Goal: Register for event/course

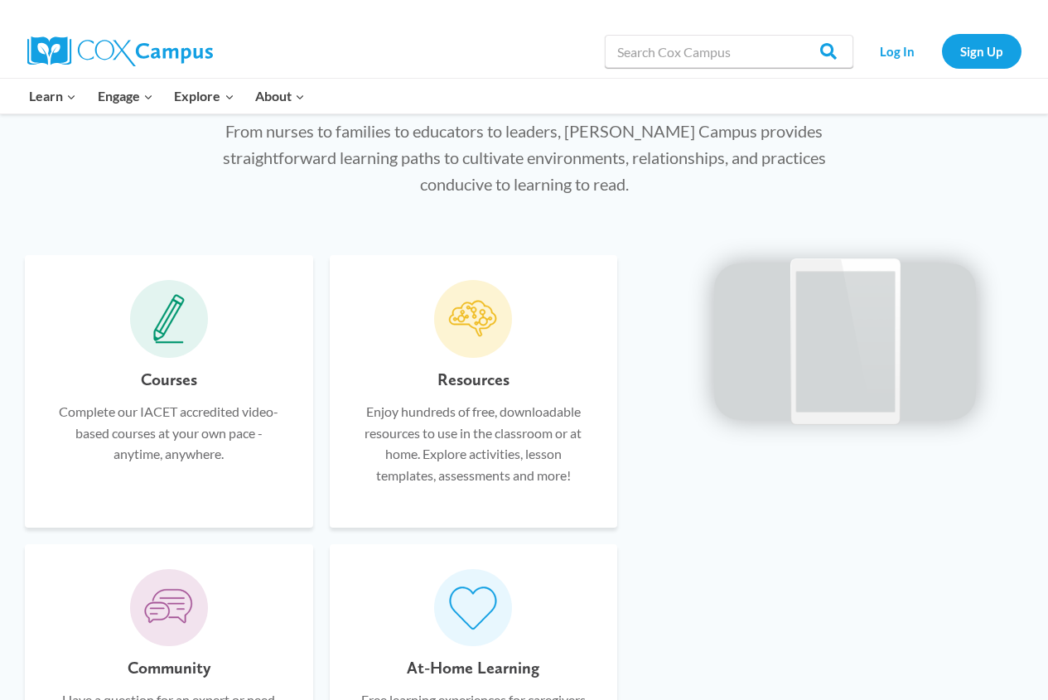
scroll to position [911, 0]
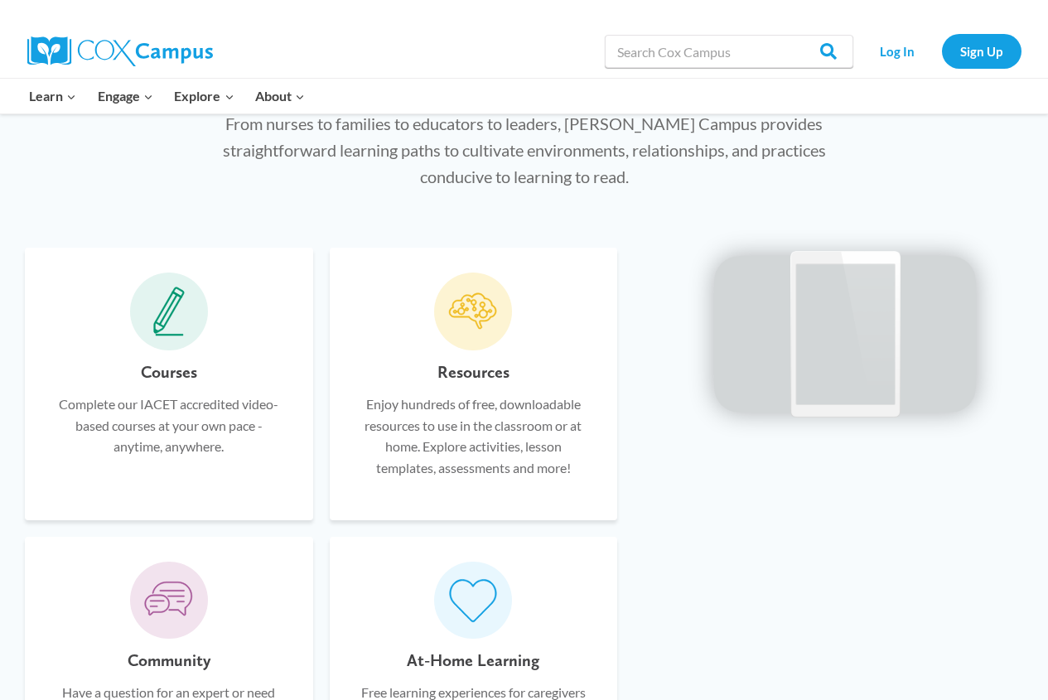
click at [176, 370] on h6 "Courses" at bounding box center [169, 372] width 56 height 27
click at [176, 328] on icon at bounding box center [168, 312] width 31 height 50
click at [166, 330] on icon at bounding box center [168, 312] width 31 height 50
click at [282, 327] on div "Courses Complete our IACET accredited video-based courses at your own pace - an…" at bounding box center [169, 384] width 288 height 272
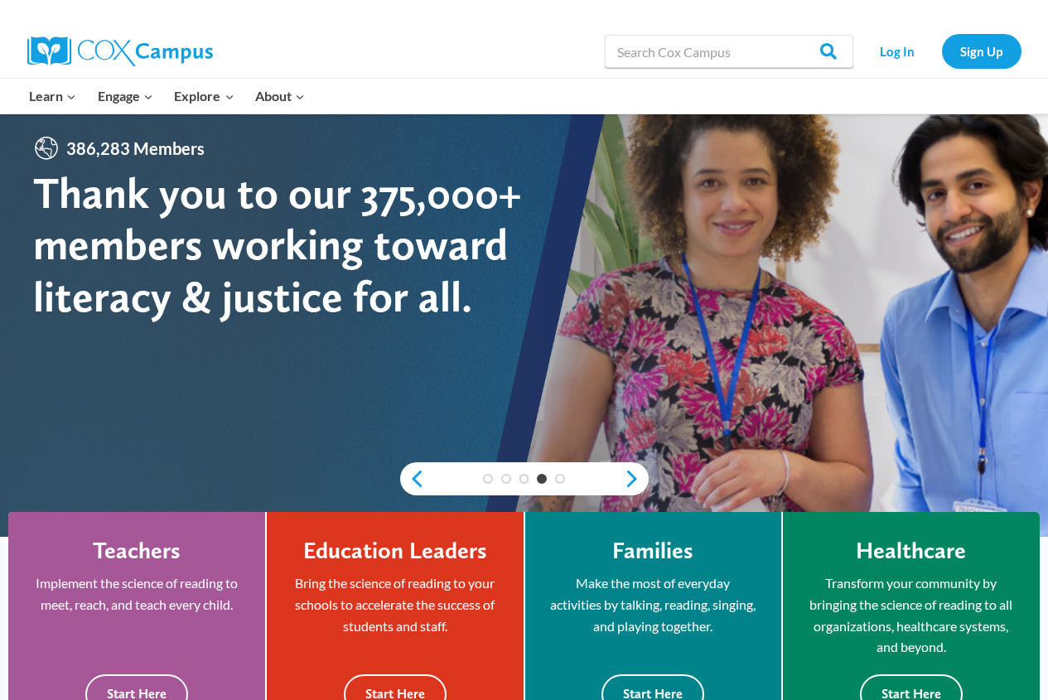
scroll to position [0, 0]
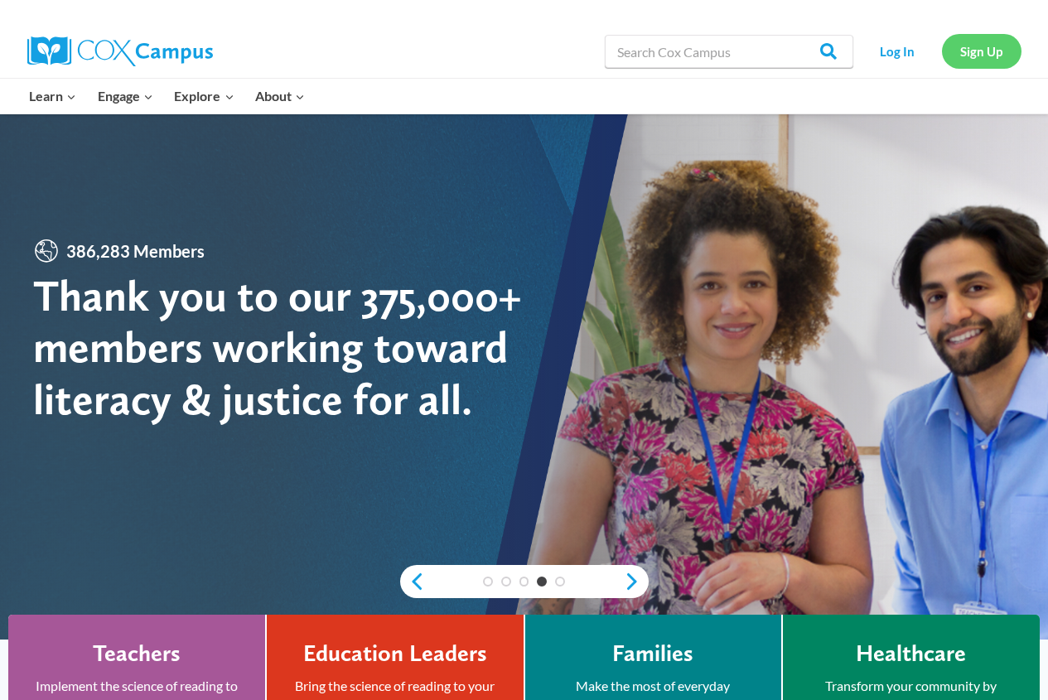
click at [962, 48] on link "Sign Up" at bounding box center [982, 51] width 80 height 34
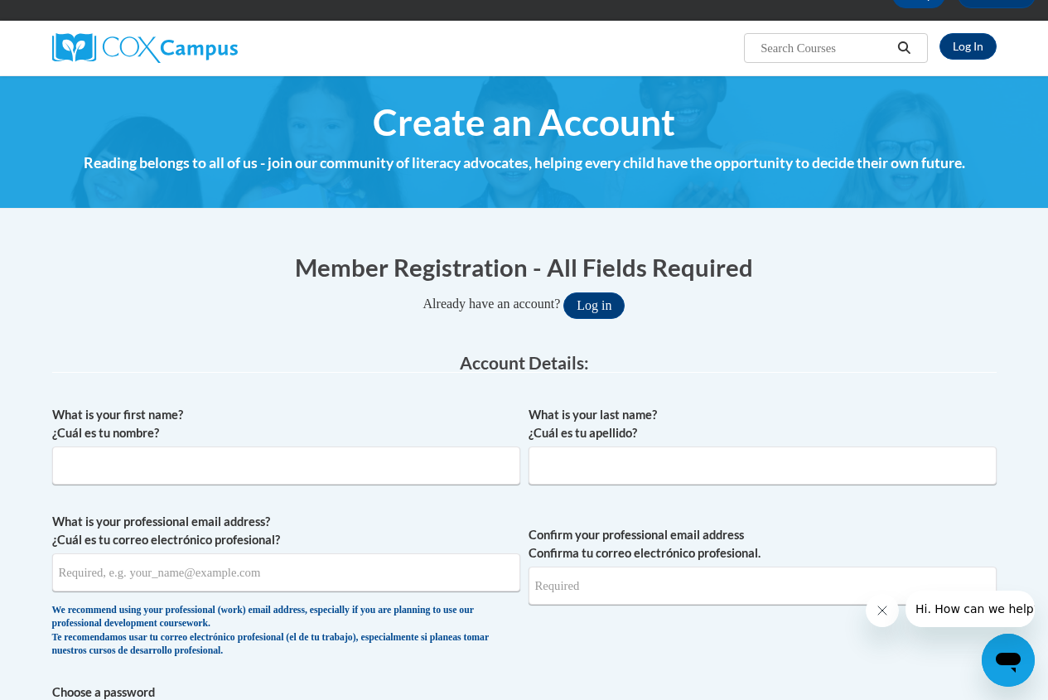
scroll to position [166, 0]
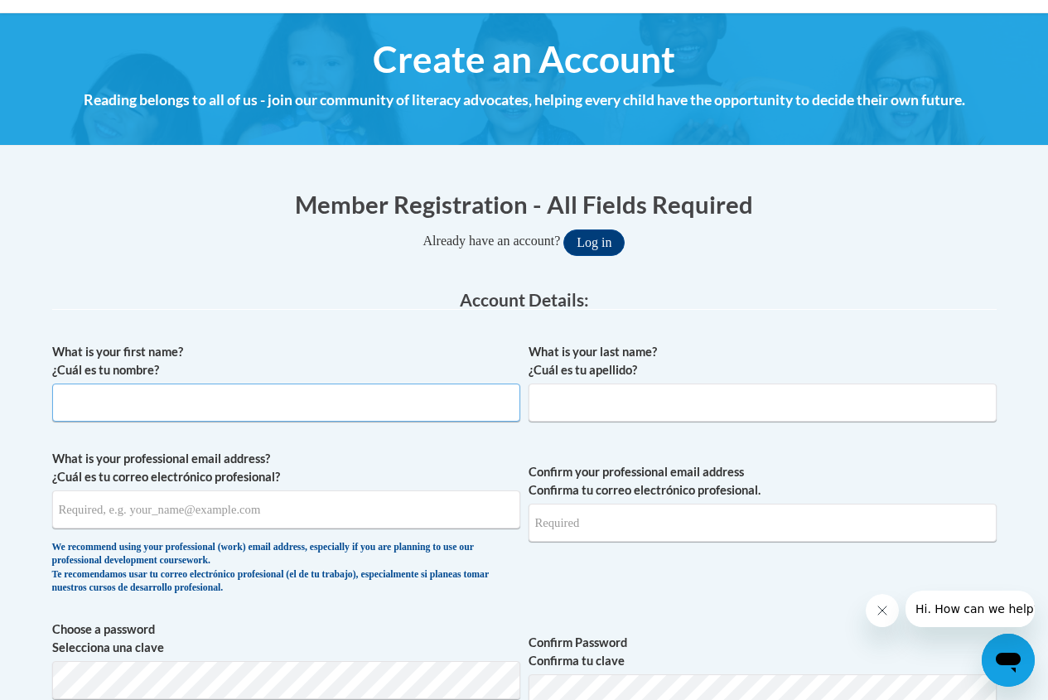
click at [393, 412] on input "What is your first name? ¿Cuál es tu nombre?" at bounding box center [286, 403] width 468 height 38
type input "Alyssa"
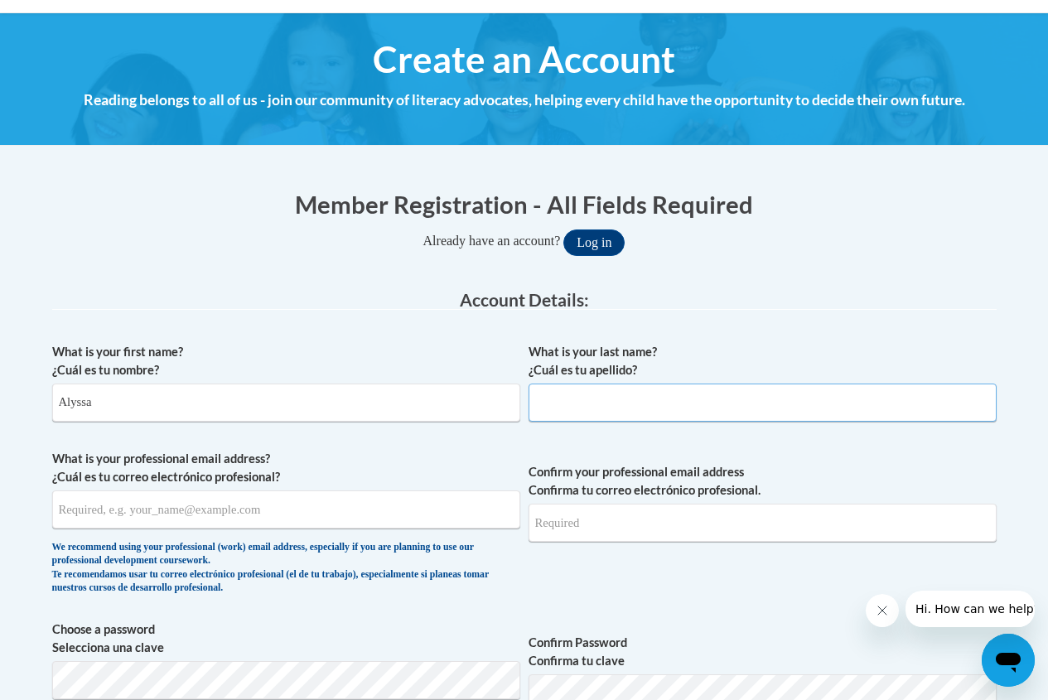
type input "Baesler"
type input "alyssa.baesler@capitaldayschool.net"
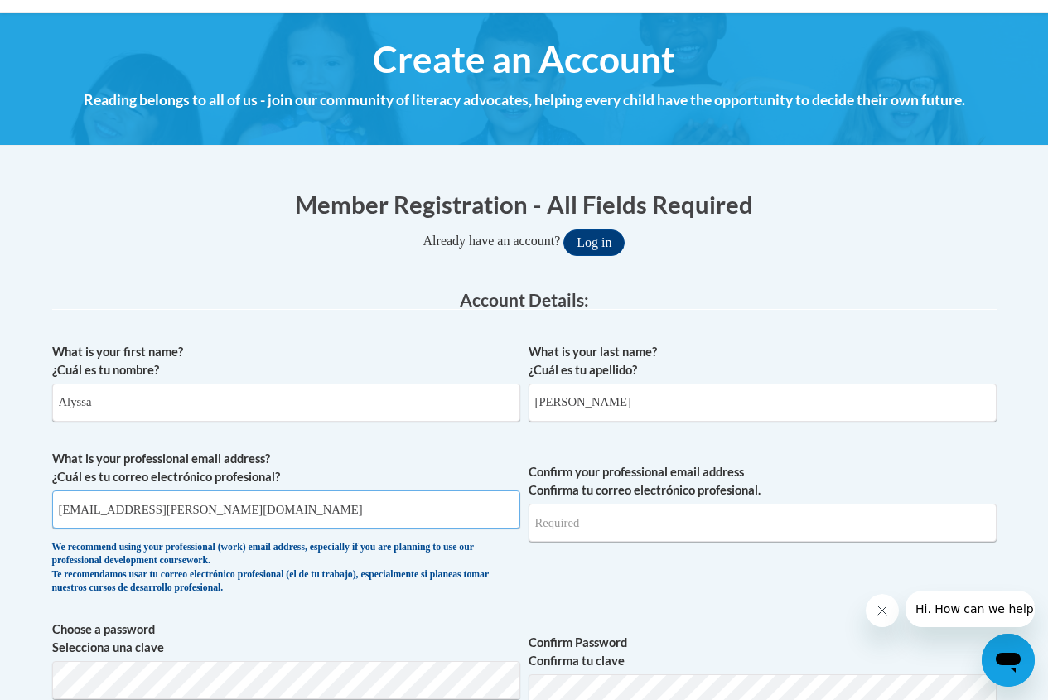
type input "alyssa.baesler@capitaldayschool.net"
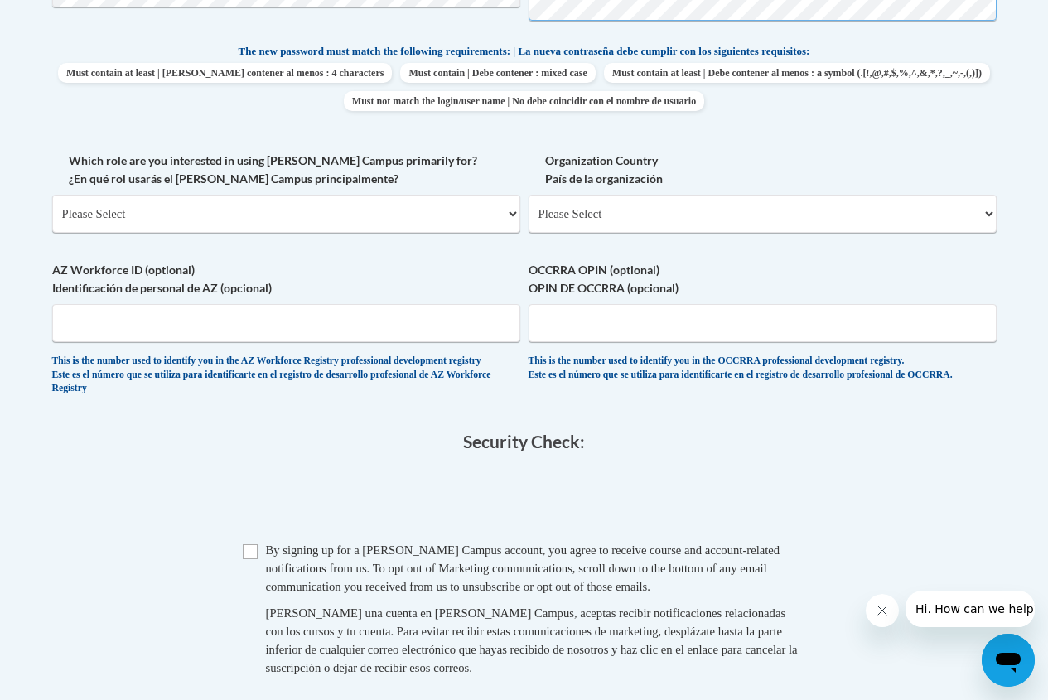
scroll to position [911, 0]
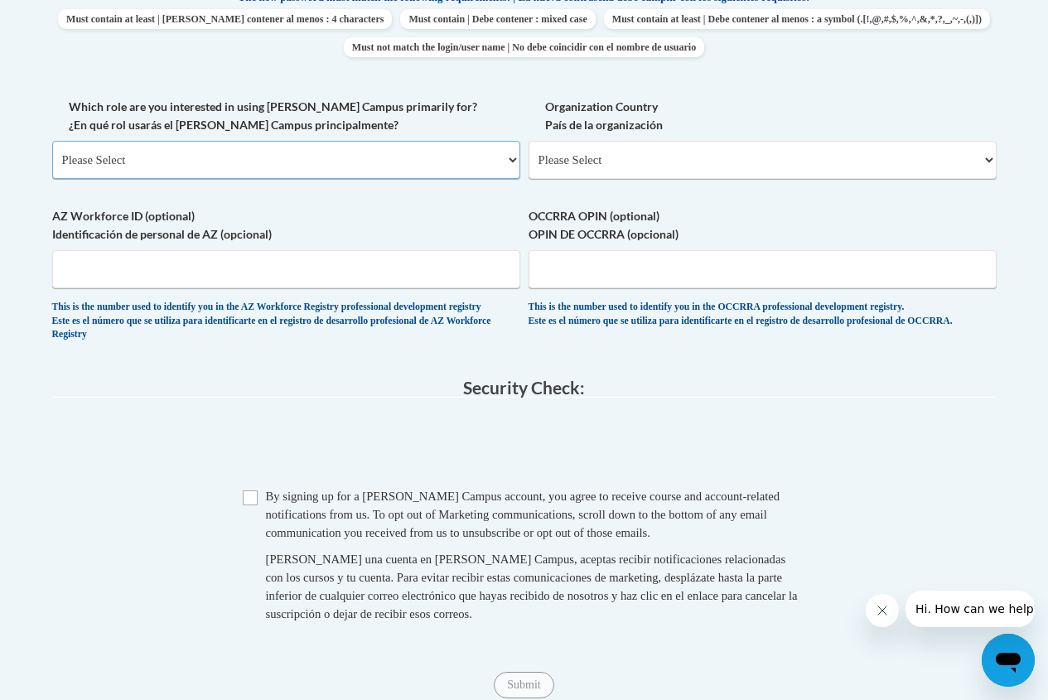
click at [229, 161] on select "Please Select College/University | Colegio/Universidad Community/Nonprofit Part…" at bounding box center [286, 160] width 468 height 38
select select "fbf2d438-af2f-41f8-98f1-81c410e29de3"
click at [52, 141] on select "Please Select College/University | Colegio/Universidad Community/Nonprofit Part…" at bounding box center [286, 160] width 468 height 38
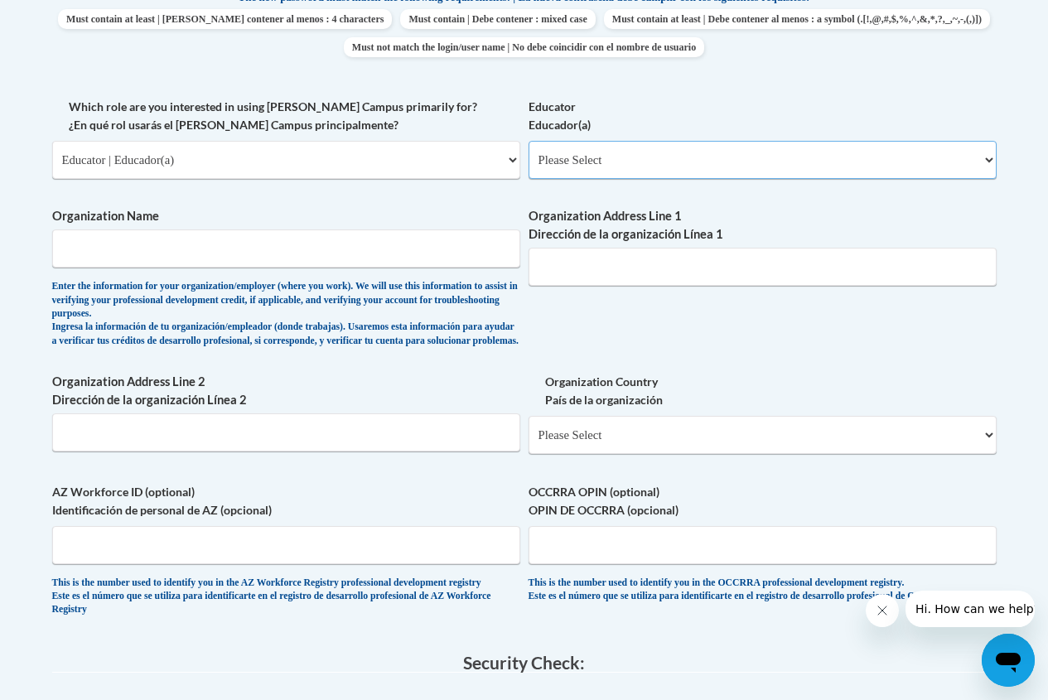
click at [618, 158] on select "Please Select Early Learning/Daycare Teacher/Family Home Care Provider | Maestr…" at bounding box center [762, 160] width 468 height 38
select select "5e2af403-4f2c-4e49-a02f-103e55d7b75b"
click at [528, 141] on select "Please Select Early Learning/Daycare Teacher/Family Home Care Provider | Maestr…" at bounding box center [762, 160] width 468 height 38
click at [287, 254] on input "Organization Name" at bounding box center [286, 248] width 468 height 38
type input "Capital Day School"
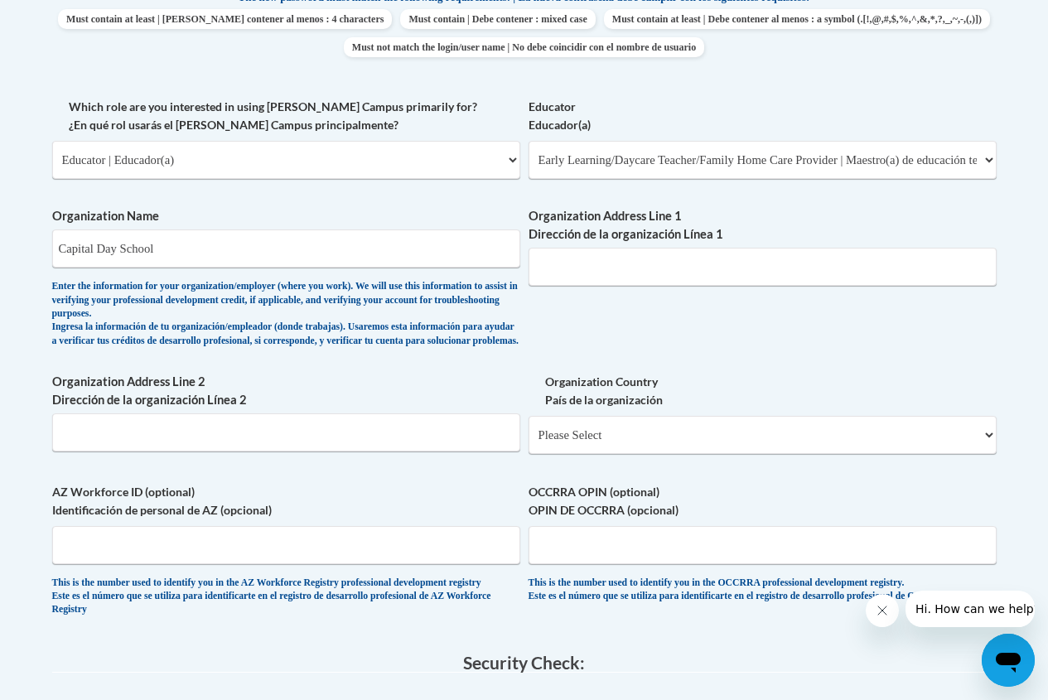
type input "120 Deep Wood Drive"
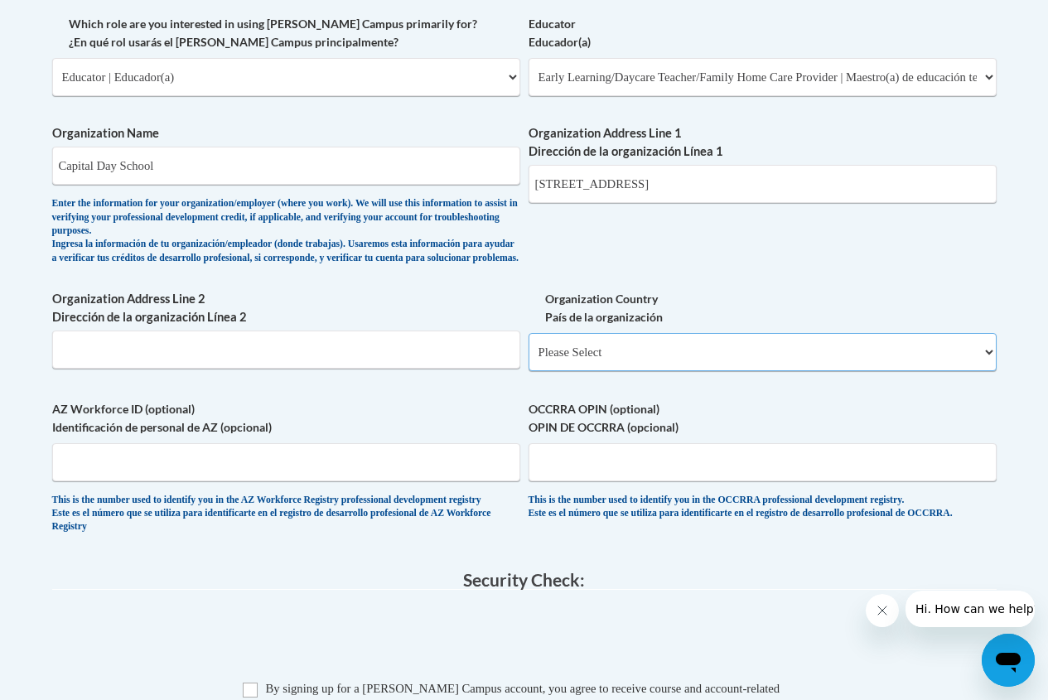
click at [690, 371] on select "Please Select United States | Estados Unidos Outside of the United States | Fue…" at bounding box center [762, 352] width 468 height 38
select select "ad49bcad-a171-4b2e-b99c-48b446064914"
click at [528, 346] on select "Please Select United States | Estados Unidos Outside of the United States | Fue…" at bounding box center [762, 352] width 468 height 38
select select
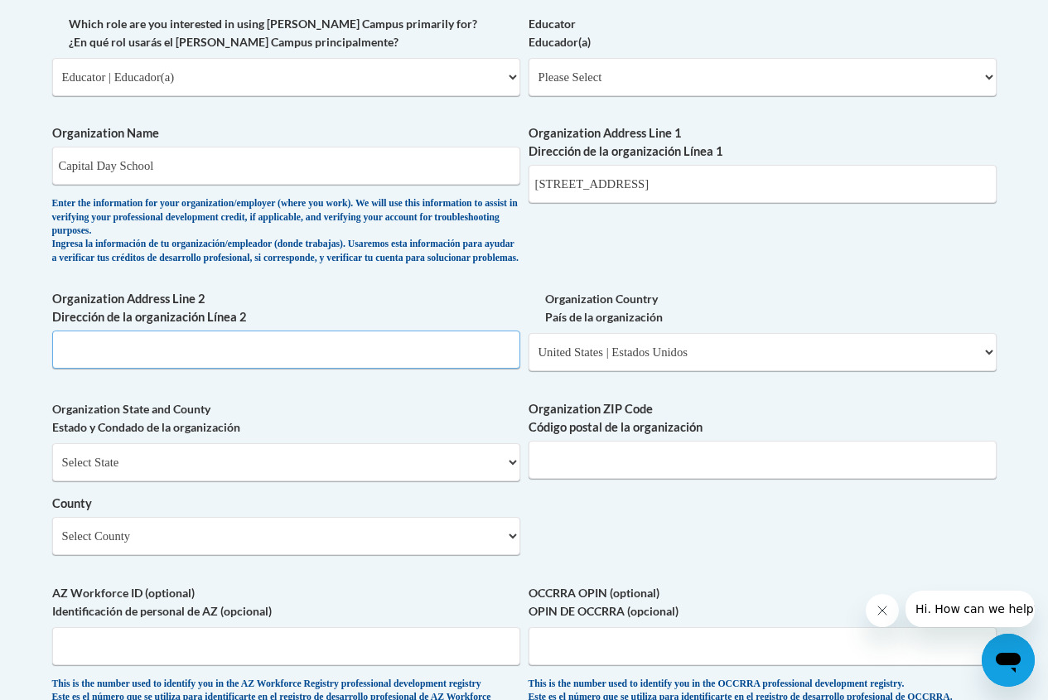
click at [342, 359] on input "Organization Address Line 2 Dirección de la organización Línea 2" at bounding box center [286, 349] width 468 height 38
click at [591, 473] on input "Organization ZIP Code Código postal de la organización" at bounding box center [762, 460] width 468 height 38
type input "40601"
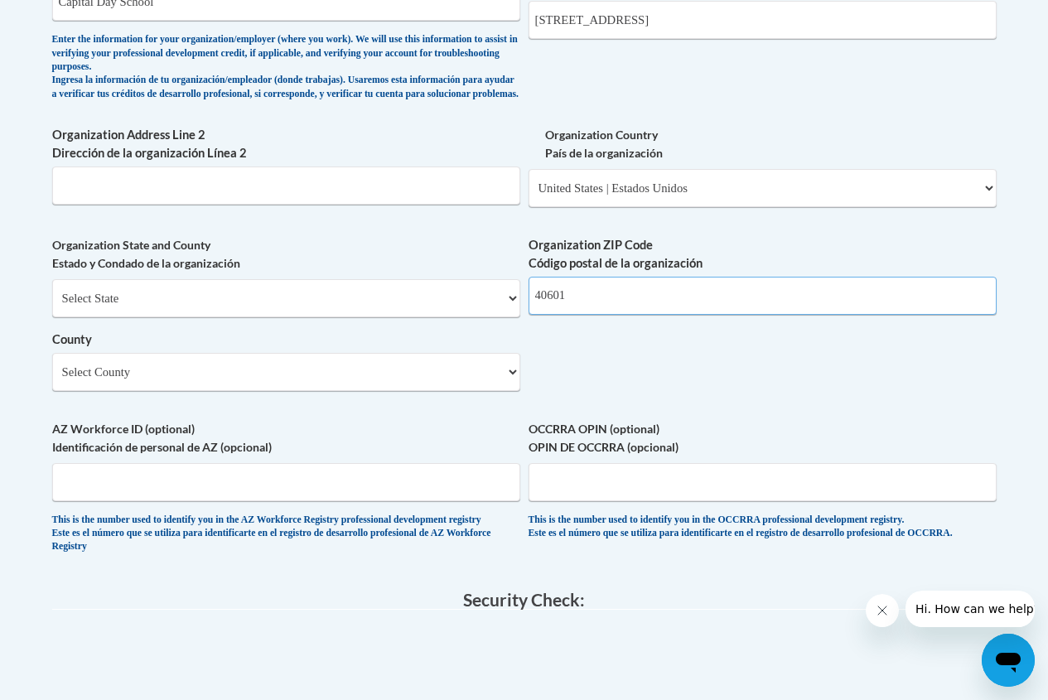
scroll to position [1160, 0]
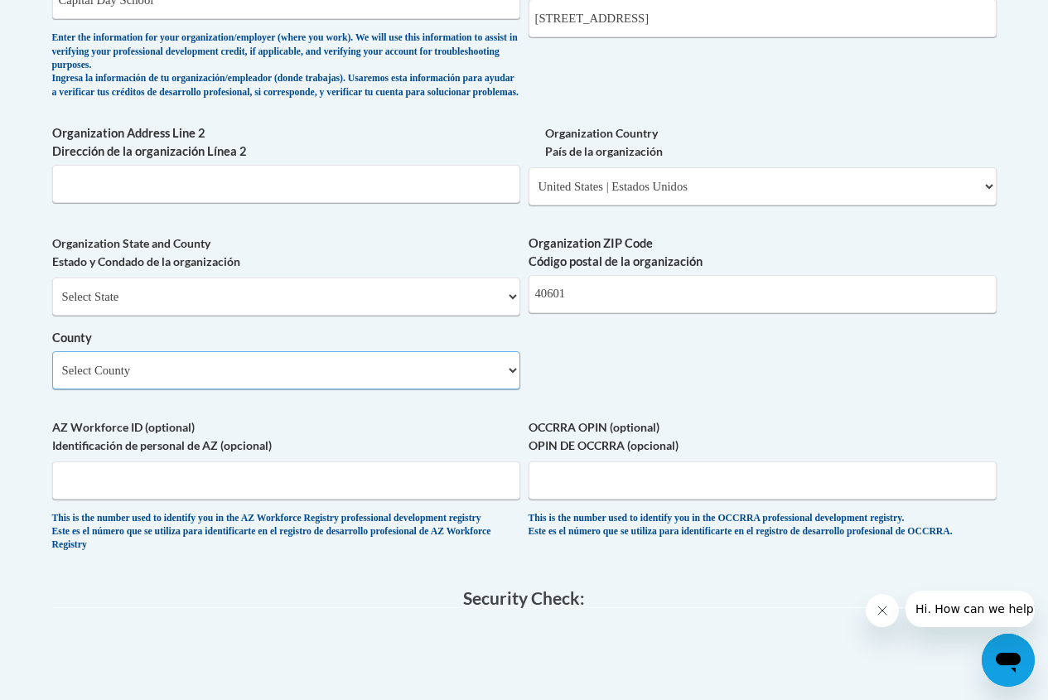
click at [508, 383] on select "Select County Adair Allen Anderson Ballard Barren Bath Bell Boone Bourbon Boyd …" at bounding box center [286, 370] width 468 height 38
select select "Franklin"
click at [52, 364] on select "Select County Adair Allen Anderson Ballard Barren Bath Bell Boone Bourbon Boyd …" at bounding box center [286, 370] width 468 height 38
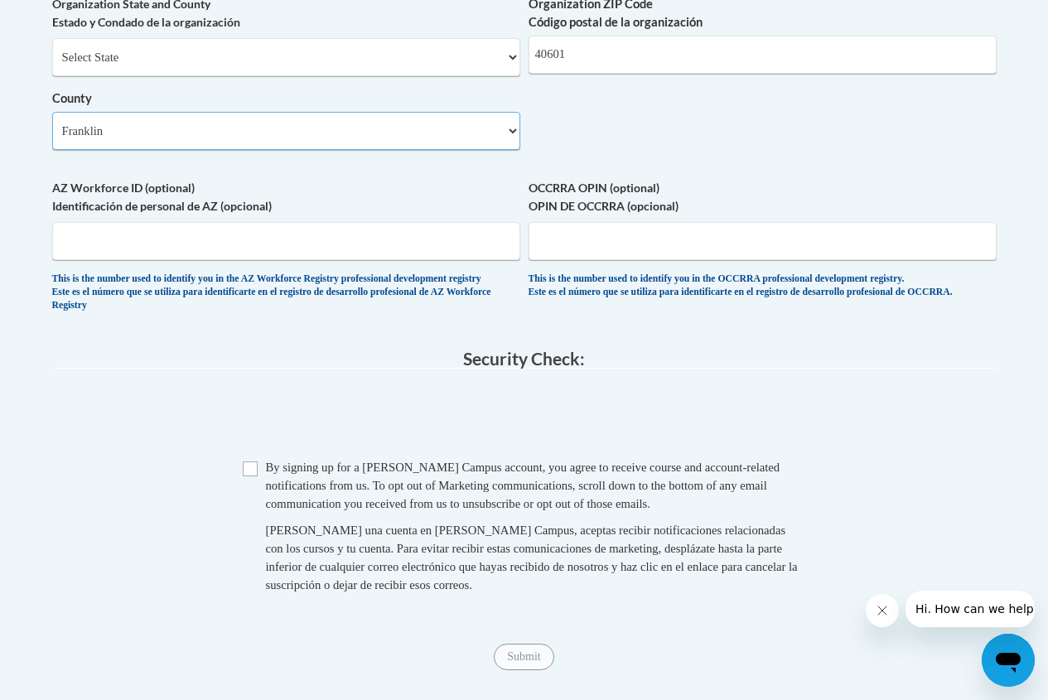
scroll to position [1408, 0]
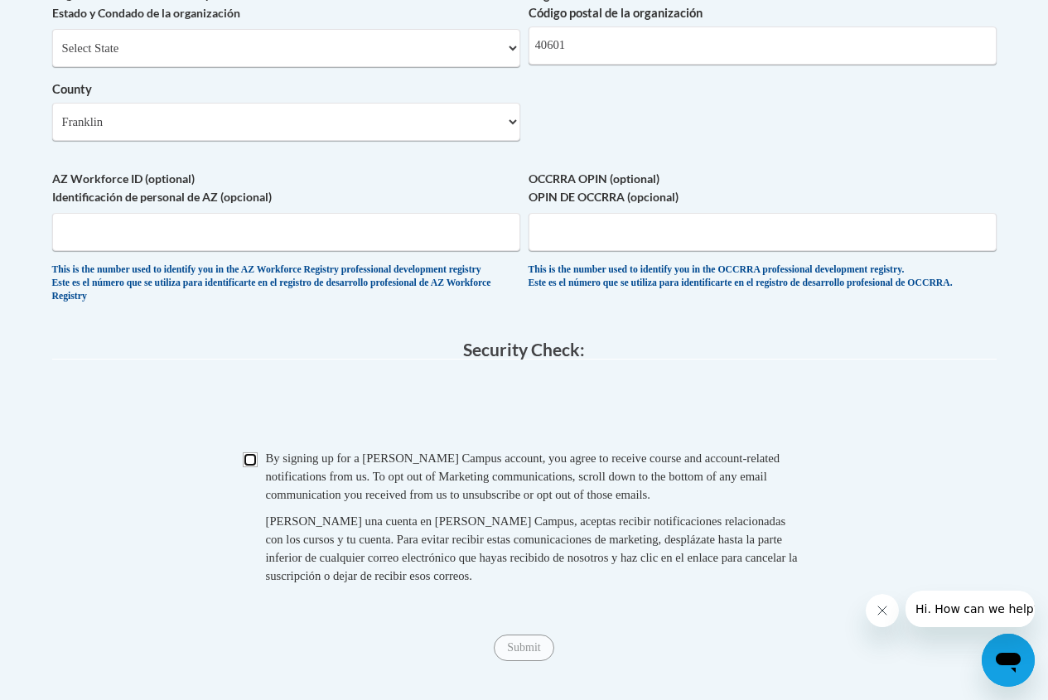
click at [248, 467] on input "Checkbox" at bounding box center [250, 459] width 15 height 15
checkbox input "true"
click at [517, 661] on input "Submit" at bounding box center [524, 647] width 60 height 27
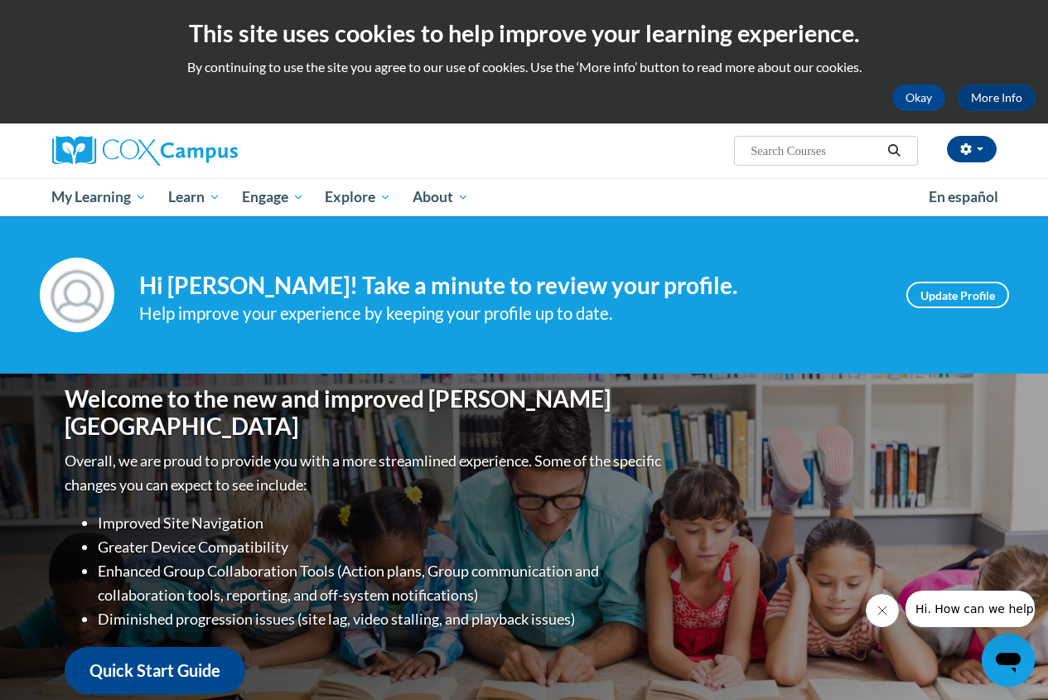
click at [847, 149] on input "Search..." at bounding box center [815, 151] width 133 height 20
type input "vocabulary instruction"
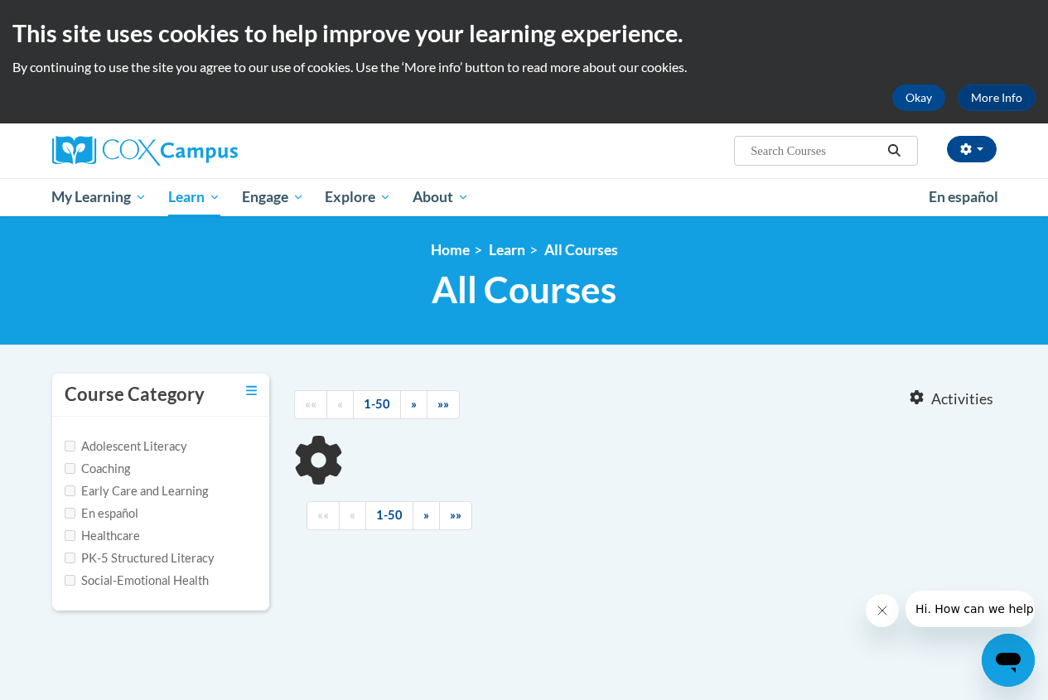
type input "vocabulary instruction"
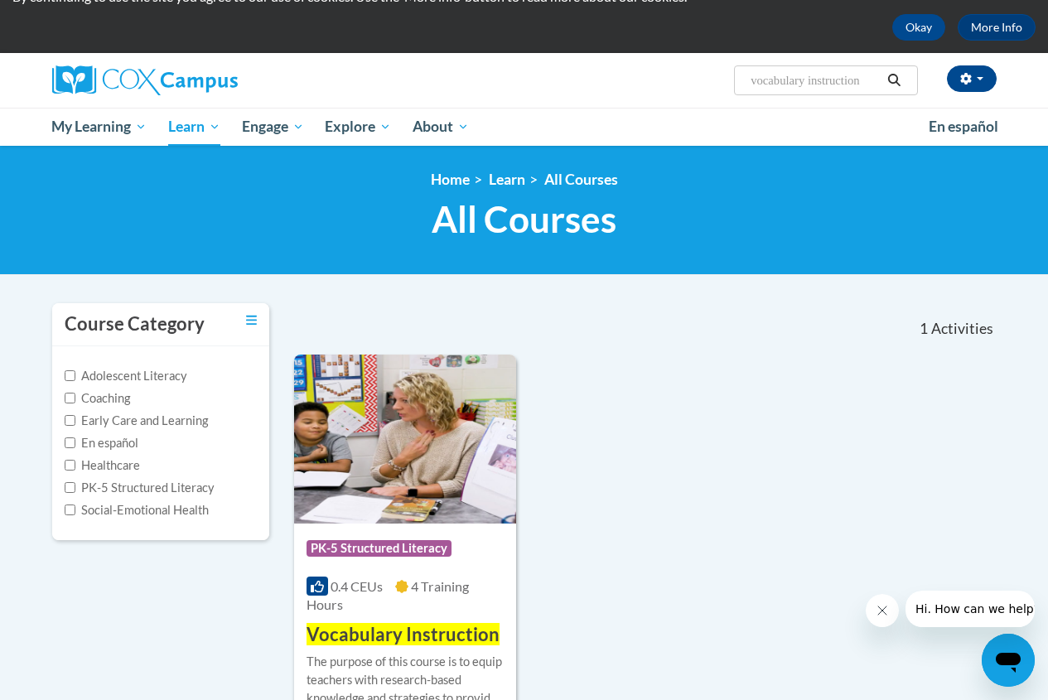
scroll to position [166, 0]
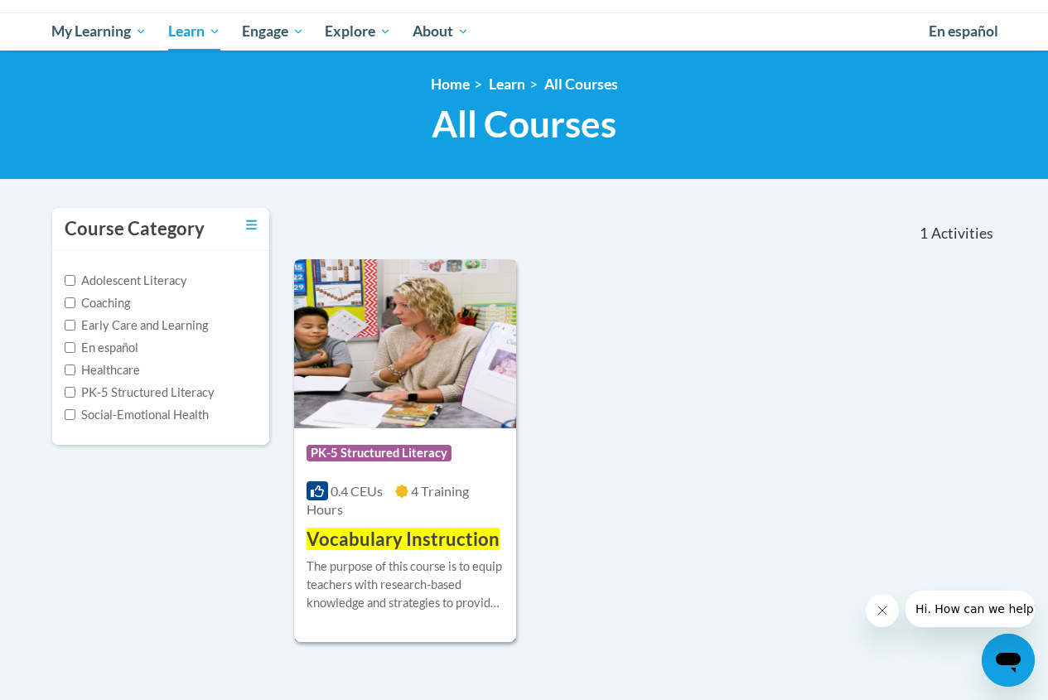
click at [436, 343] on img at bounding box center [405, 343] width 222 height 169
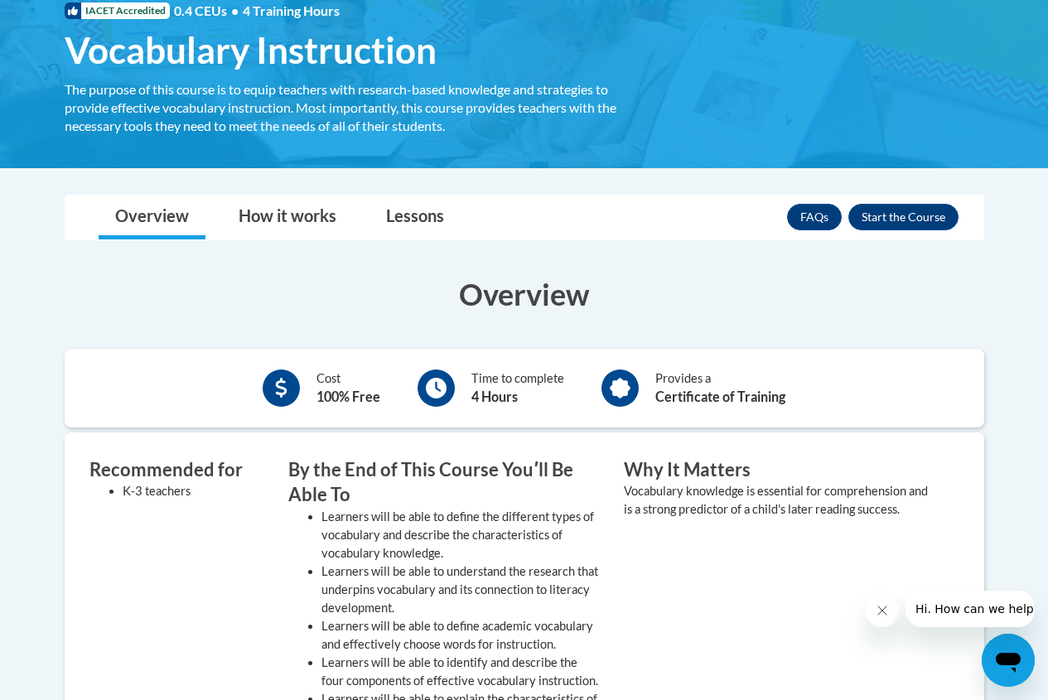
scroll to position [248, 0]
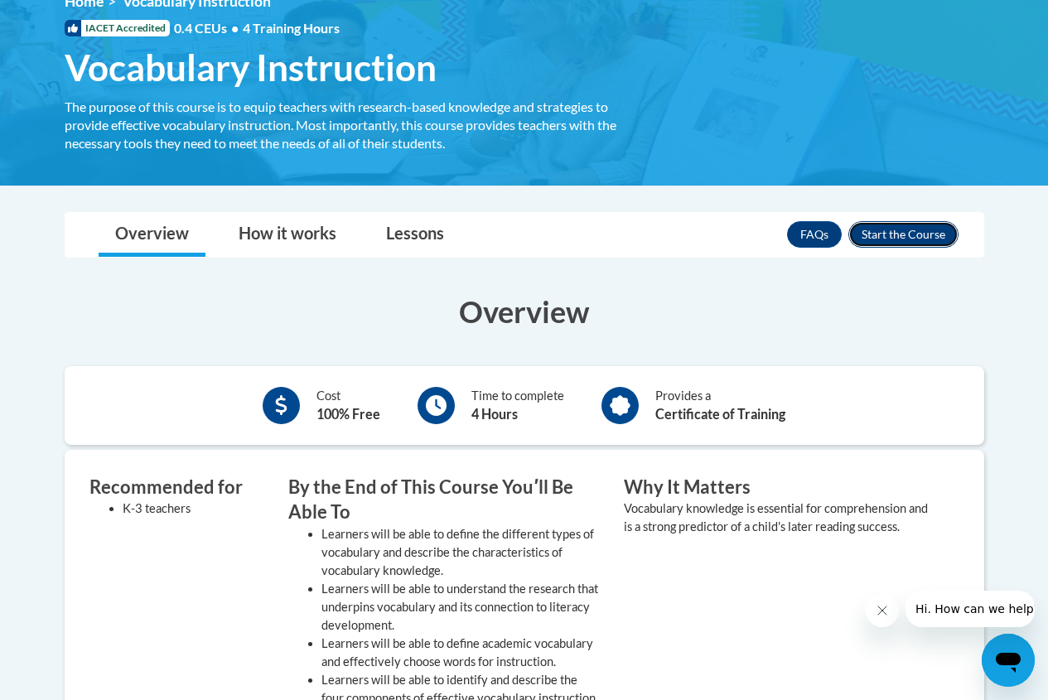
click at [939, 230] on button "Enroll" at bounding box center [903, 234] width 110 height 27
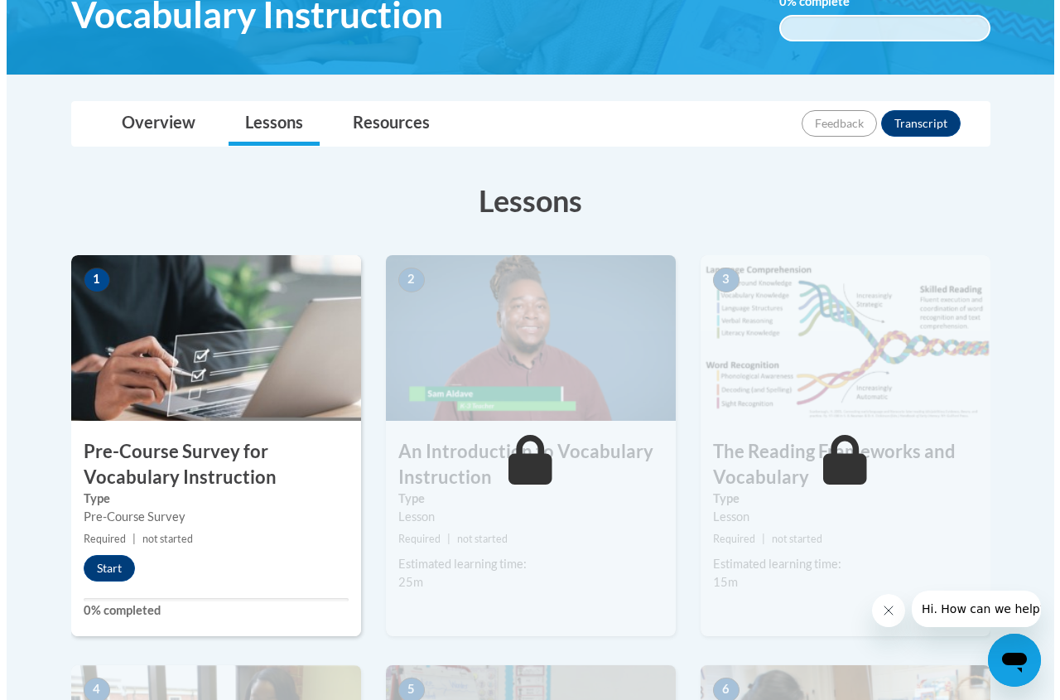
scroll to position [331, 0]
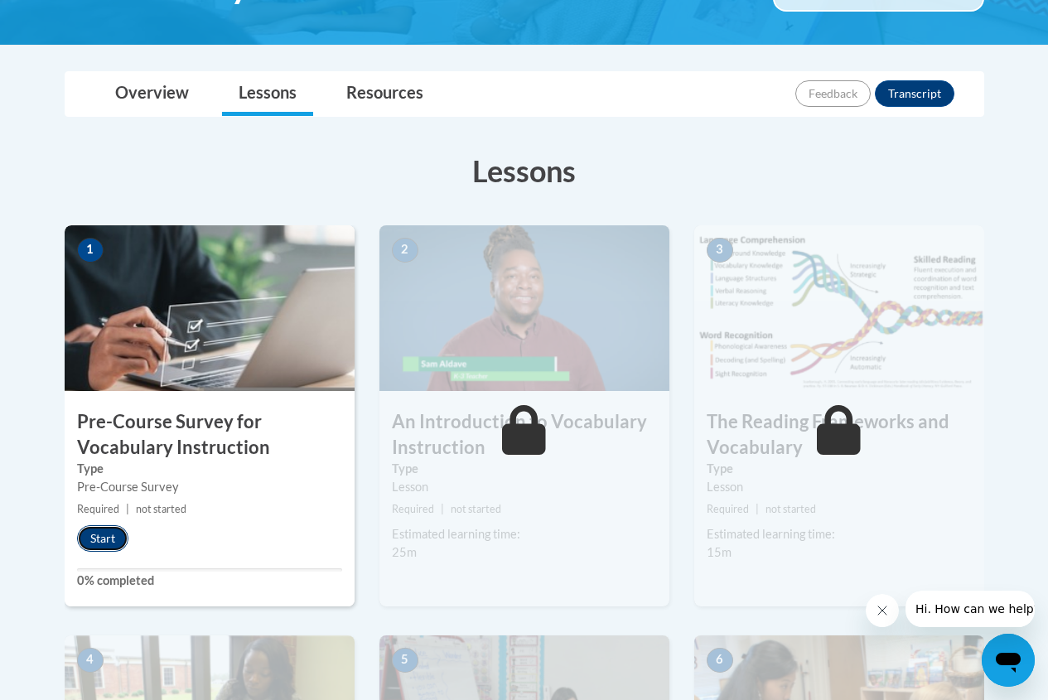
click at [108, 543] on button "Start" at bounding box center [102, 538] width 51 height 27
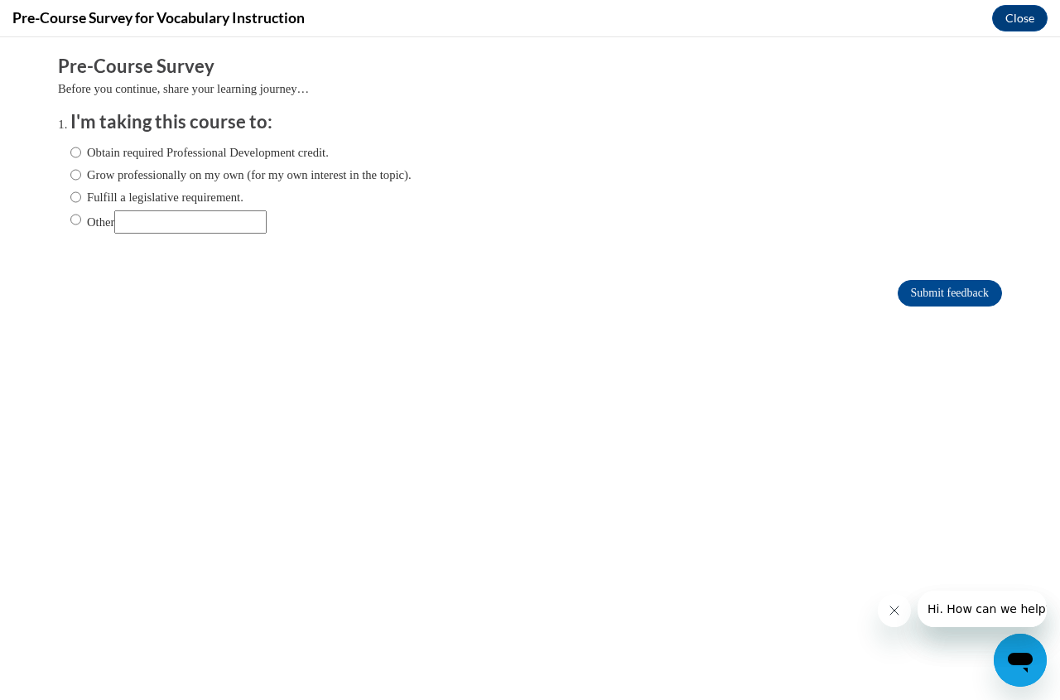
scroll to position [0, 0]
click at [70, 153] on input "Obtain required Professional Development credit." at bounding box center [75, 152] width 11 height 18
radio input "true"
click at [961, 293] on input "Submit feedback" at bounding box center [950, 293] width 104 height 27
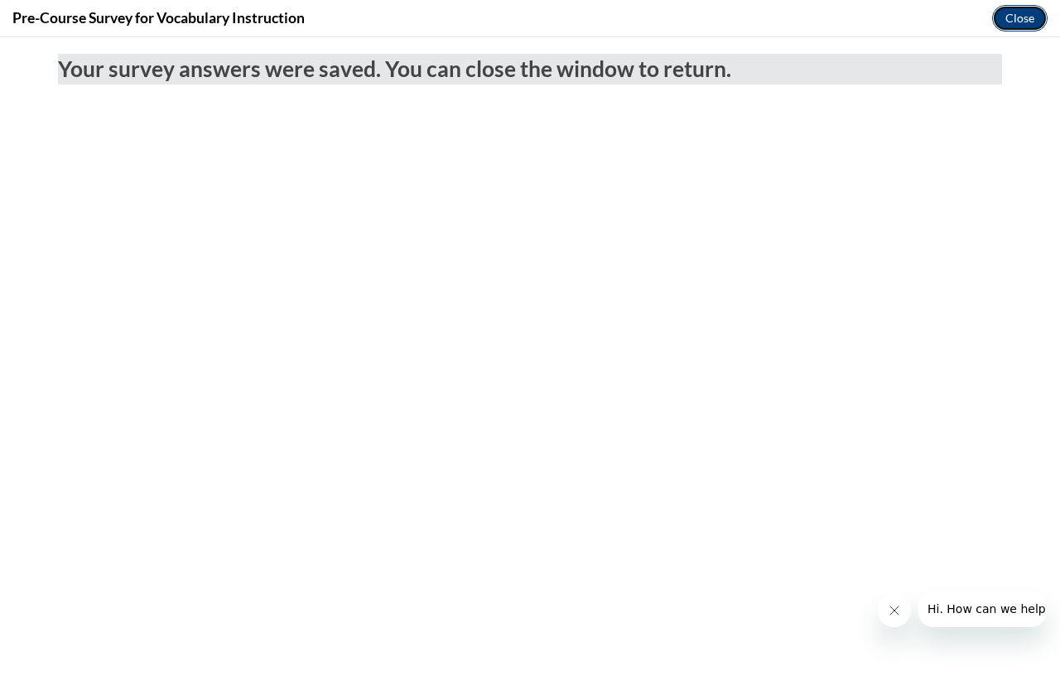
click at [1013, 19] on button "Close" at bounding box center [1019, 18] width 55 height 27
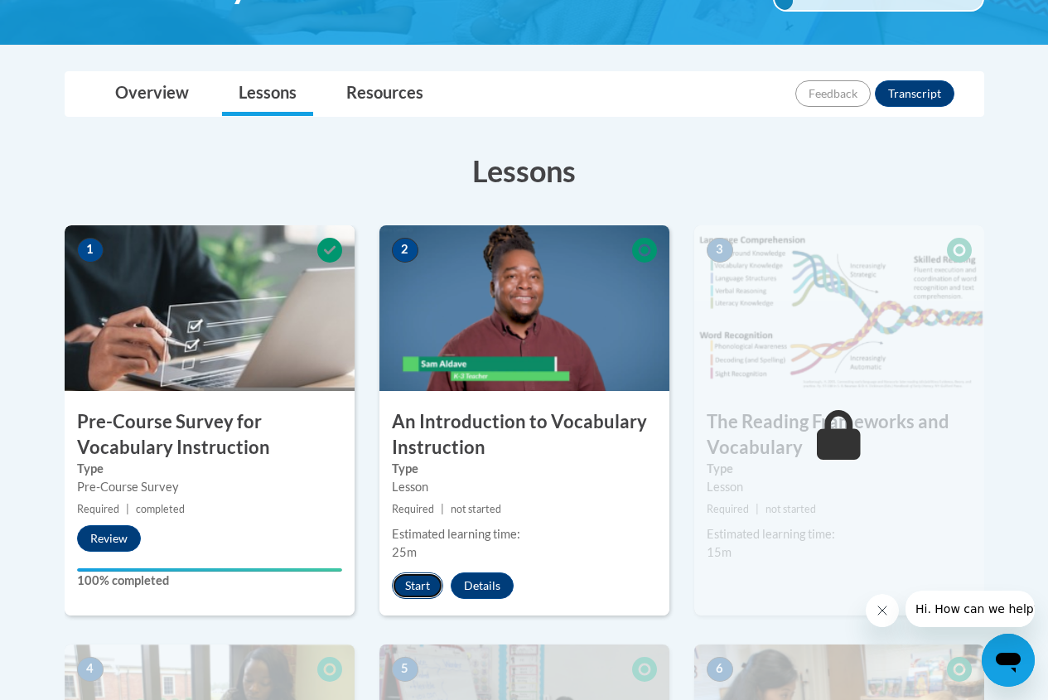
click at [413, 578] on button "Start" at bounding box center [417, 585] width 51 height 27
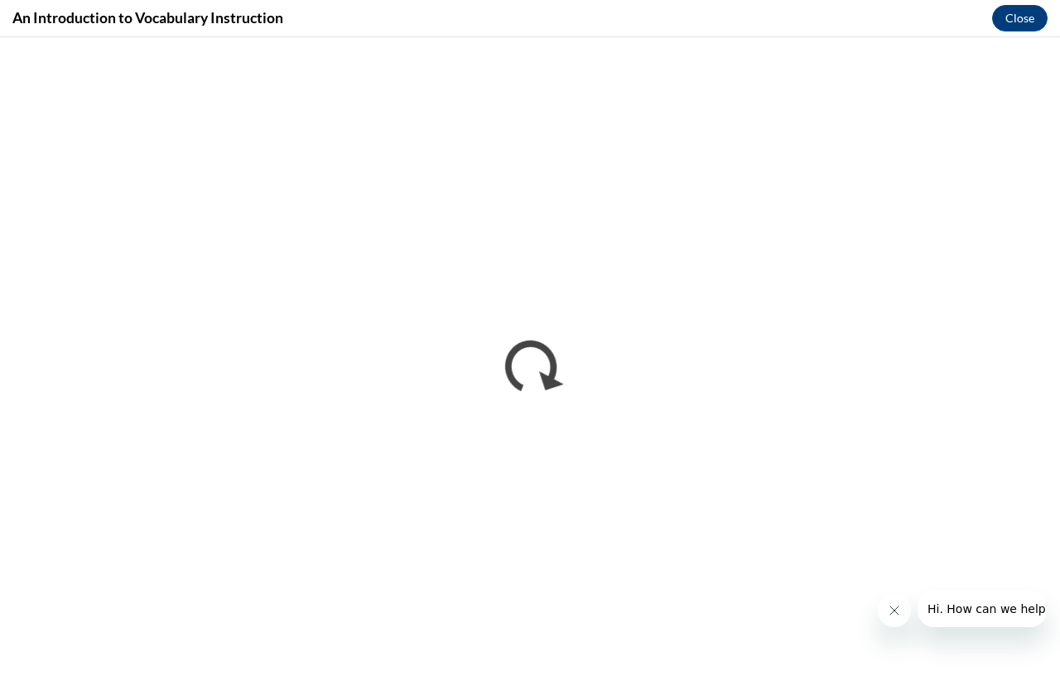
click at [900, 609] on button "Close message from company" at bounding box center [893, 610] width 33 height 33
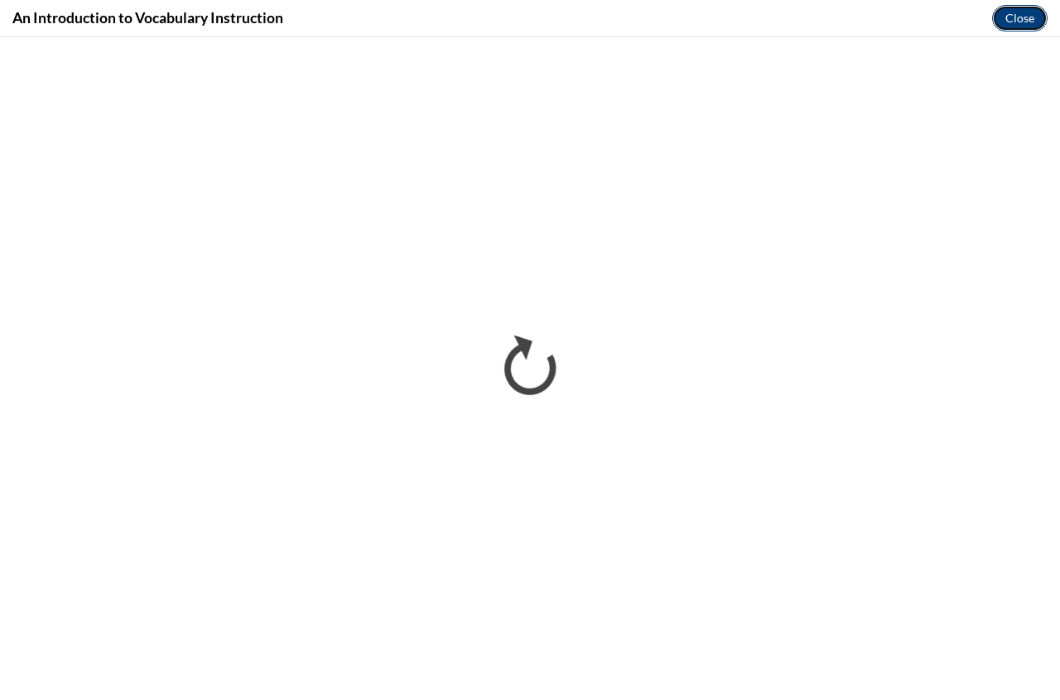
click at [1011, 20] on button "Close" at bounding box center [1019, 18] width 55 height 27
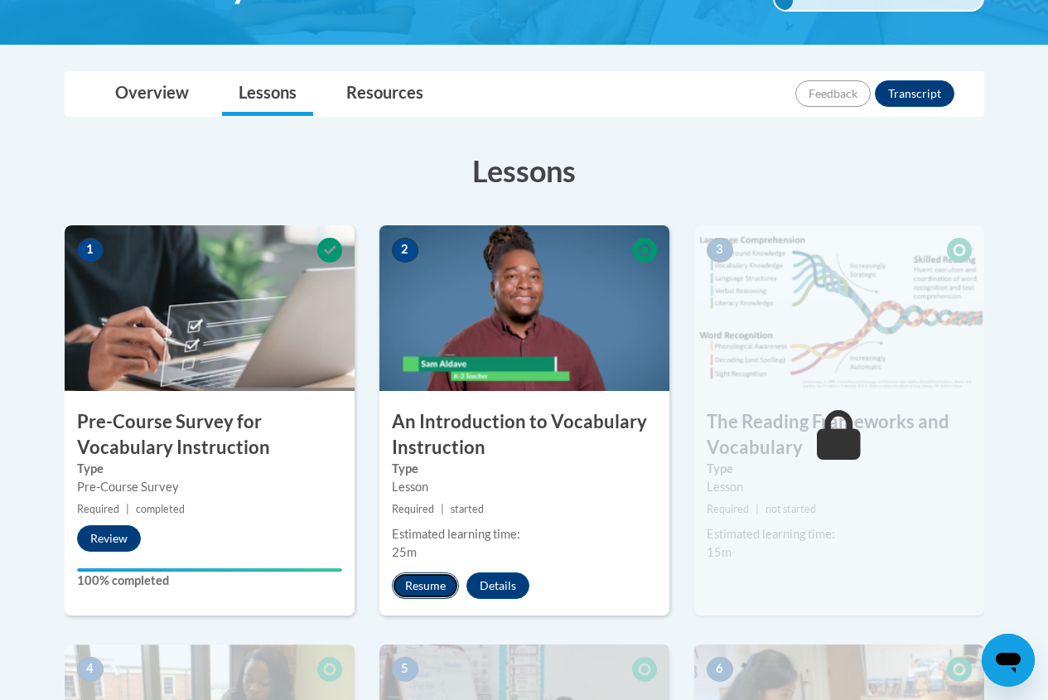
click at [422, 588] on button "Resume" at bounding box center [425, 585] width 67 height 27
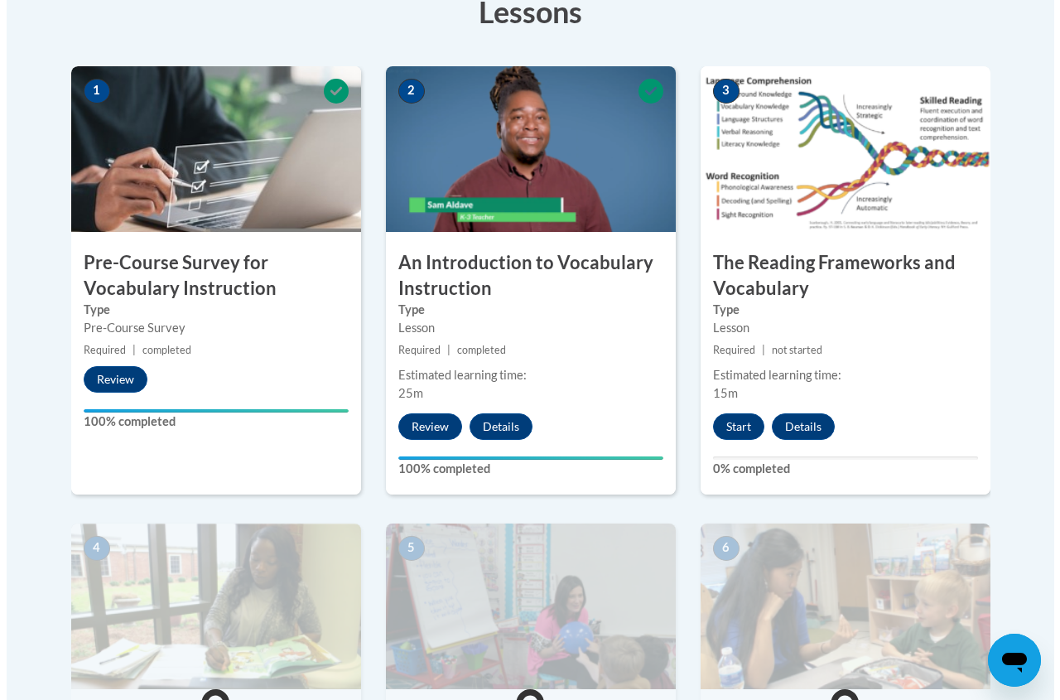
scroll to position [497, 0]
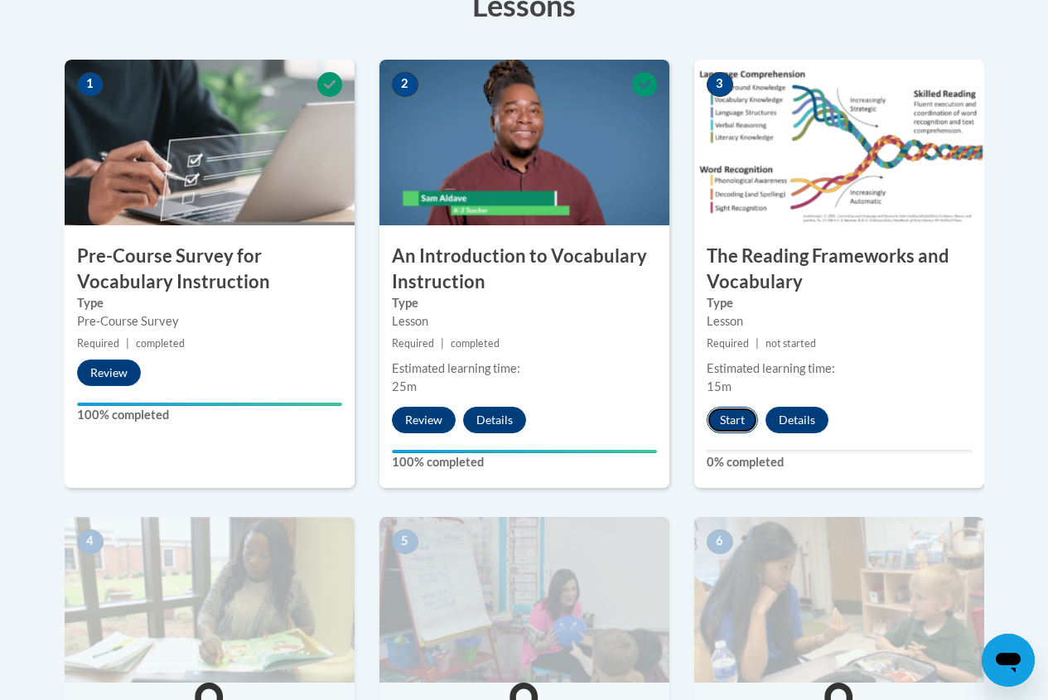
click at [733, 419] on button "Start" at bounding box center [732, 420] width 51 height 27
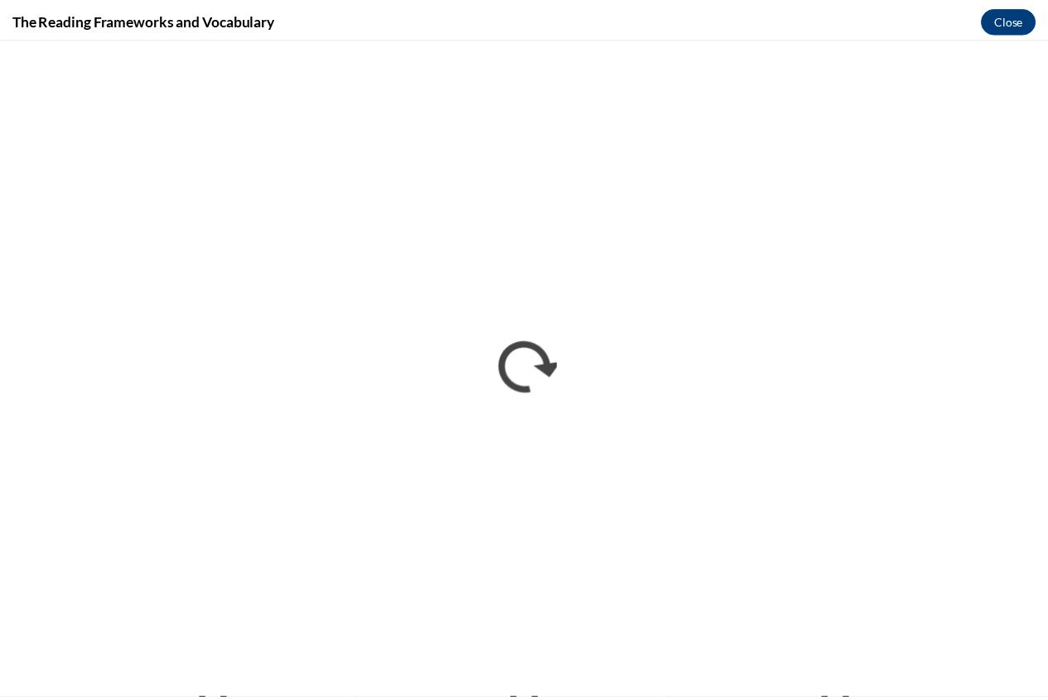
scroll to position [0, 0]
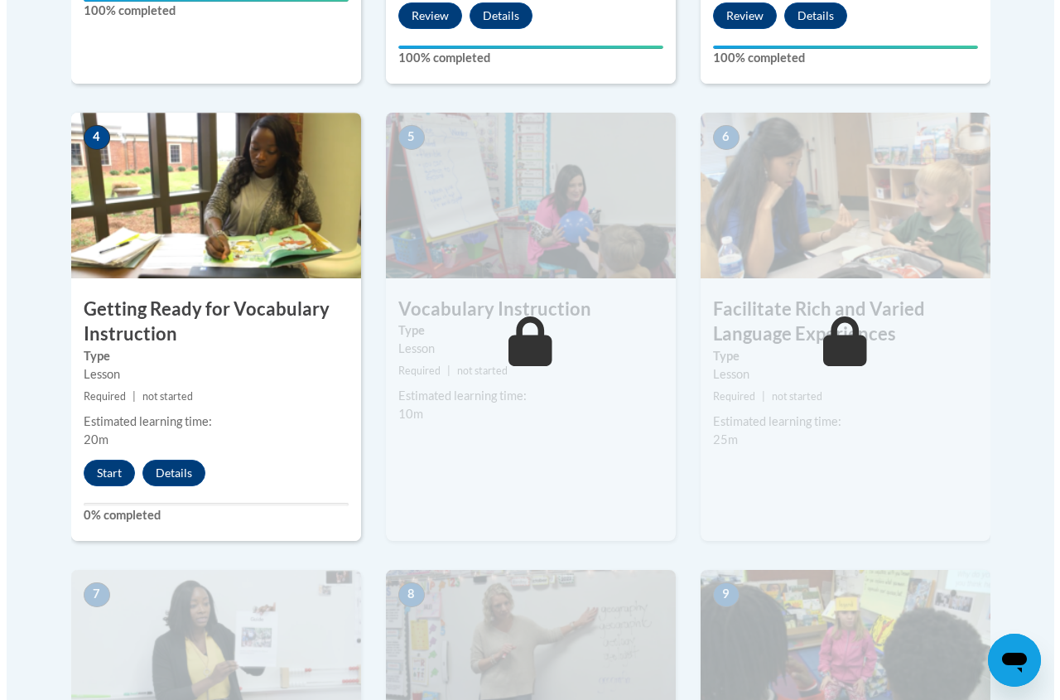
scroll to position [911, 0]
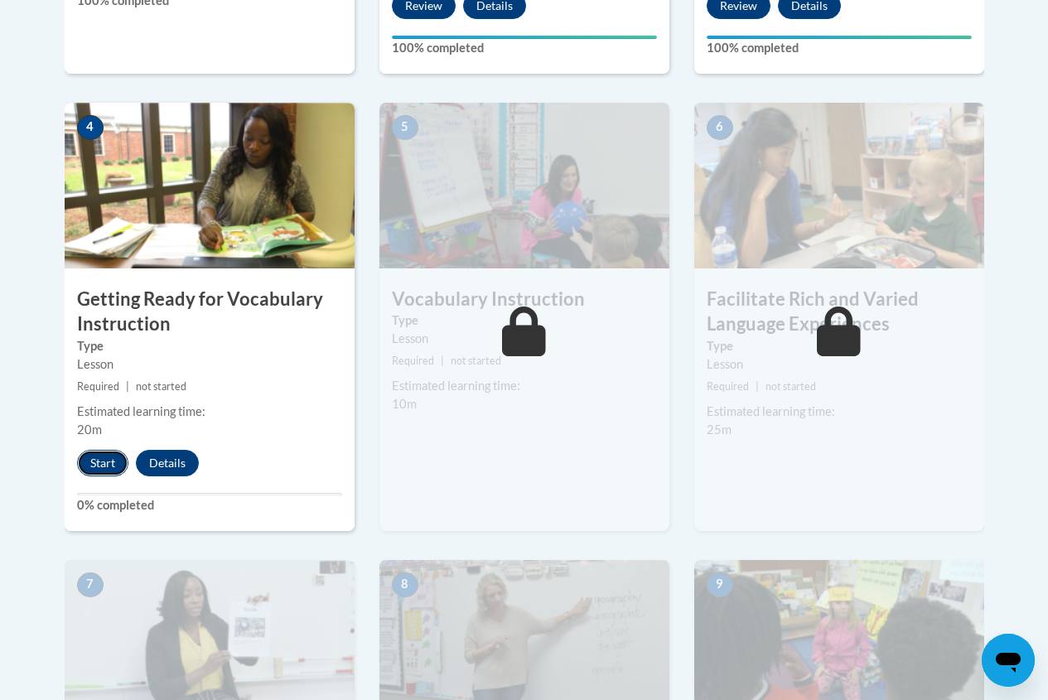
click at [99, 463] on button "Start" at bounding box center [102, 463] width 51 height 27
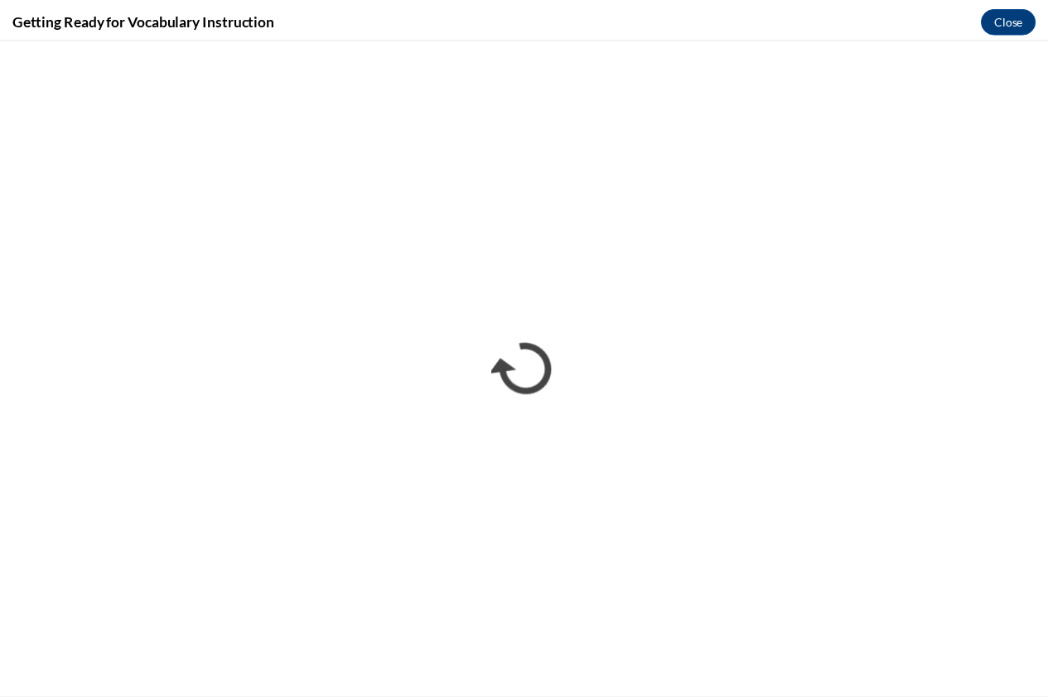
scroll to position [0, 0]
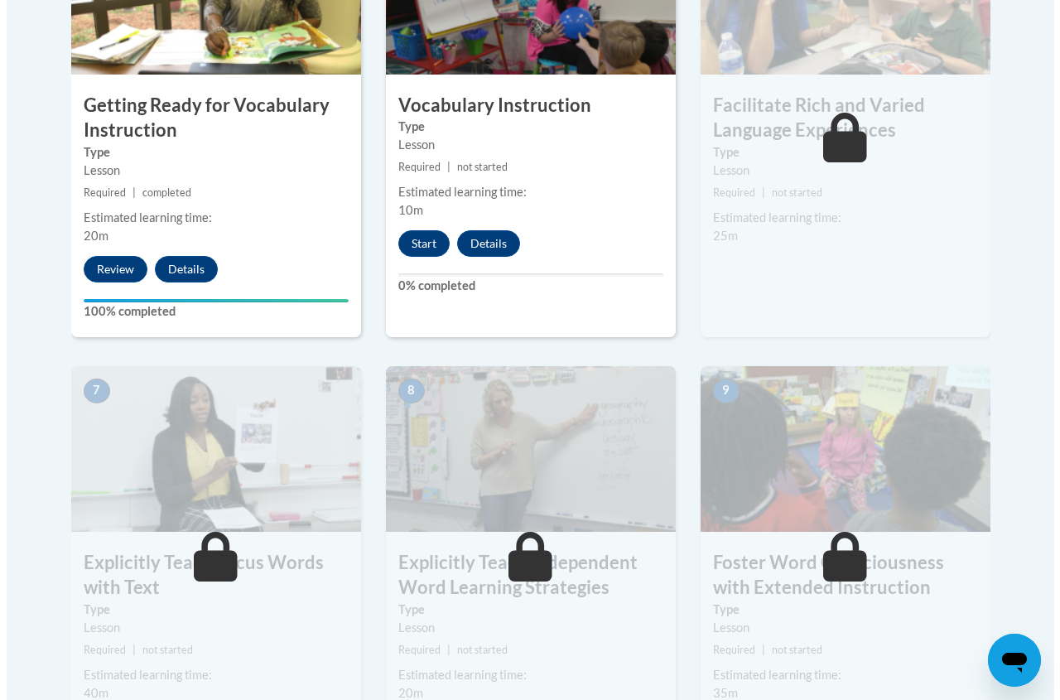
scroll to position [1077, 0]
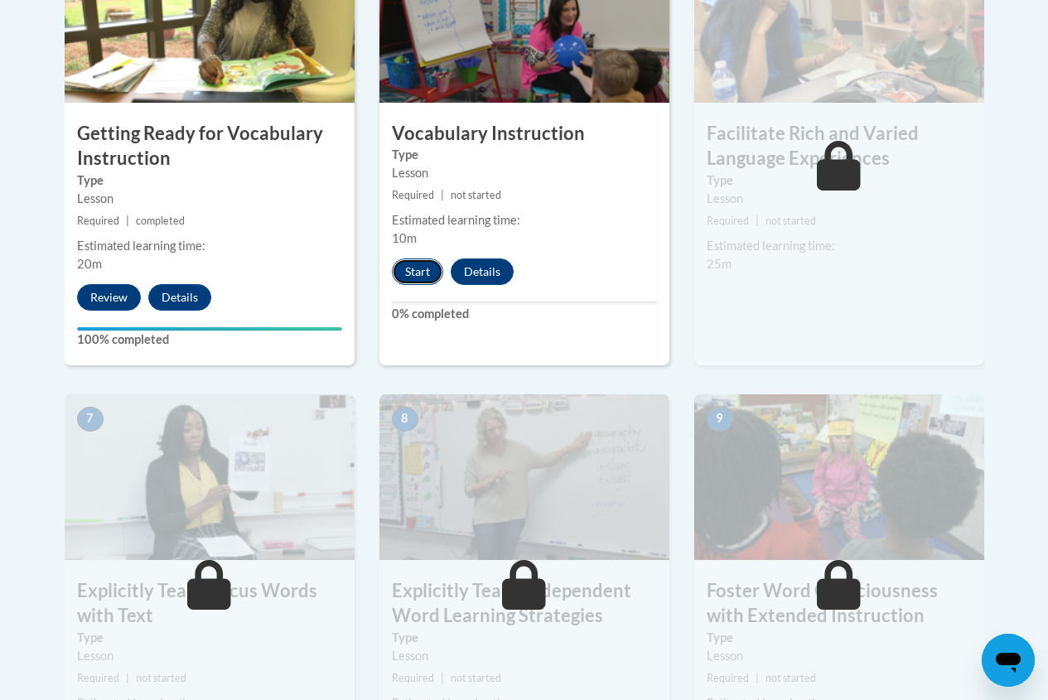
click at [424, 272] on button "Start" at bounding box center [417, 271] width 51 height 27
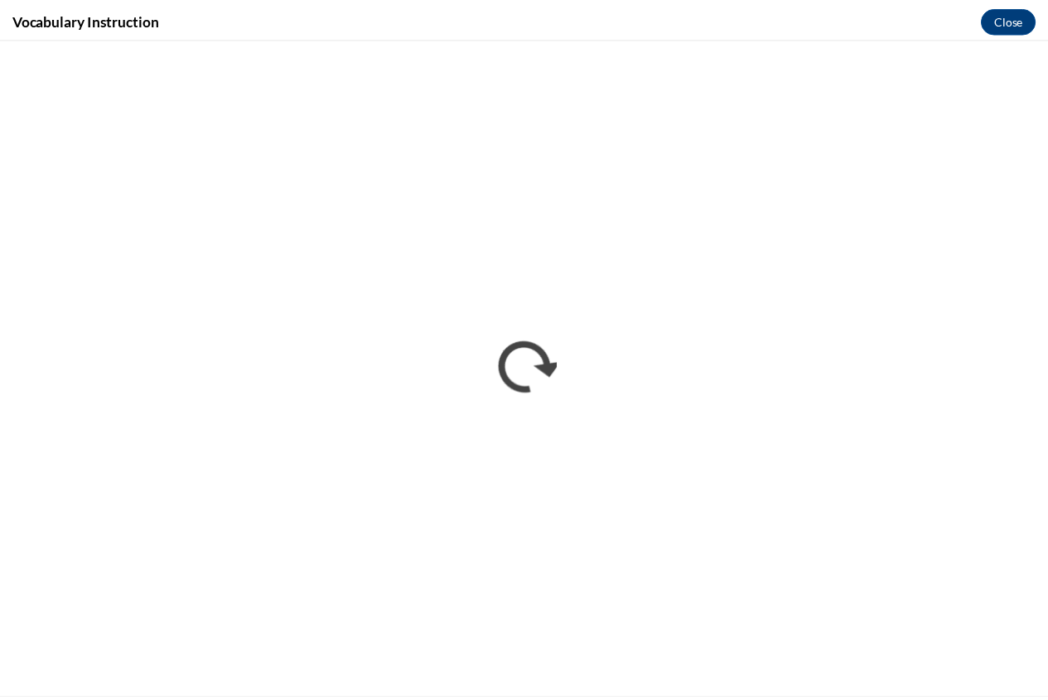
scroll to position [0, 0]
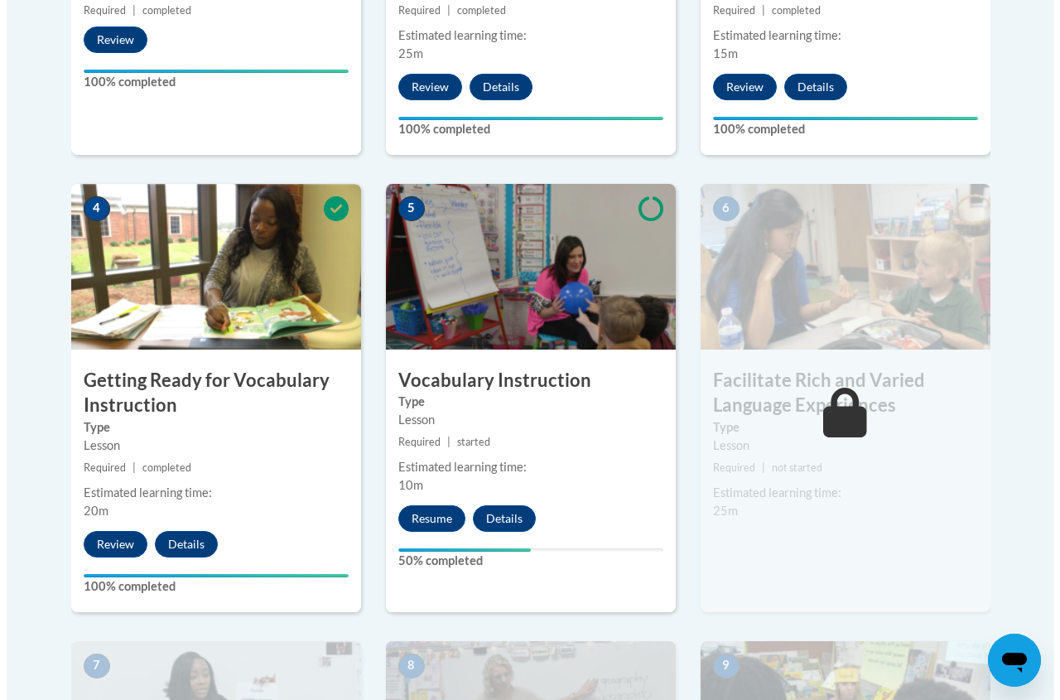
scroll to position [897, 0]
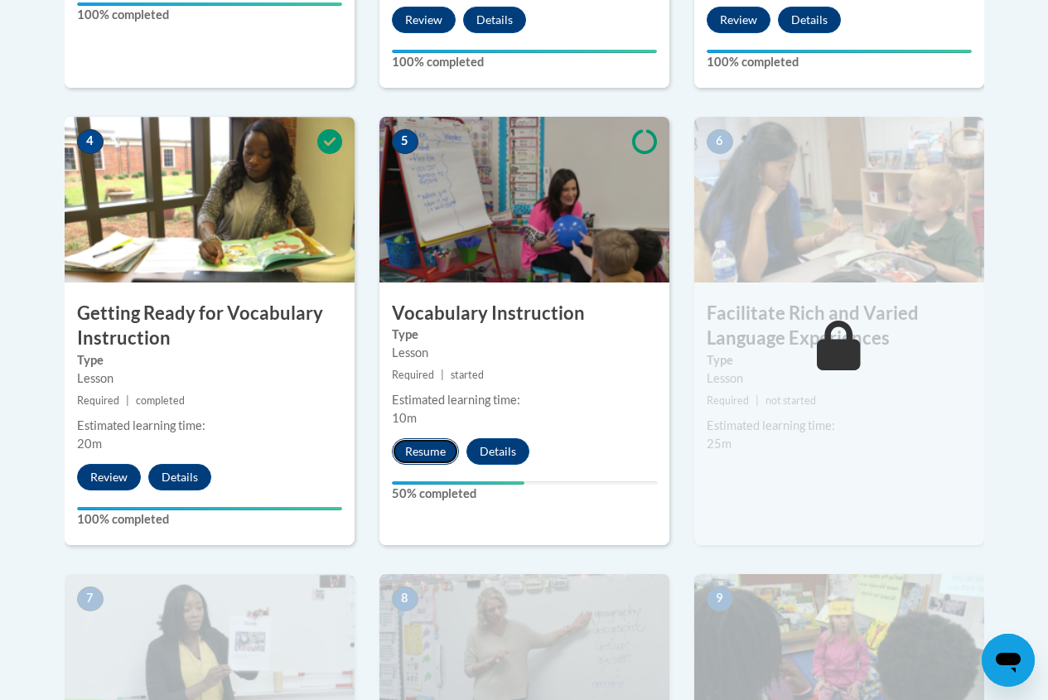
click at [430, 446] on button "Resume" at bounding box center [425, 451] width 67 height 27
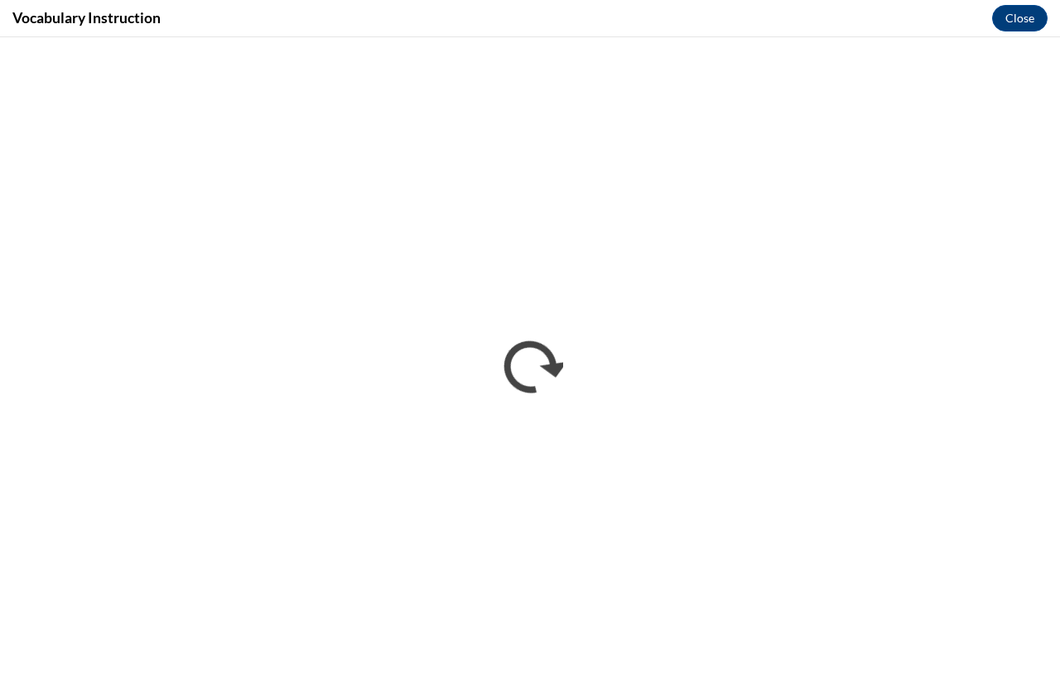
scroll to position [0, 0]
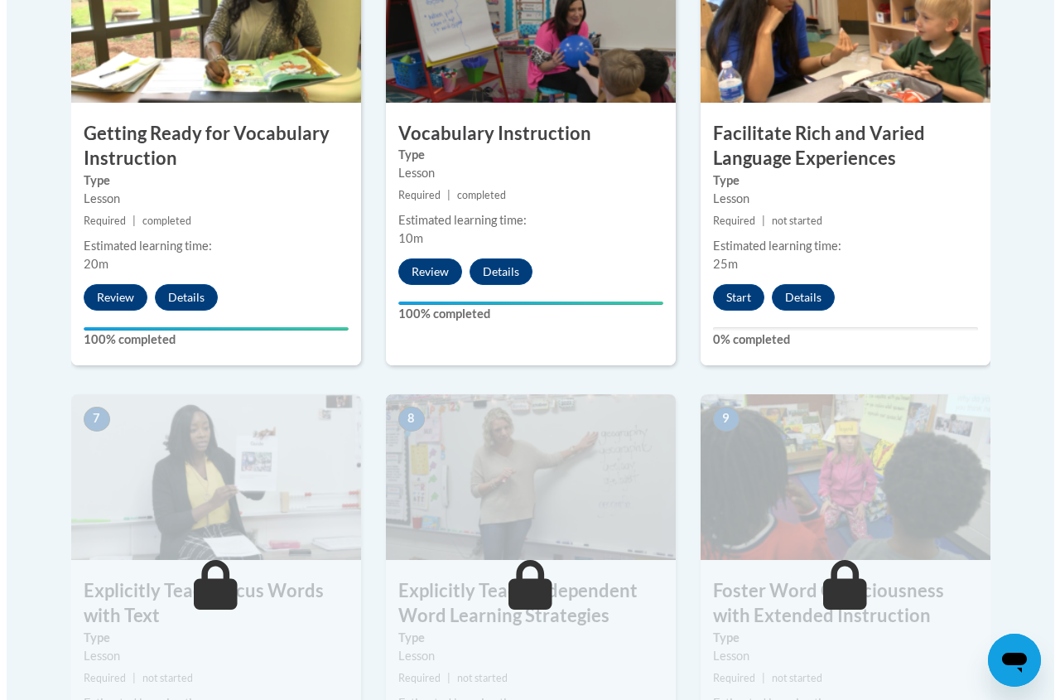
scroll to position [994, 0]
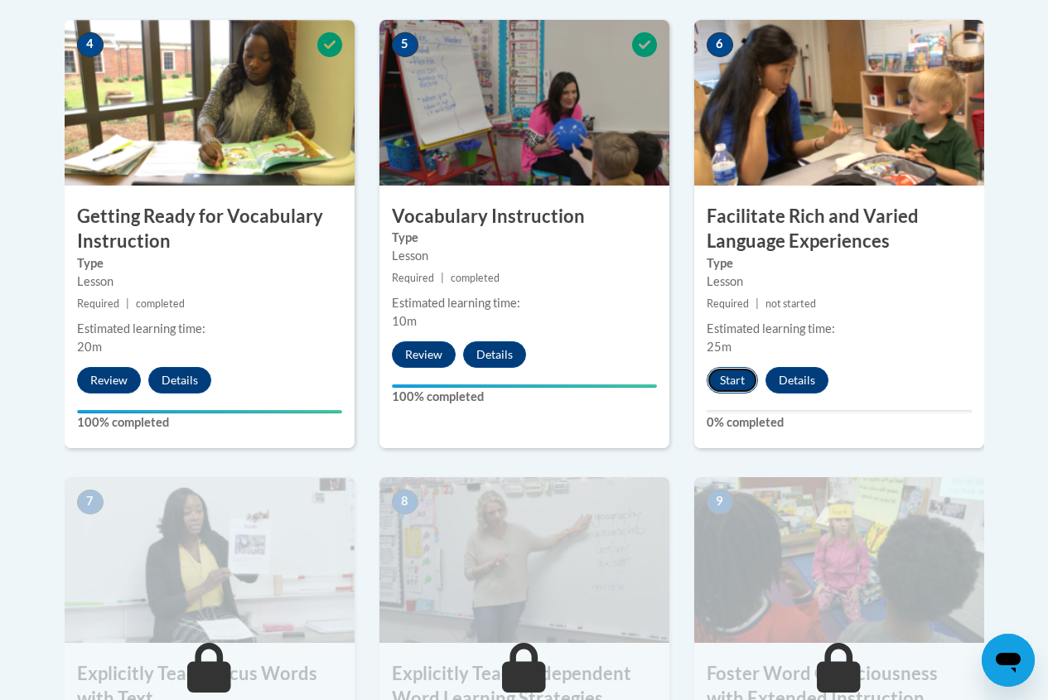
click at [722, 377] on button "Start" at bounding box center [732, 380] width 51 height 27
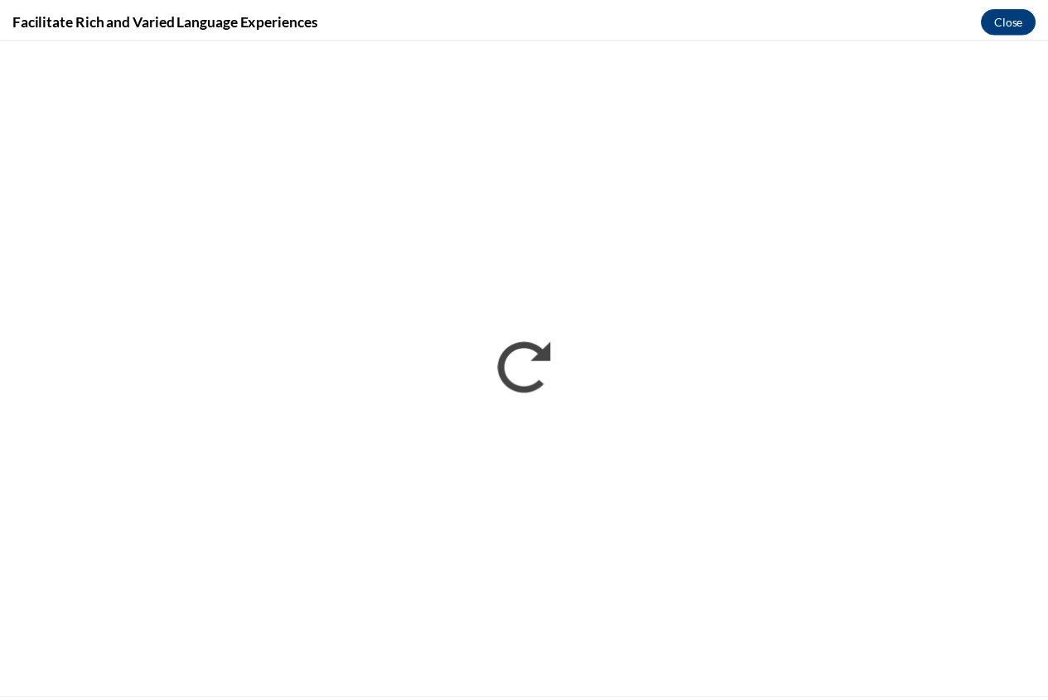
scroll to position [0, 0]
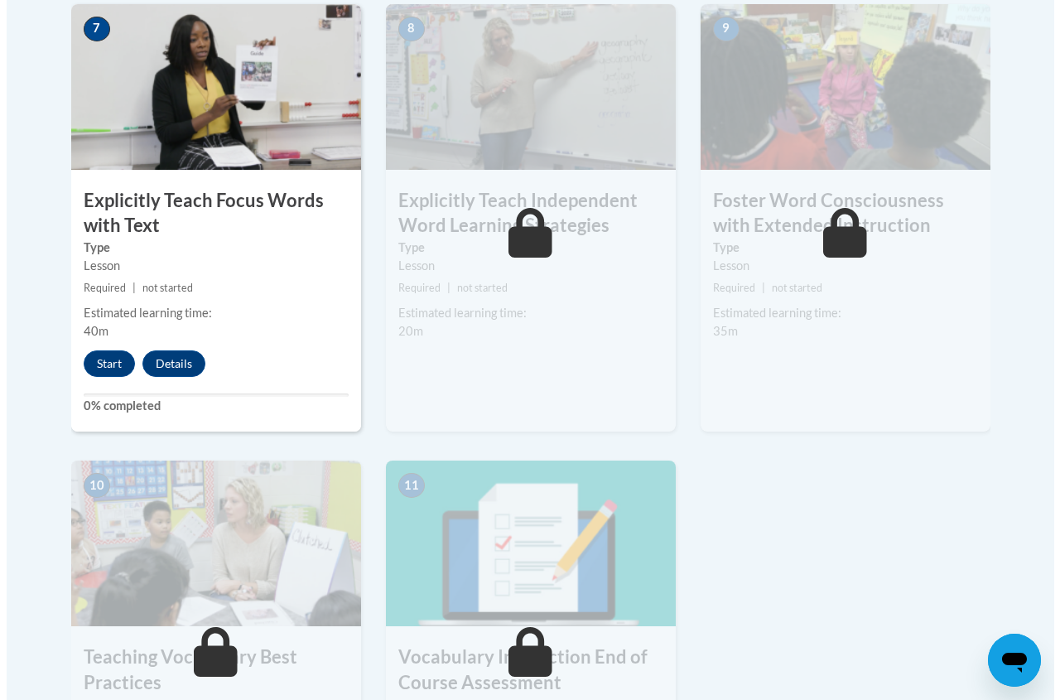
scroll to position [1491, 0]
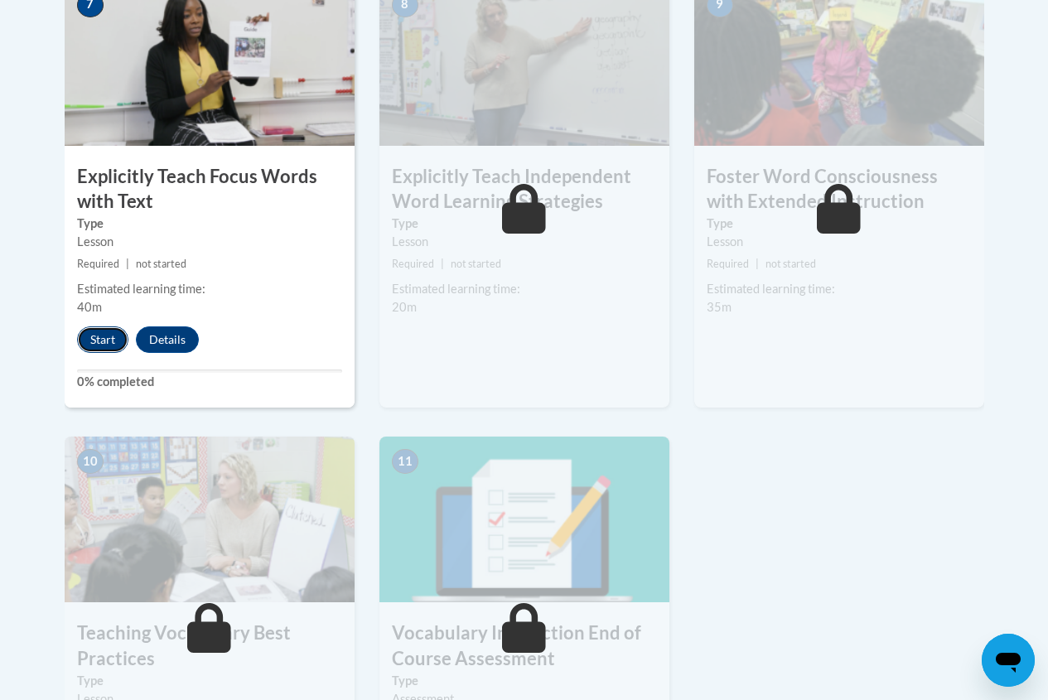
click at [99, 339] on button "Start" at bounding box center [102, 339] width 51 height 27
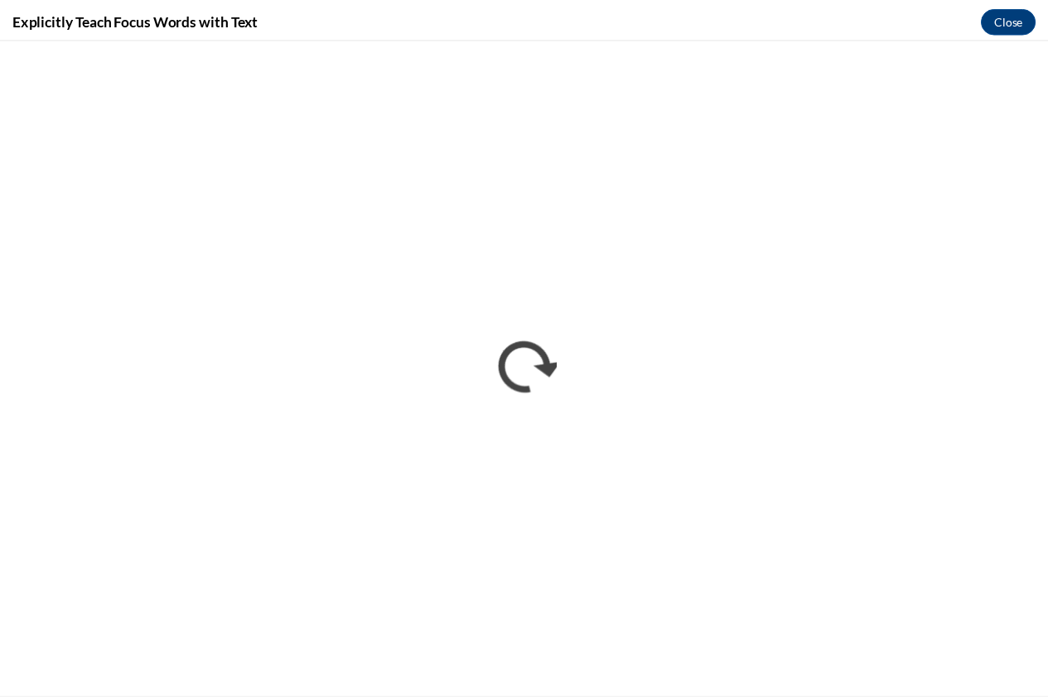
scroll to position [0, 0]
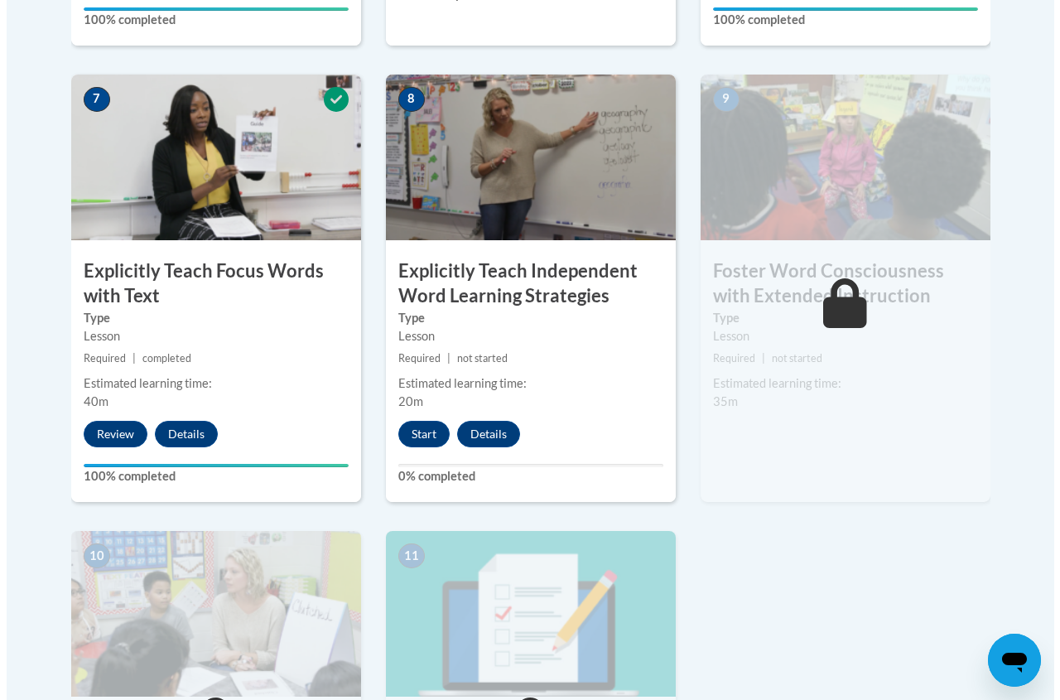
scroll to position [1408, 0]
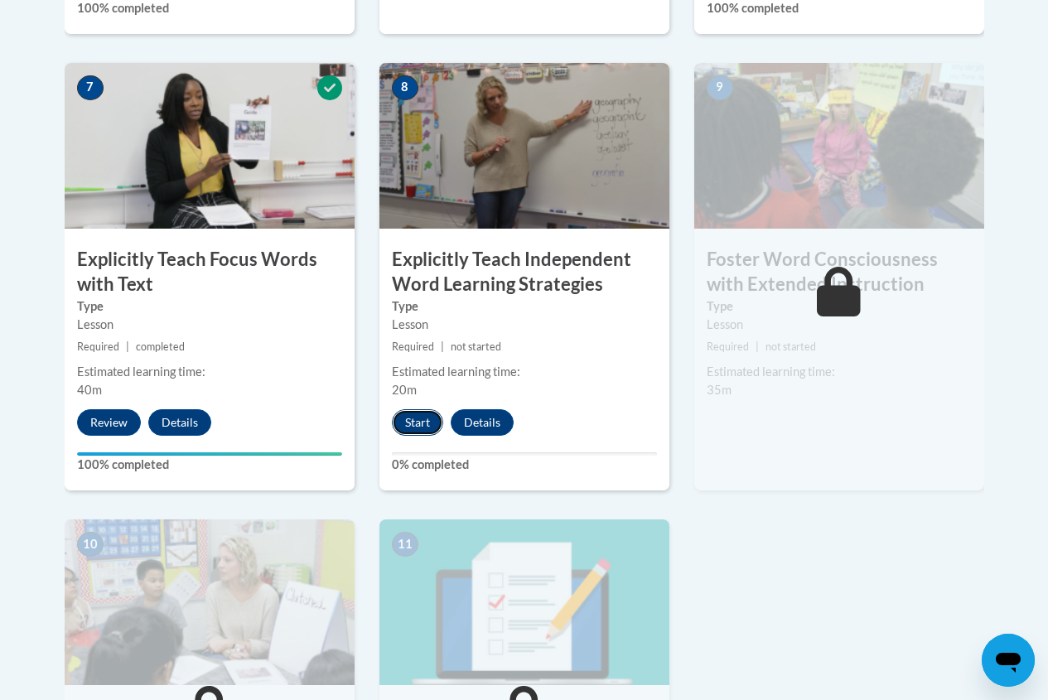
click at [398, 426] on button "Start" at bounding box center [417, 422] width 51 height 27
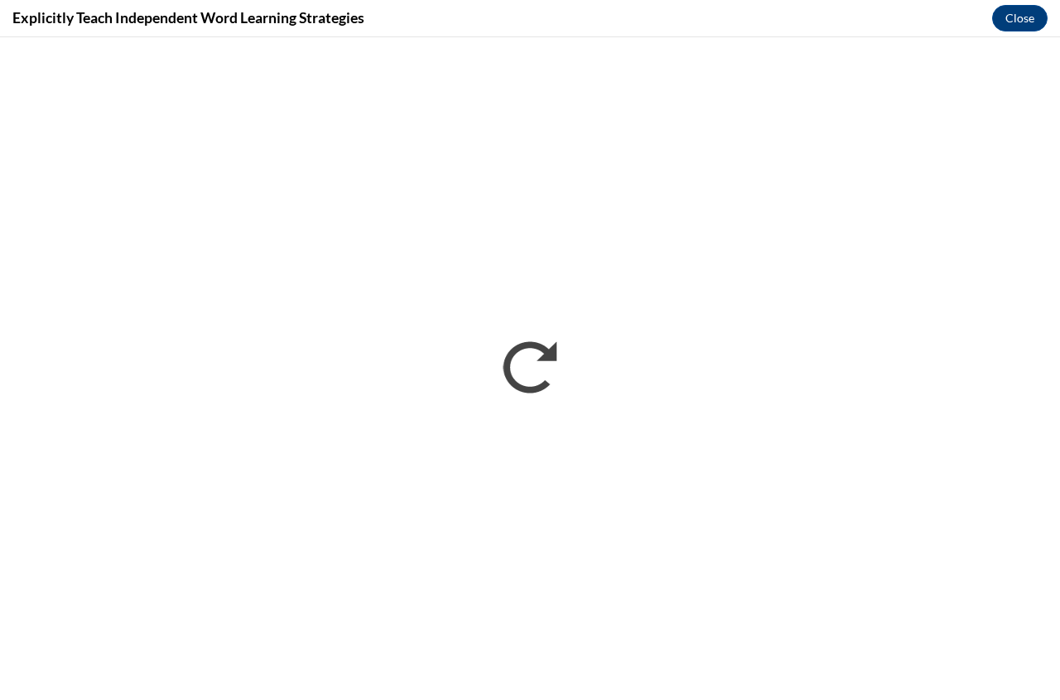
scroll to position [0, 0]
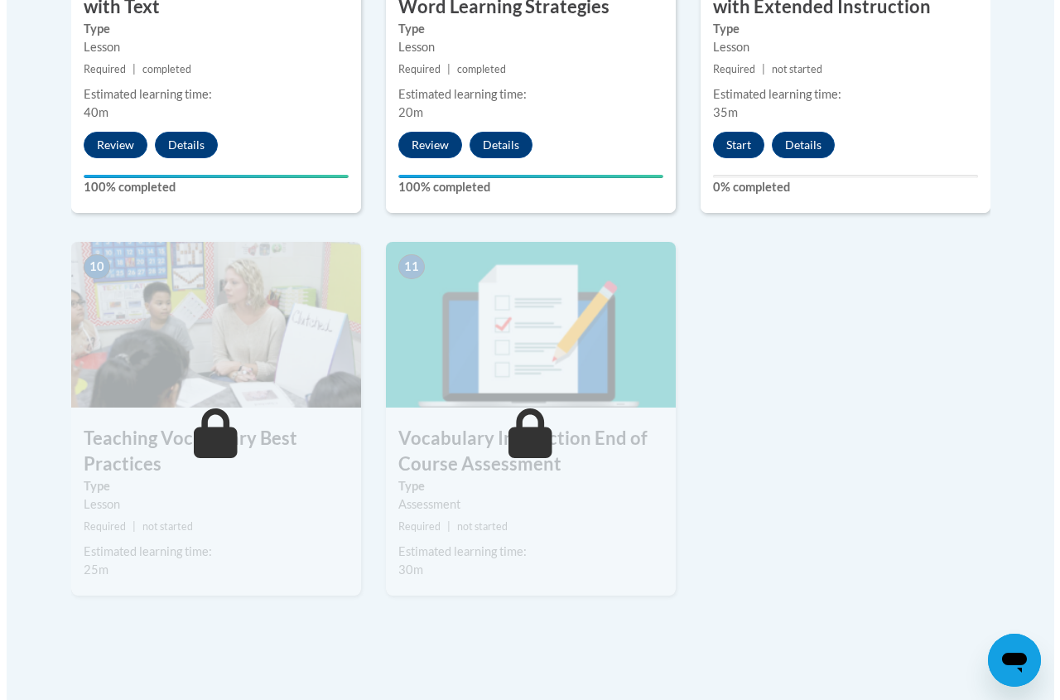
scroll to position [1657, 0]
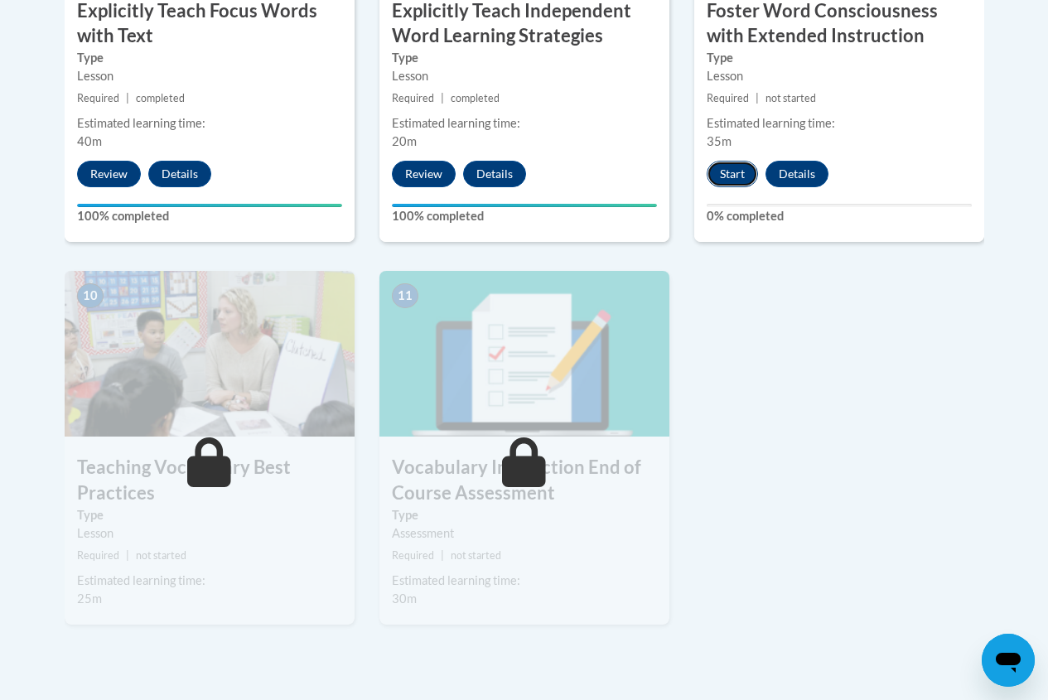
click at [731, 182] on button "Start" at bounding box center [732, 174] width 51 height 27
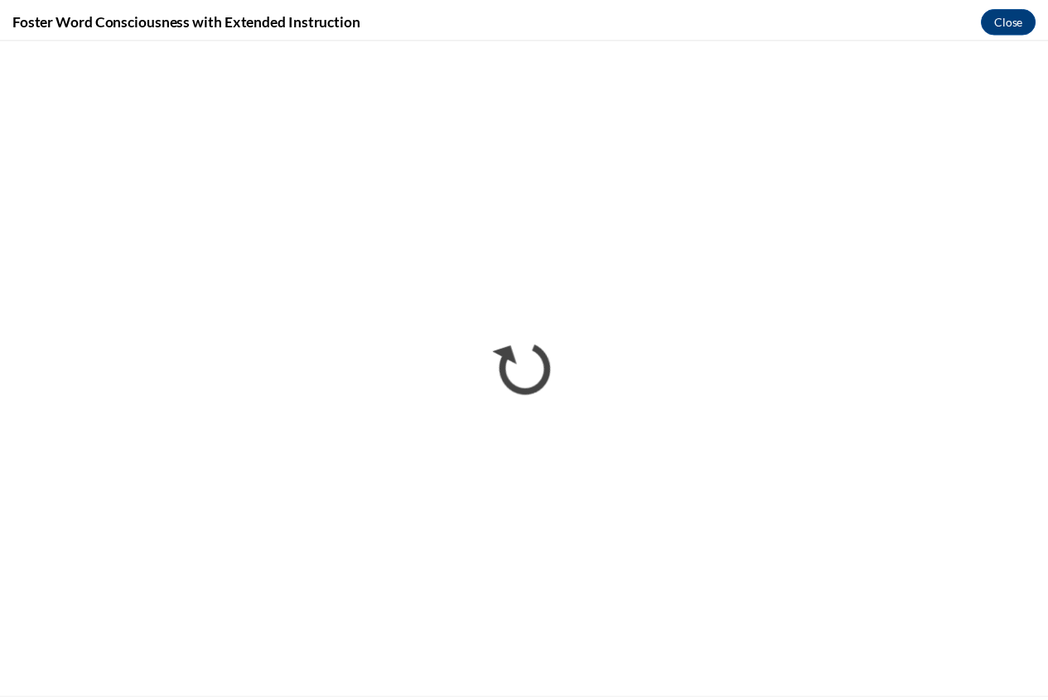
scroll to position [0, 0]
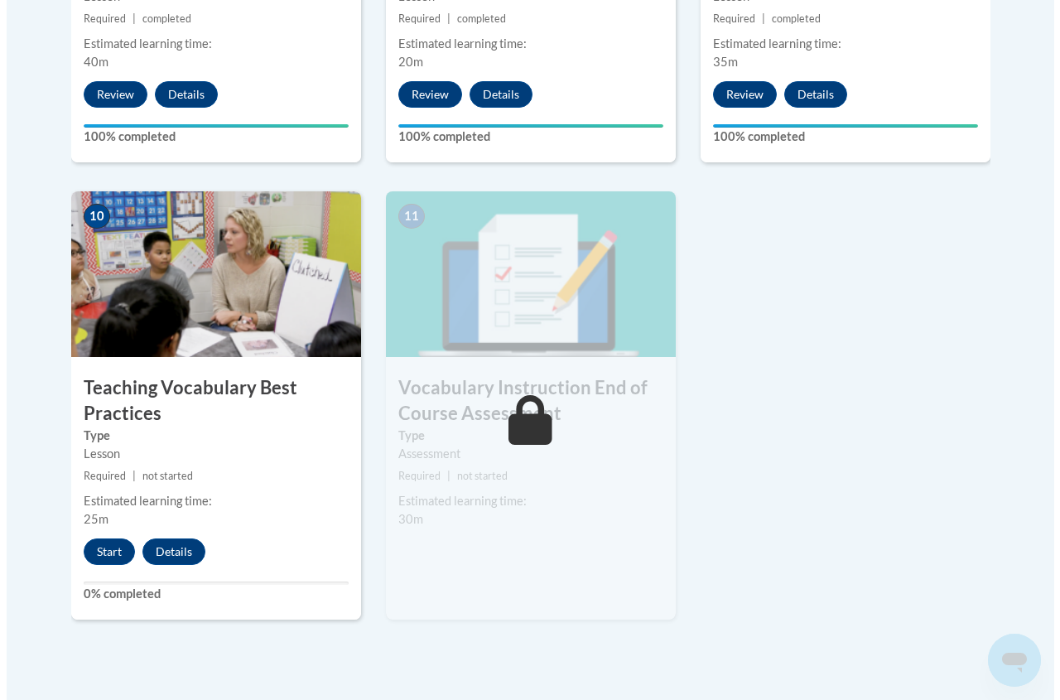
scroll to position [1643, 0]
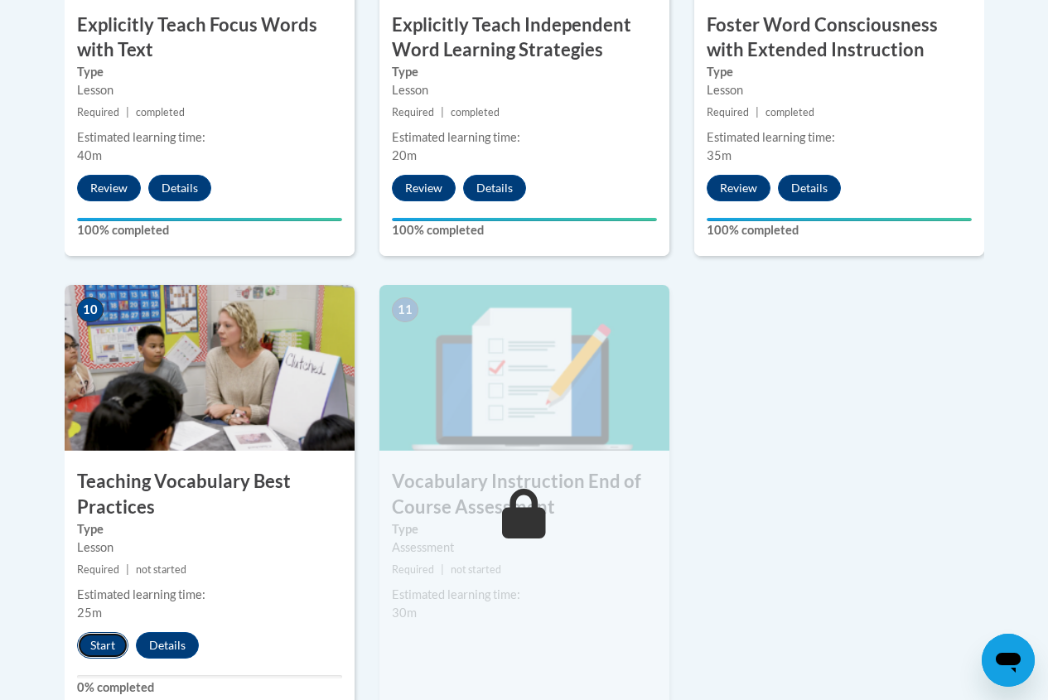
click at [93, 643] on button "Start" at bounding box center [102, 645] width 51 height 27
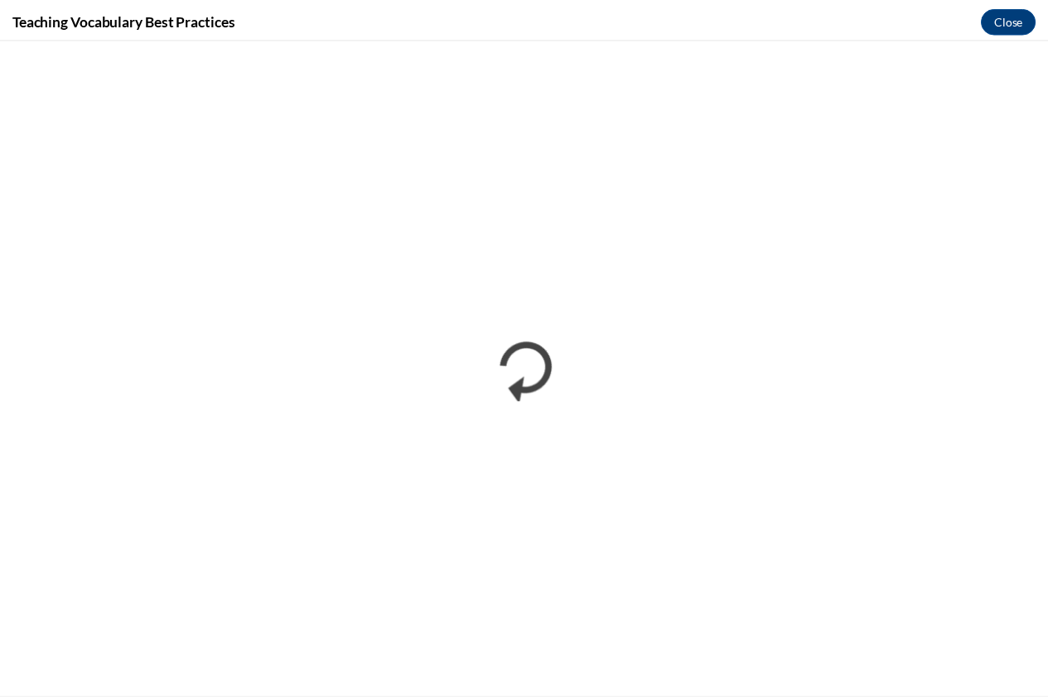
scroll to position [0, 0]
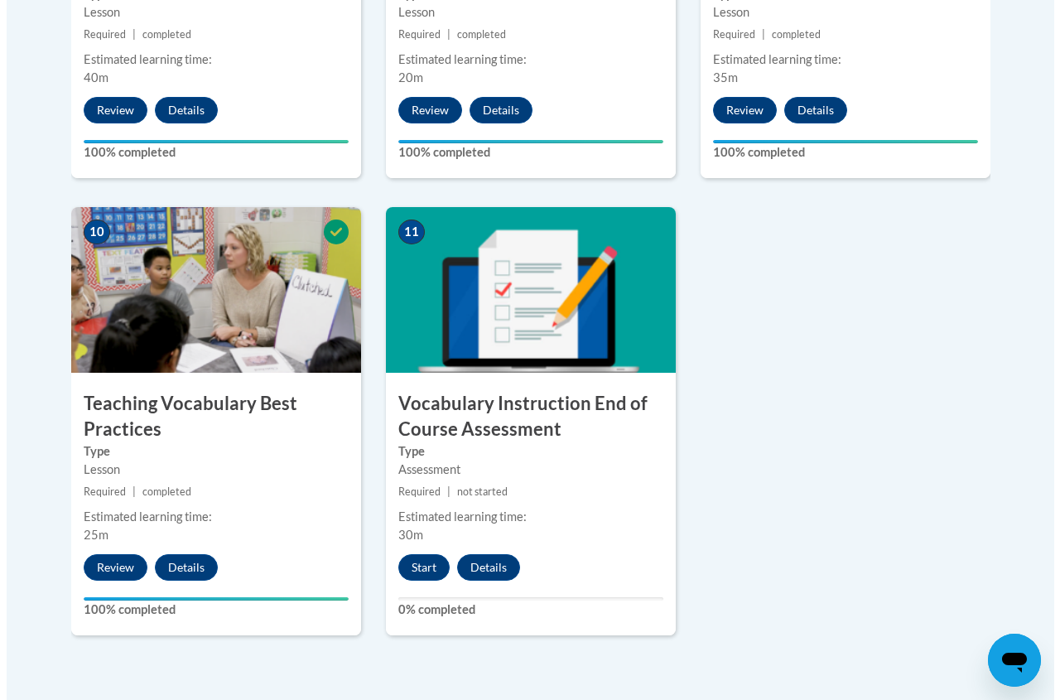
scroll to position [1739, 0]
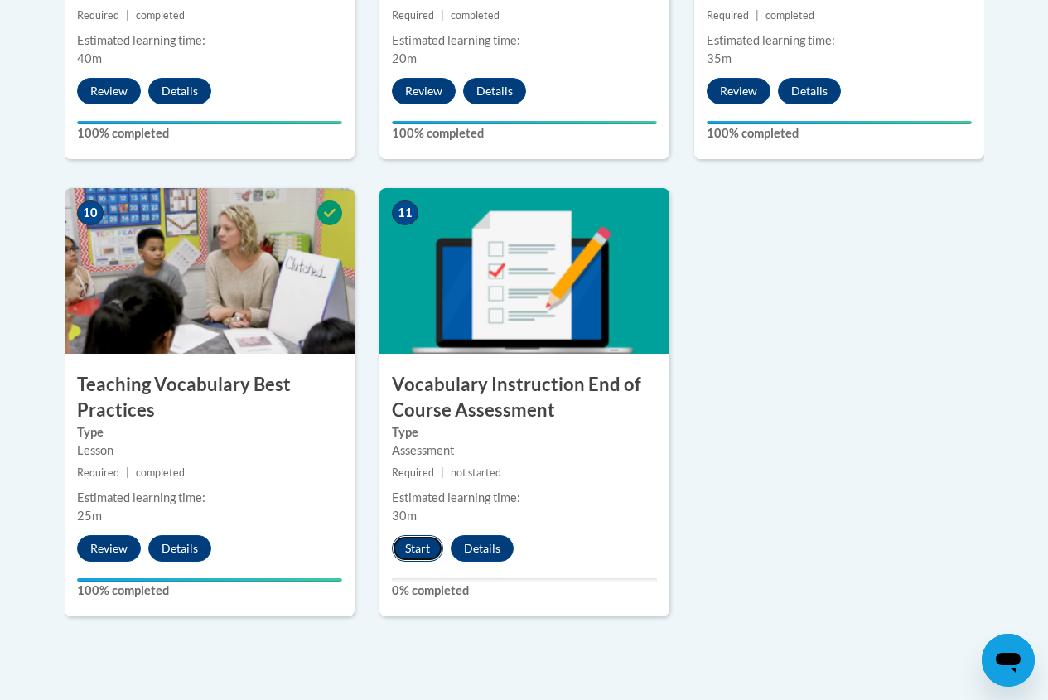
click at [429, 544] on button "Start" at bounding box center [417, 548] width 51 height 27
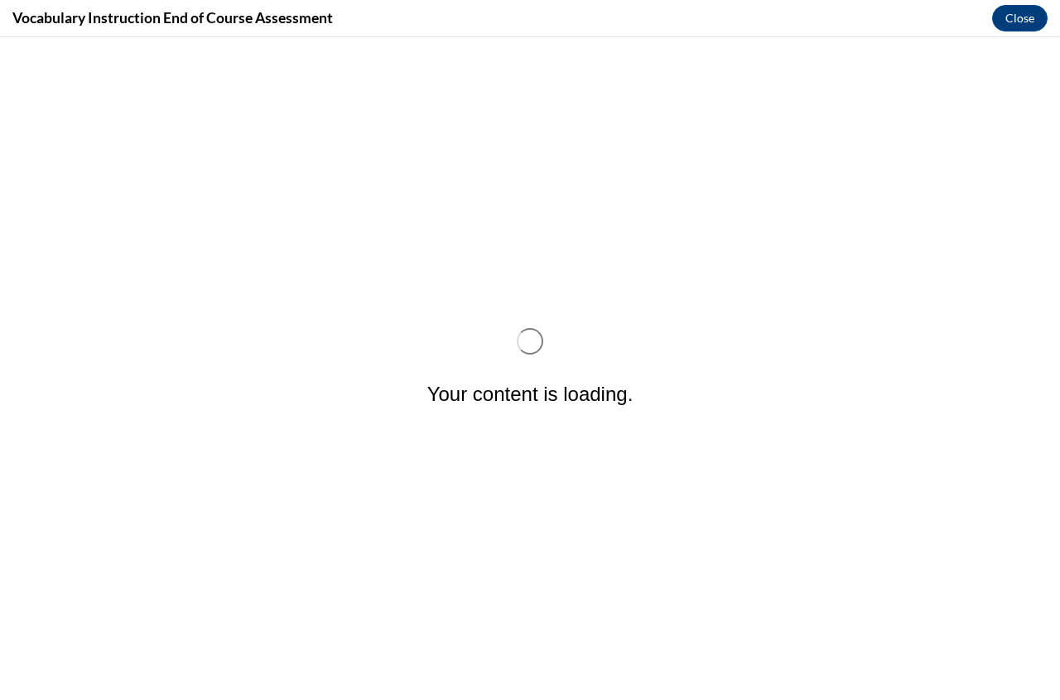
scroll to position [0, 0]
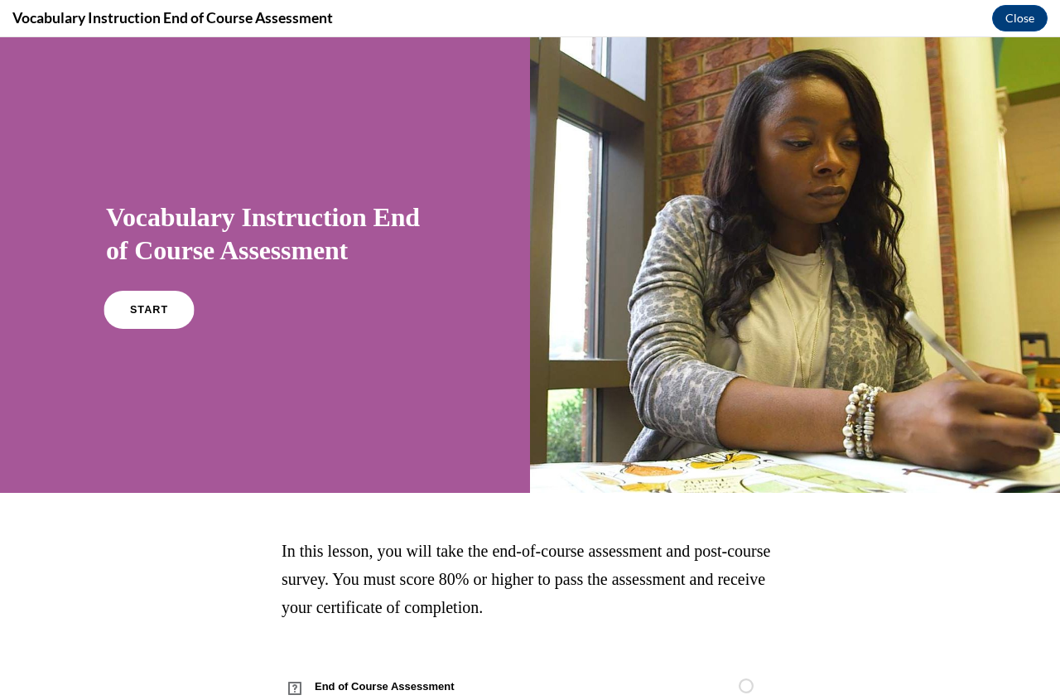
click at [172, 307] on link "START" at bounding box center [149, 310] width 90 height 38
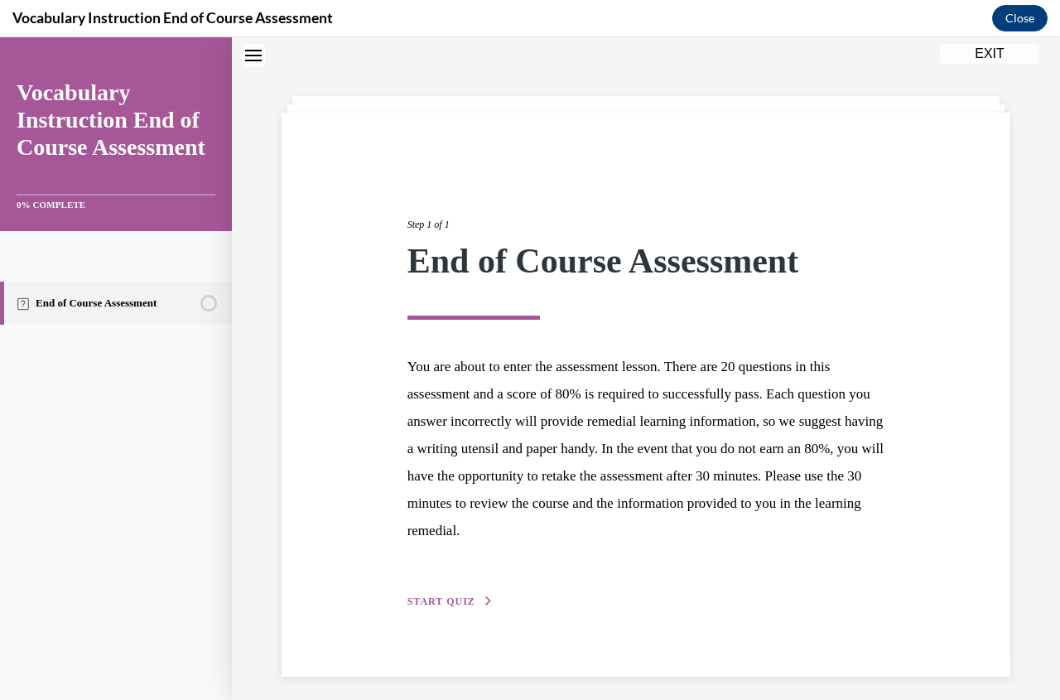
scroll to position [61, 0]
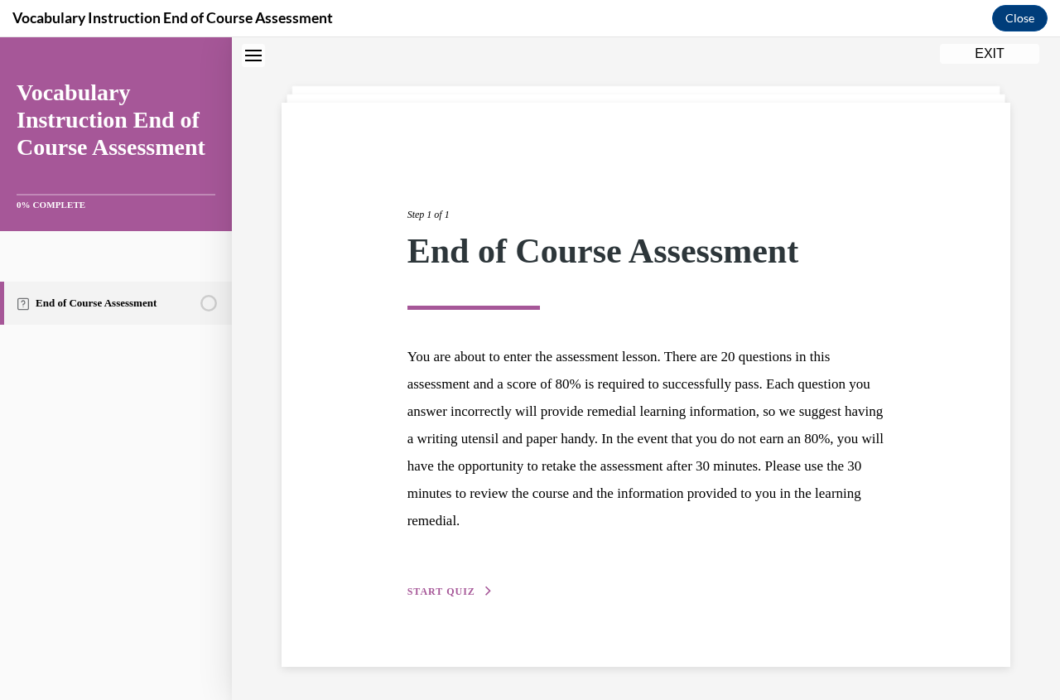
click at [466, 593] on span "START QUIZ" at bounding box center [442, 592] width 68 height 12
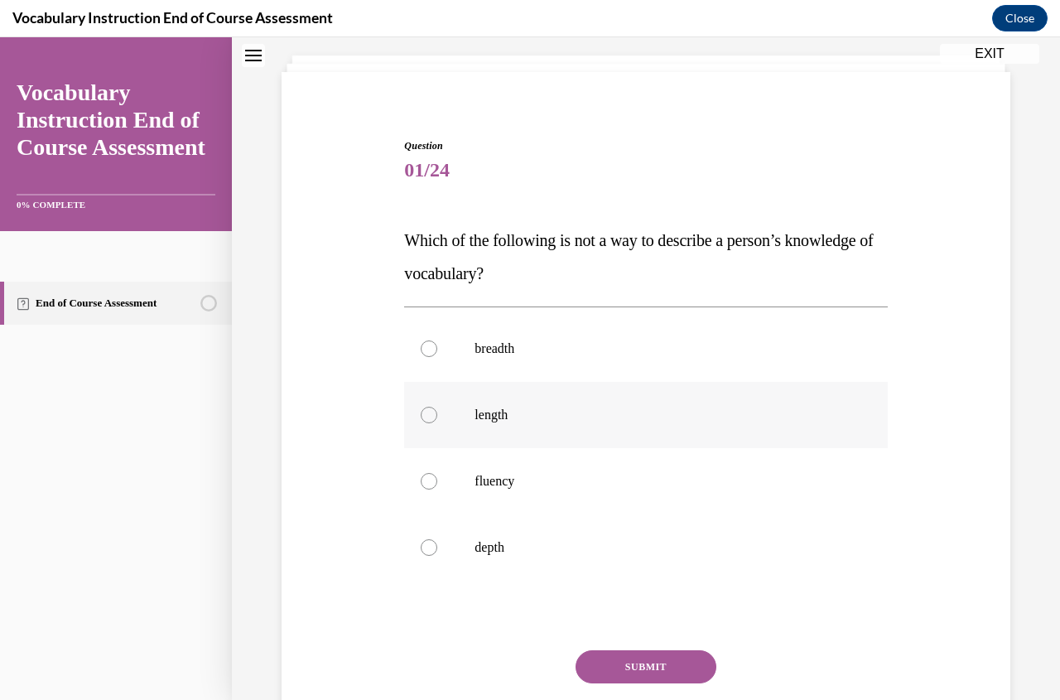
scroll to position [144, 0]
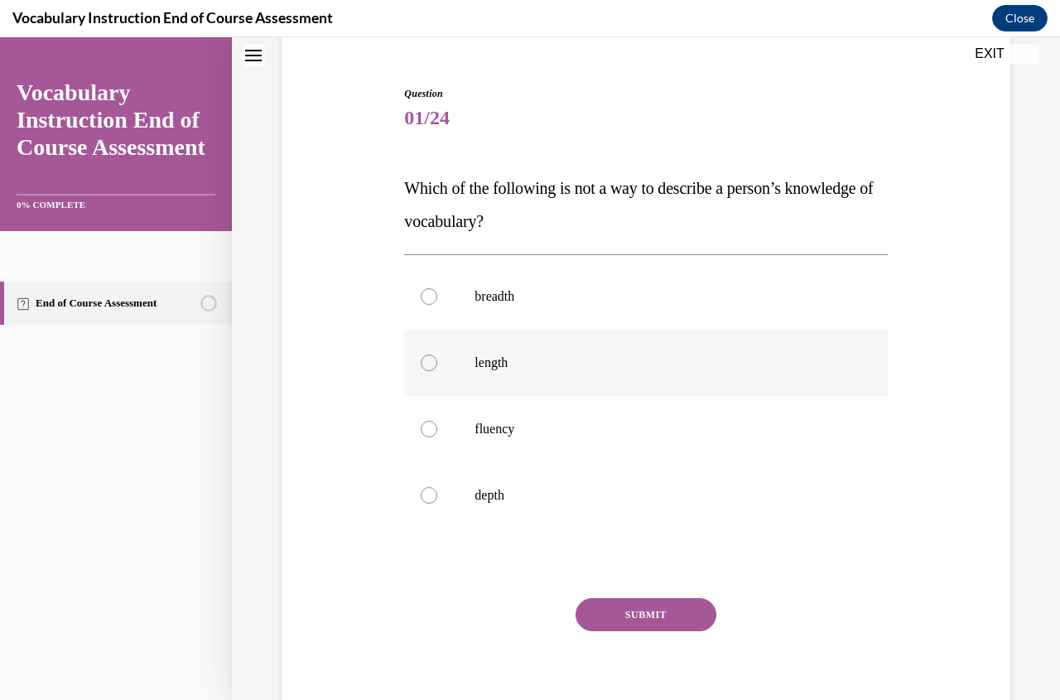
click at [427, 361] on div at bounding box center [429, 363] width 17 height 17
click at [427, 361] on input "length" at bounding box center [429, 363] width 17 height 17
radio input "true"
click at [615, 604] on button "SUBMIT" at bounding box center [646, 614] width 141 height 33
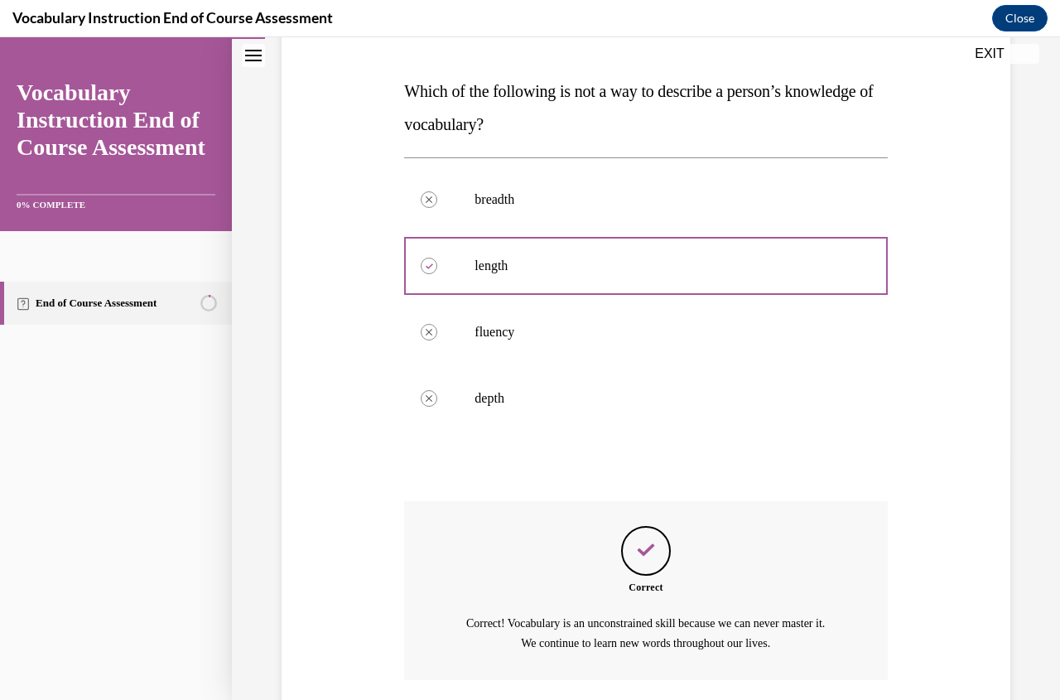
scroll to position [365, 0]
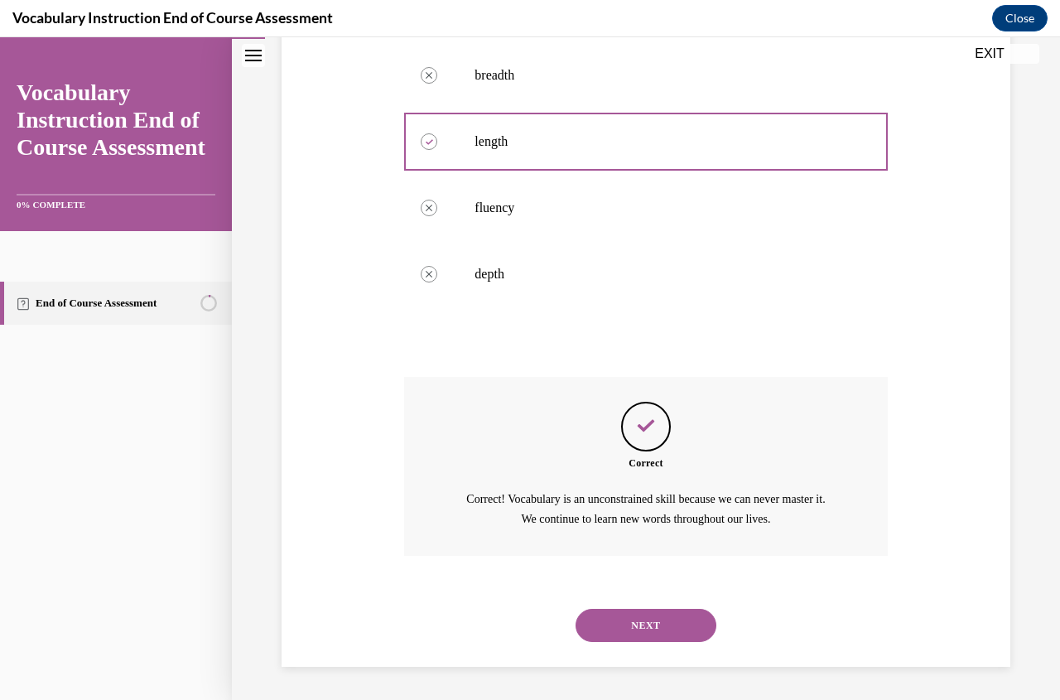
click at [655, 613] on button "NEXT" at bounding box center [646, 625] width 141 height 33
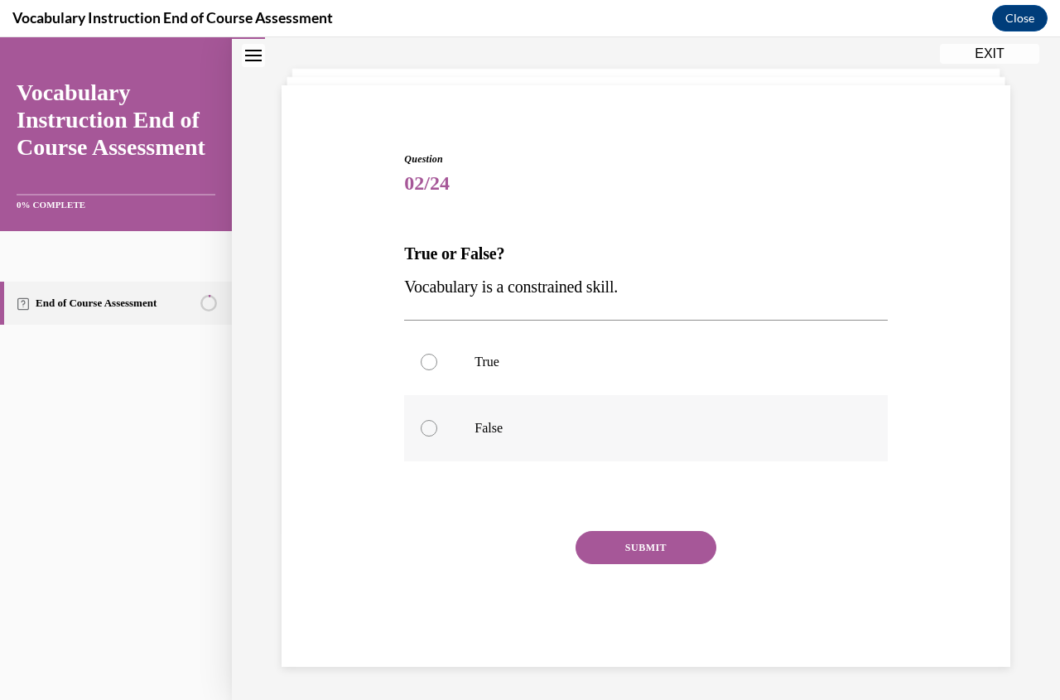
click at [436, 427] on label "False" at bounding box center [645, 428] width 483 height 66
click at [436, 427] on input "False" at bounding box center [429, 428] width 17 height 17
radio input "true"
click at [648, 548] on button "SUBMIT" at bounding box center [646, 547] width 141 height 33
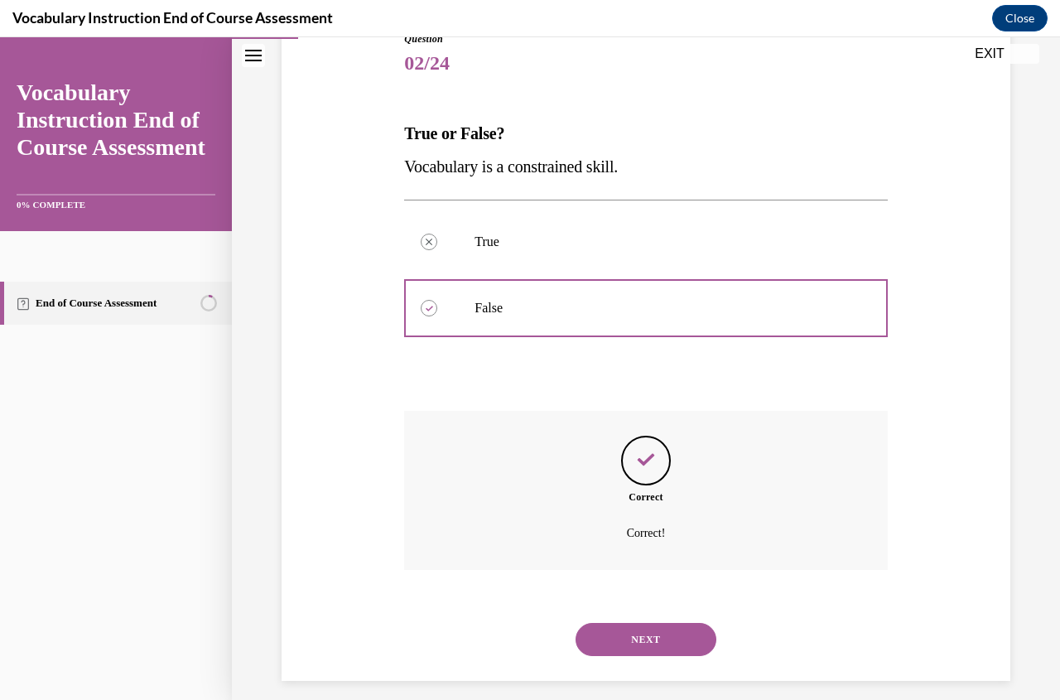
scroll to position [213, 0]
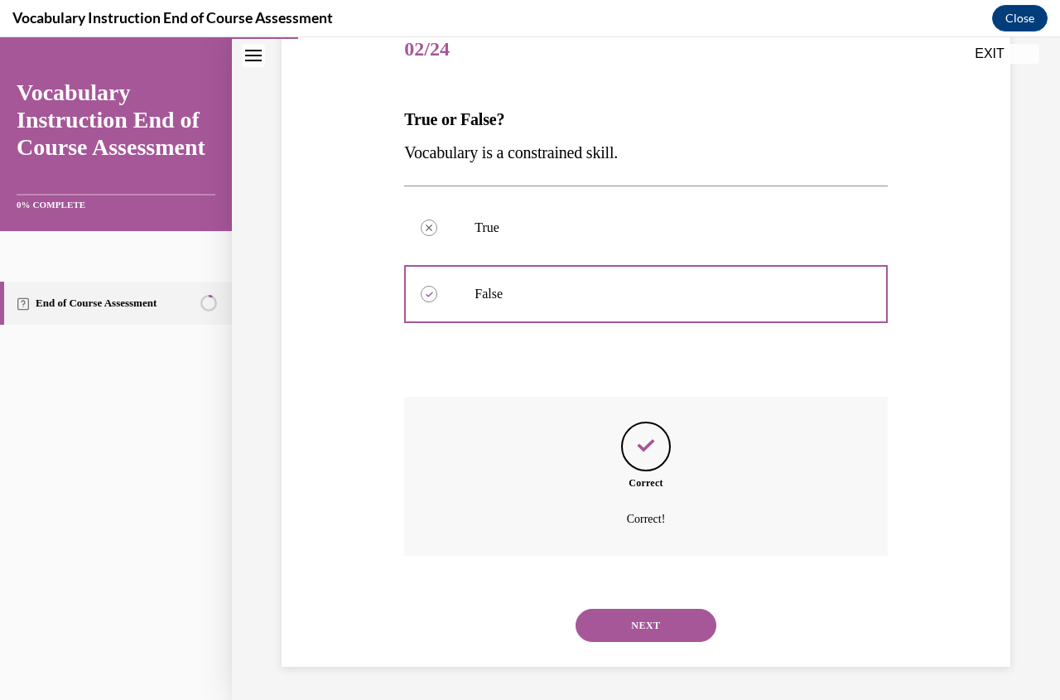
click at [668, 639] on button "NEXT" at bounding box center [646, 625] width 141 height 33
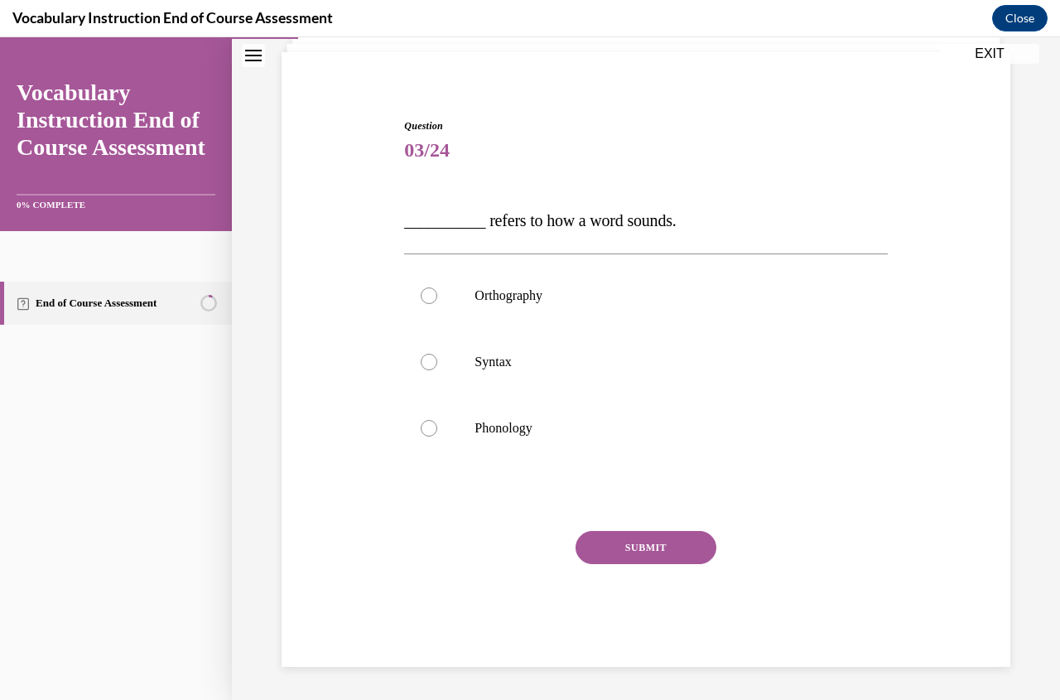
scroll to position [112, 0]
click at [422, 429] on div at bounding box center [429, 428] width 17 height 17
click at [422, 429] on input "Phonology" at bounding box center [429, 428] width 17 height 17
radio input "true"
click at [639, 550] on button "SUBMIT" at bounding box center [646, 547] width 141 height 33
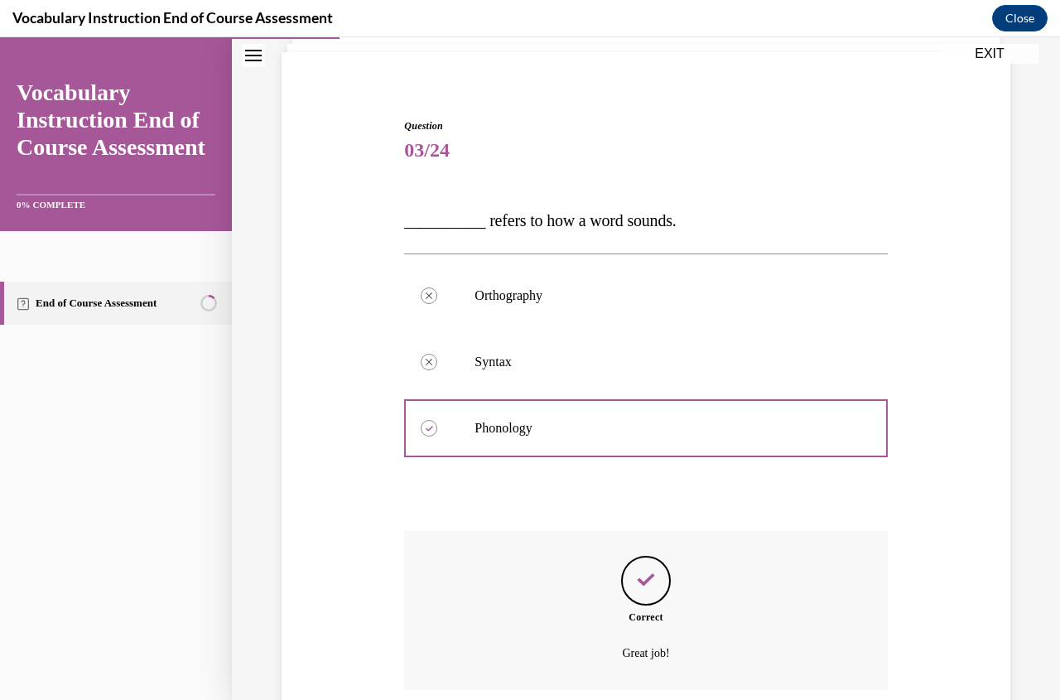
scroll to position [246, 0]
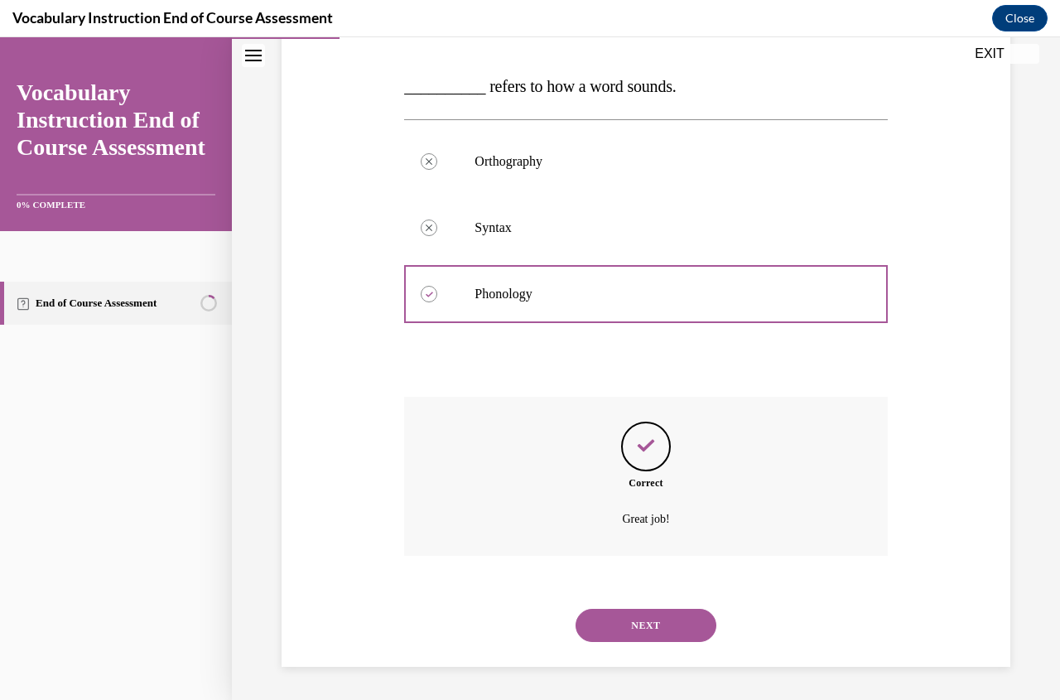
click at [644, 623] on button "NEXT" at bounding box center [646, 625] width 141 height 33
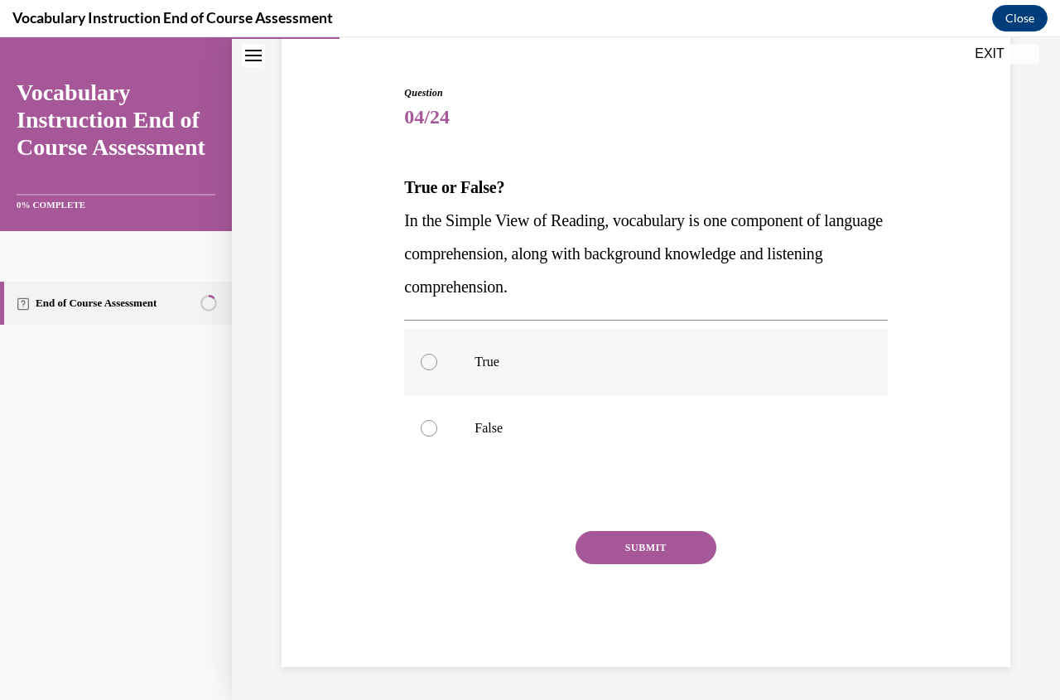
click at [427, 362] on div at bounding box center [429, 362] width 17 height 17
click at [427, 362] on input "True" at bounding box center [429, 362] width 17 height 17
radio input "true"
click at [587, 536] on button "SUBMIT" at bounding box center [646, 547] width 141 height 33
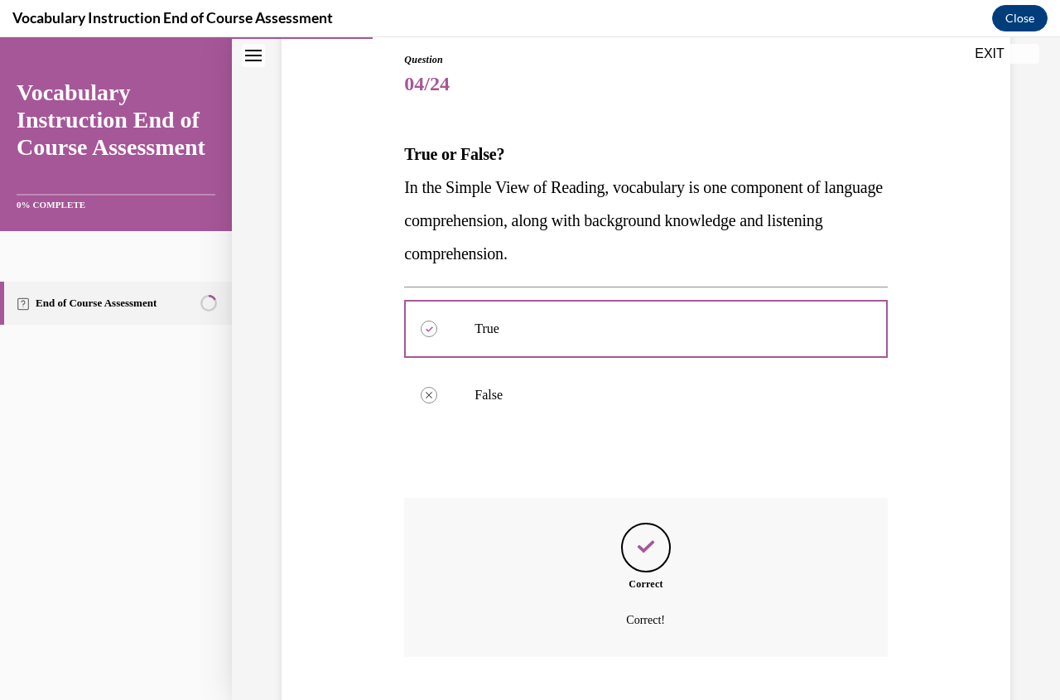
scroll to position [279, 0]
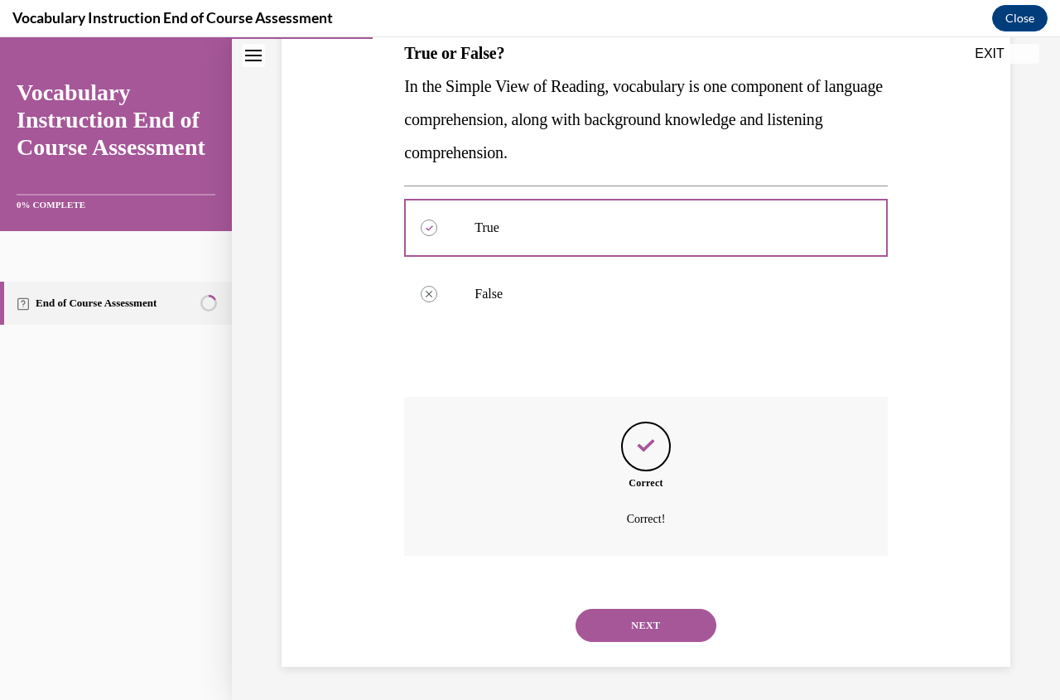
click at [636, 623] on button "NEXT" at bounding box center [646, 625] width 141 height 33
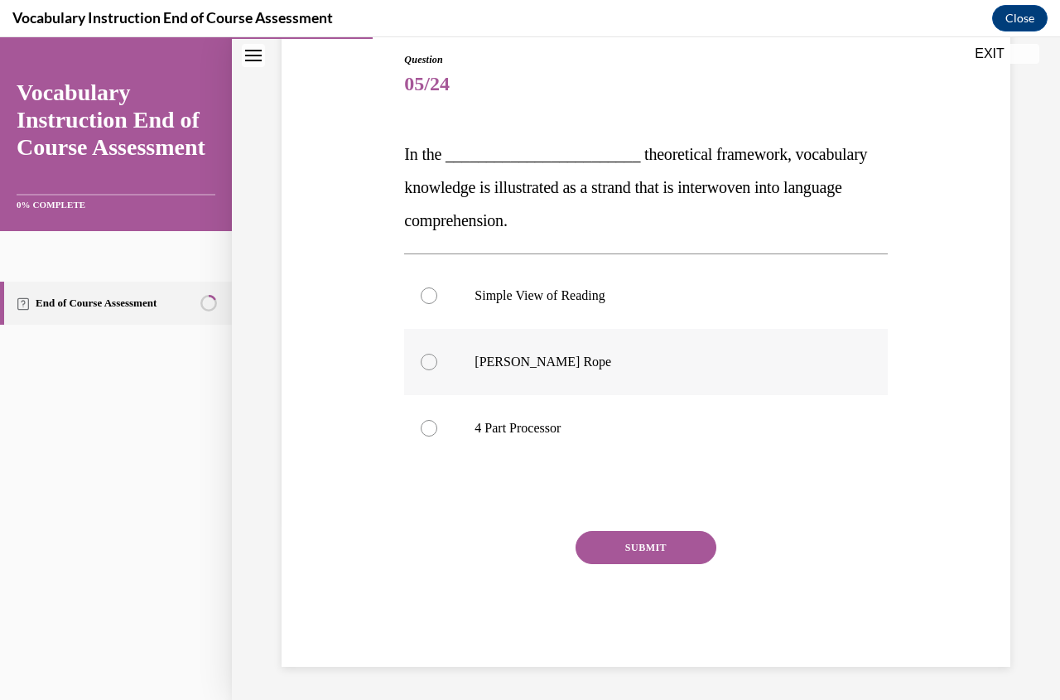
click at [433, 364] on div at bounding box center [429, 362] width 17 height 17
click at [433, 364] on input "Scarborough's Rope" at bounding box center [429, 362] width 17 height 17
radio input "true"
click at [603, 545] on button "SUBMIT" at bounding box center [646, 547] width 141 height 33
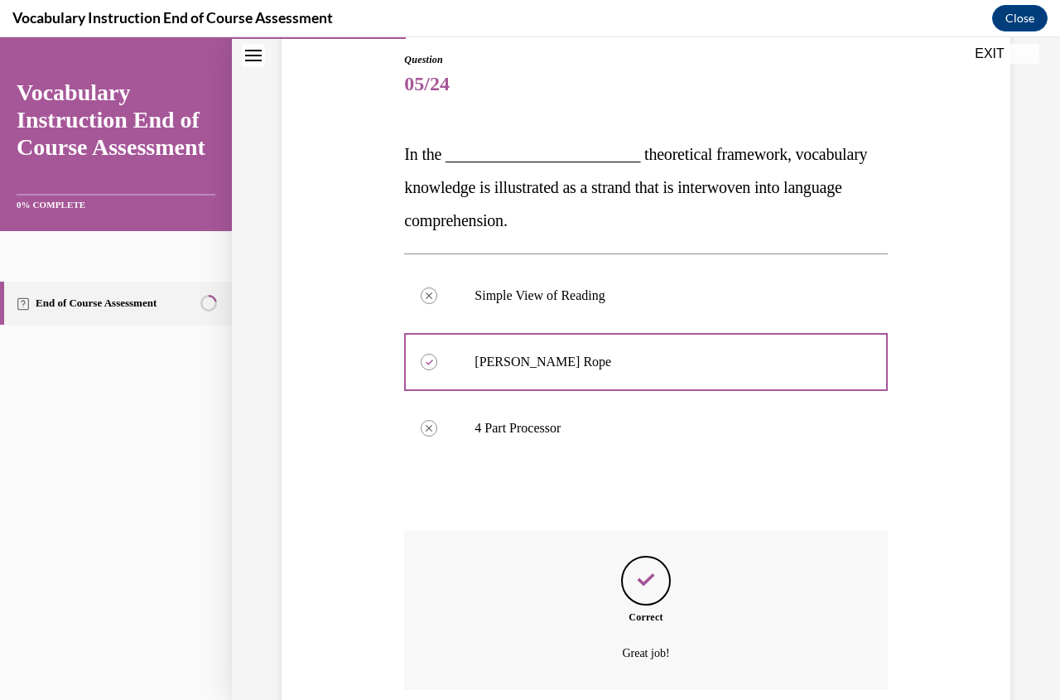
scroll to position [312, 0]
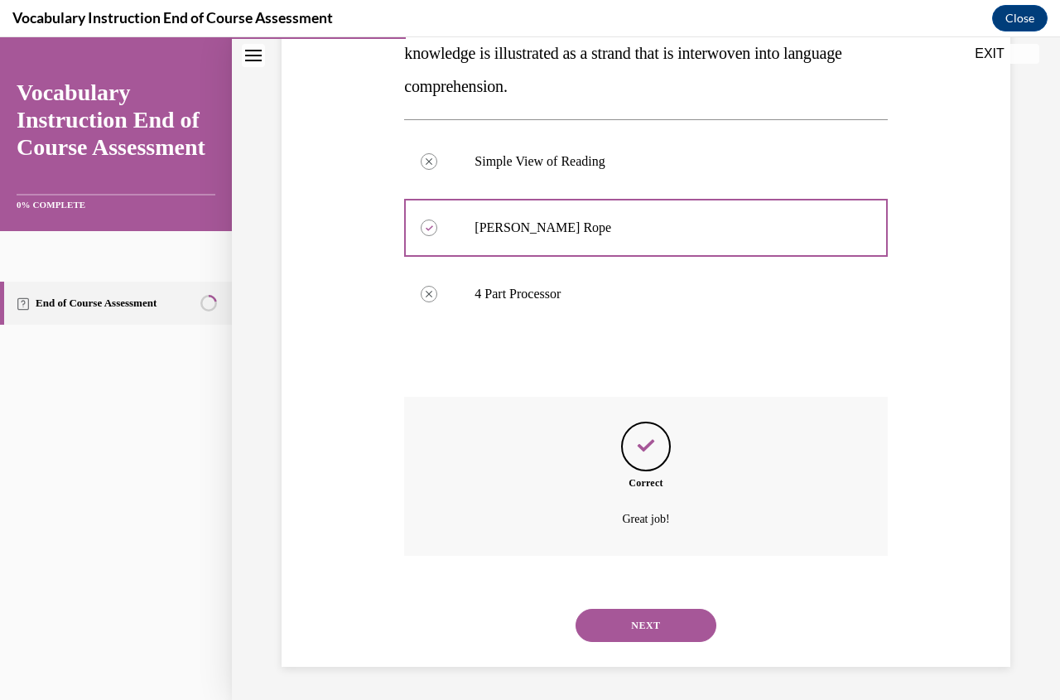
click at [641, 620] on button "NEXT" at bounding box center [646, 625] width 141 height 33
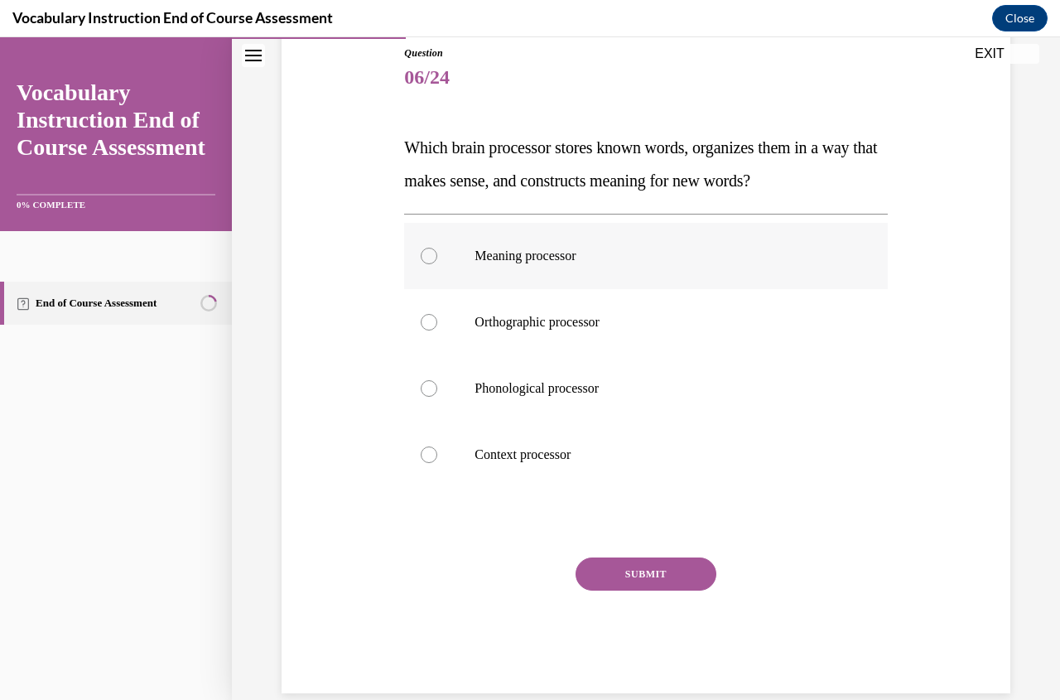
click at [428, 246] on label "Meaning processor" at bounding box center [645, 256] width 483 height 66
click at [428, 248] on input "Meaning processor" at bounding box center [429, 256] width 17 height 17
radio input "true"
click at [645, 577] on button "SUBMIT" at bounding box center [646, 573] width 141 height 33
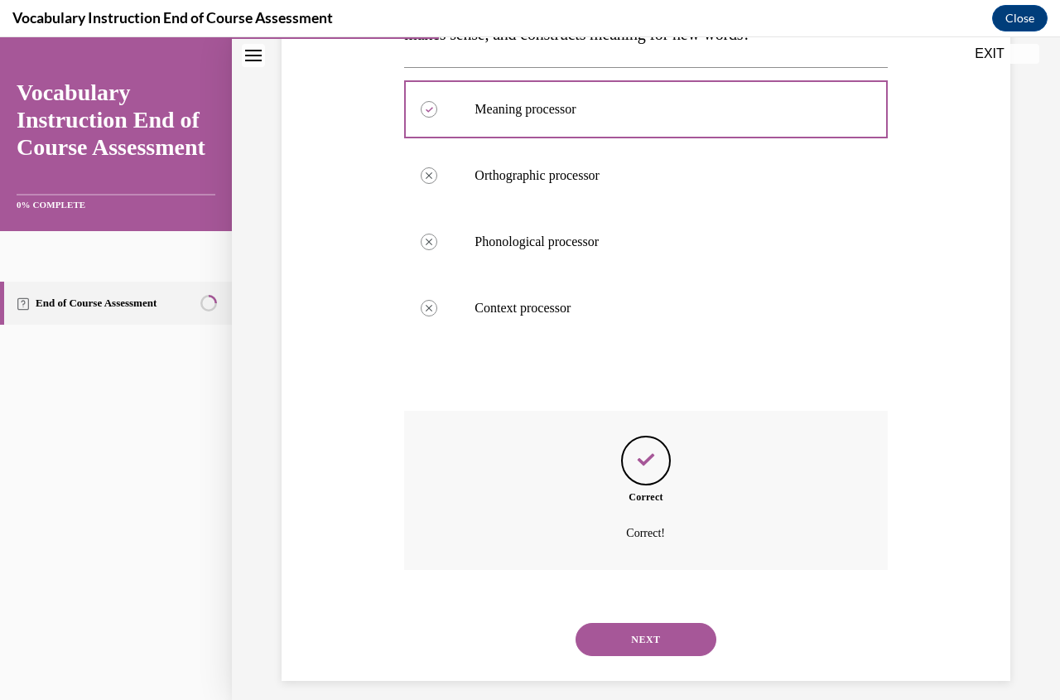
scroll to position [345, 0]
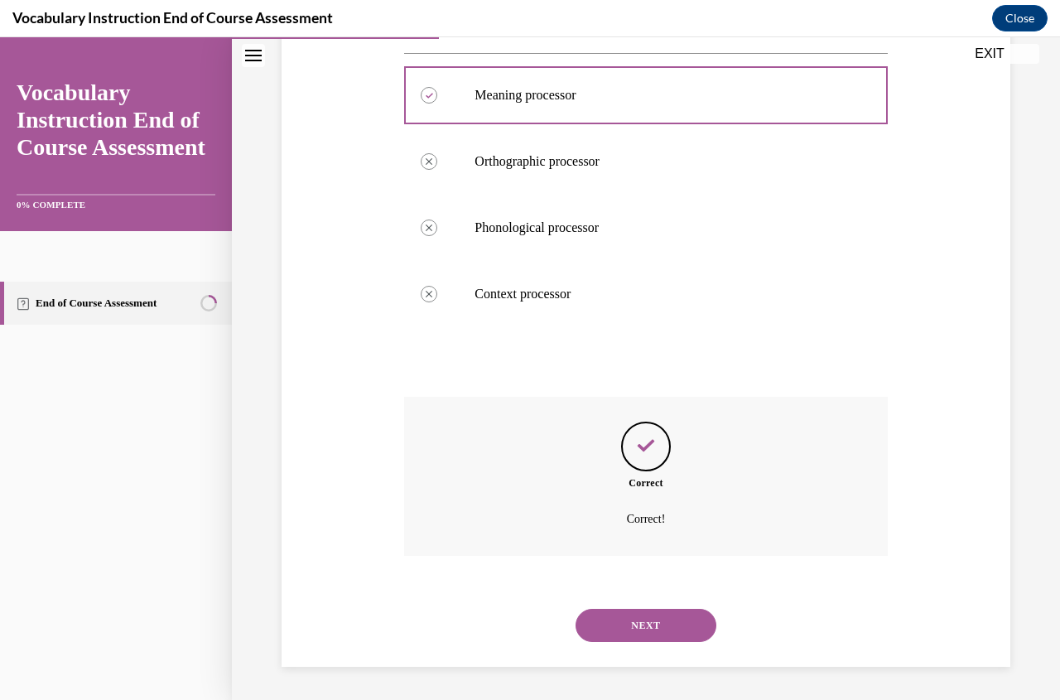
click at [637, 615] on button "NEXT" at bounding box center [646, 625] width 141 height 33
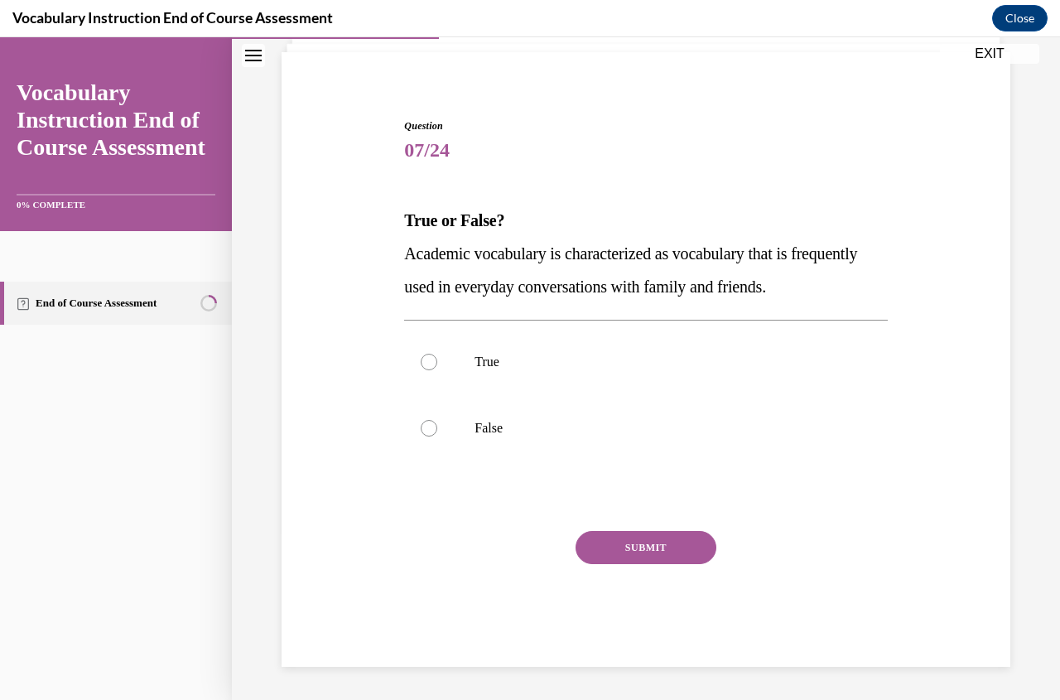
scroll to position [112, 0]
click at [432, 434] on div at bounding box center [429, 428] width 17 height 17
click at [432, 434] on input "False" at bounding box center [429, 428] width 17 height 17
radio input "true"
click at [659, 548] on button "SUBMIT" at bounding box center [646, 547] width 141 height 33
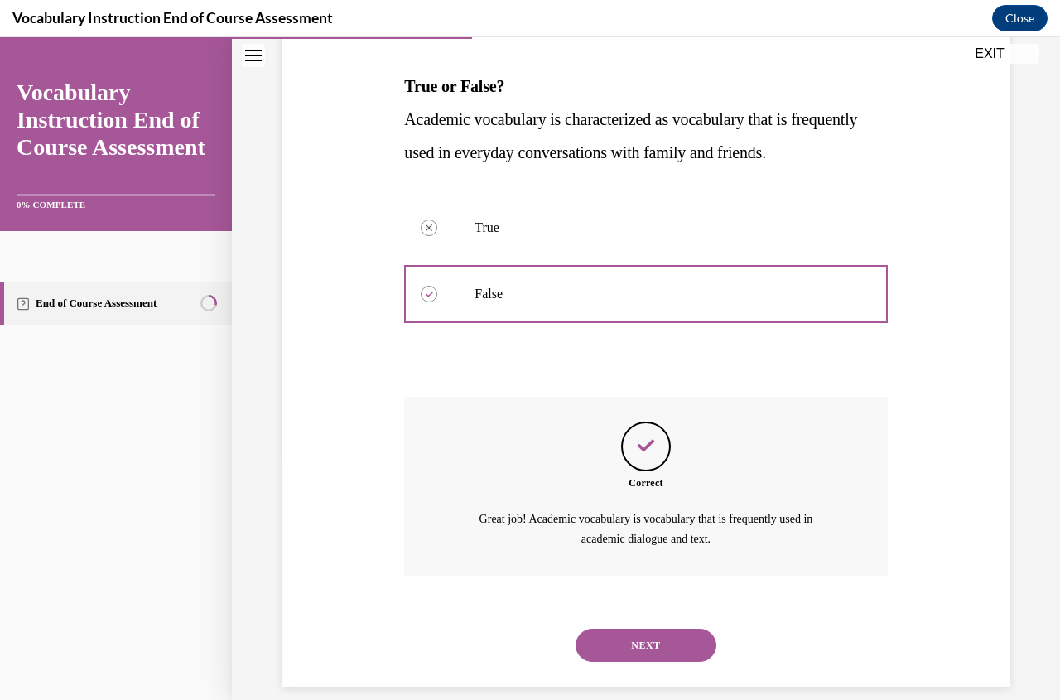
scroll to position [266, 0]
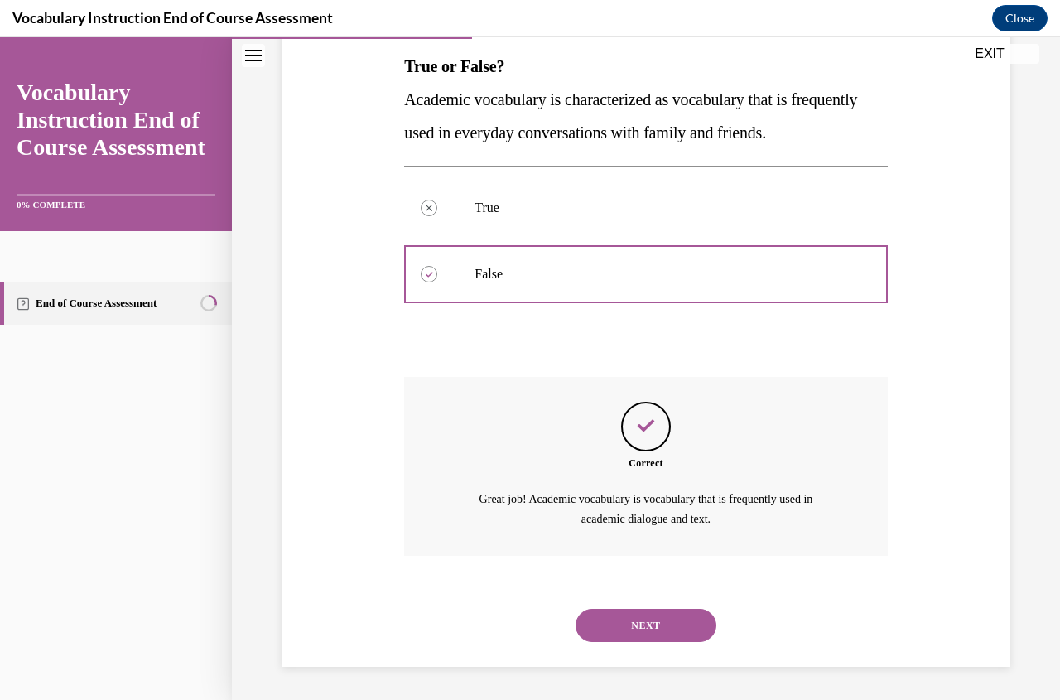
click at [654, 615] on button "NEXT" at bounding box center [646, 625] width 141 height 33
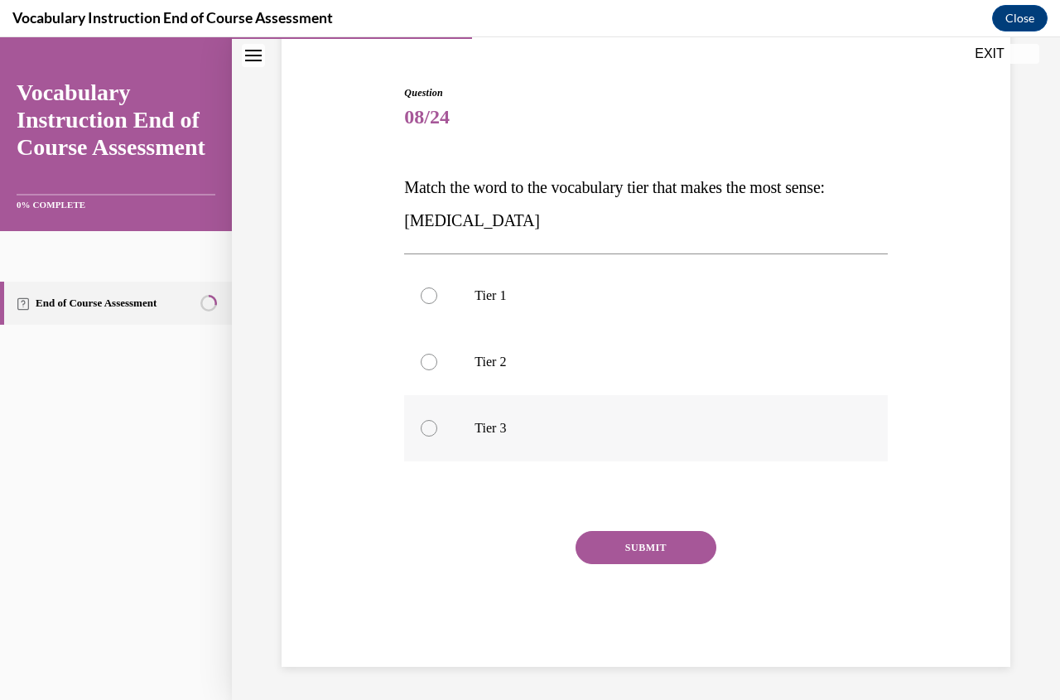
click at [470, 422] on label "Tier 3" at bounding box center [645, 428] width 483 height 66
click at [437, 422] on input "Tier 3" at bounding box center [429, 428] width 17 height 17
radio input "true"
click at [628, 552] on button "SUBMIT" at bounding box center [646, 547] width 141 height 33
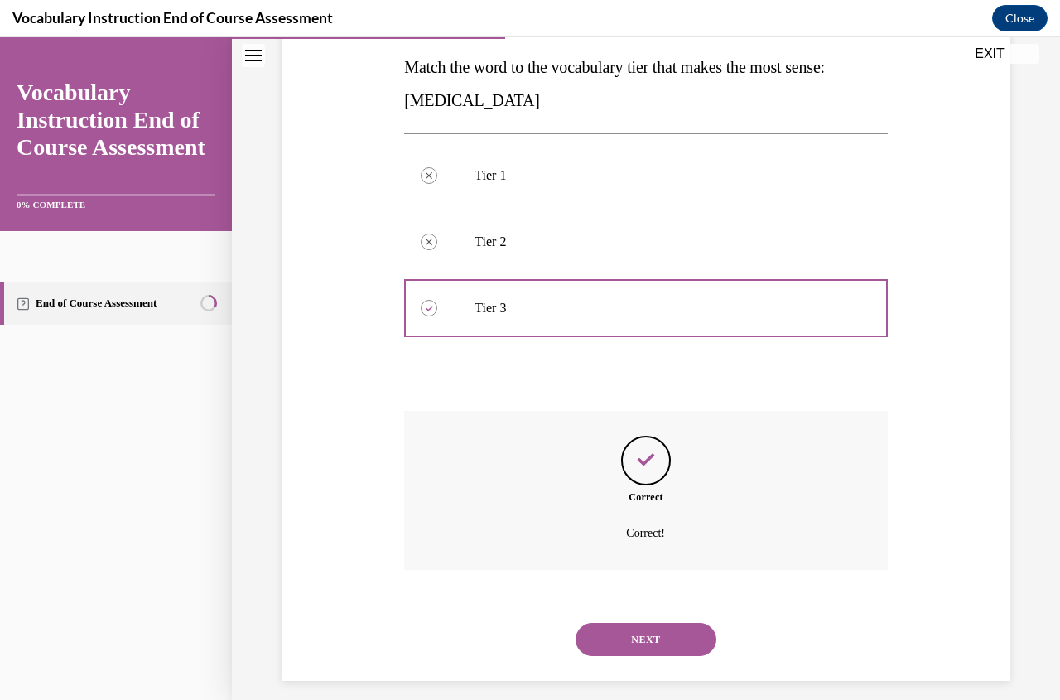
scroll to position [279, 0]
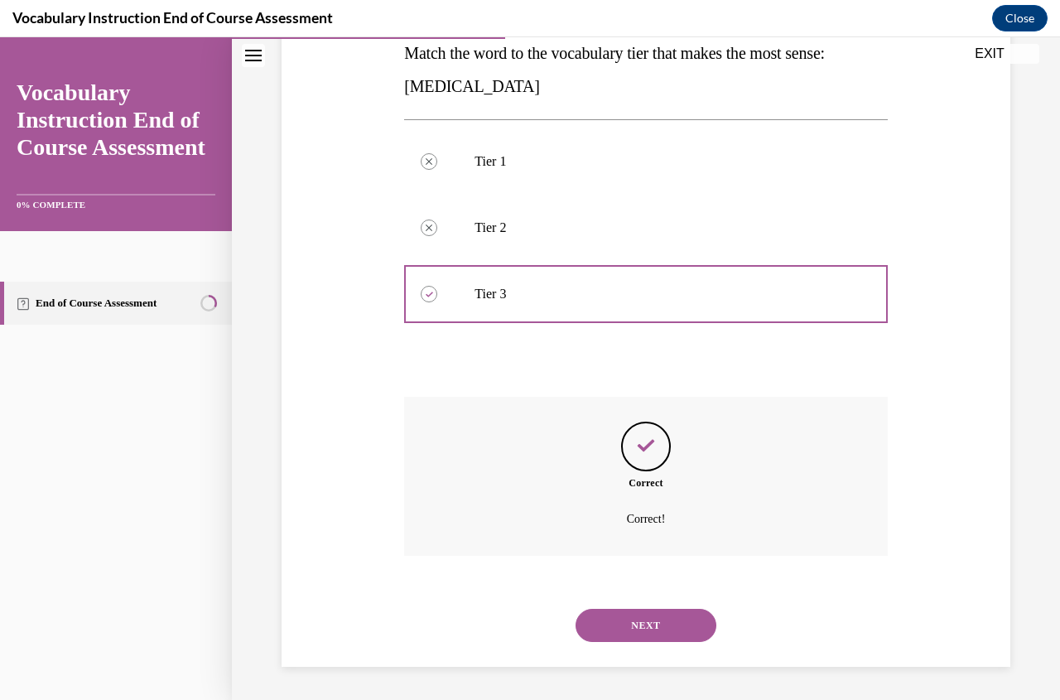
click at [639, 630] on button "NEXT" at bounding box center [646, 625] width 141 height 33
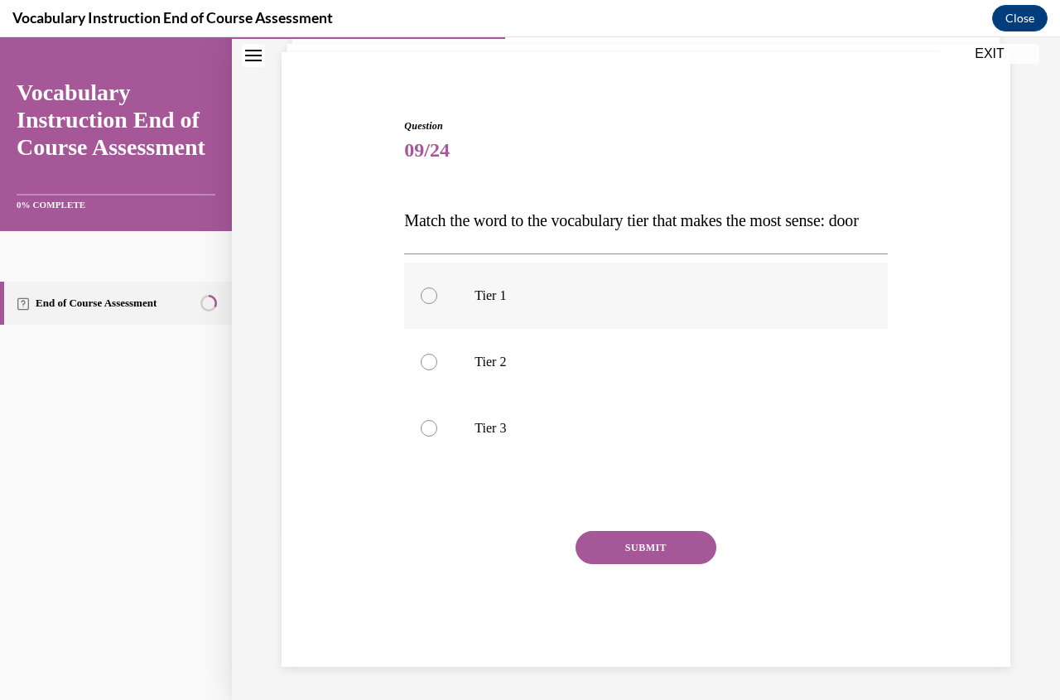
click at [428, 299] on div at bounding box center [429, 295] width 17 height 17
click at [428, 299] on input "Tier 1" at bounding box center [429, 295] width 17 height 17
radio input "true"
click at [616, 547] on button "SUBMIT" at bounding box center [646, 547] width 141 height 33
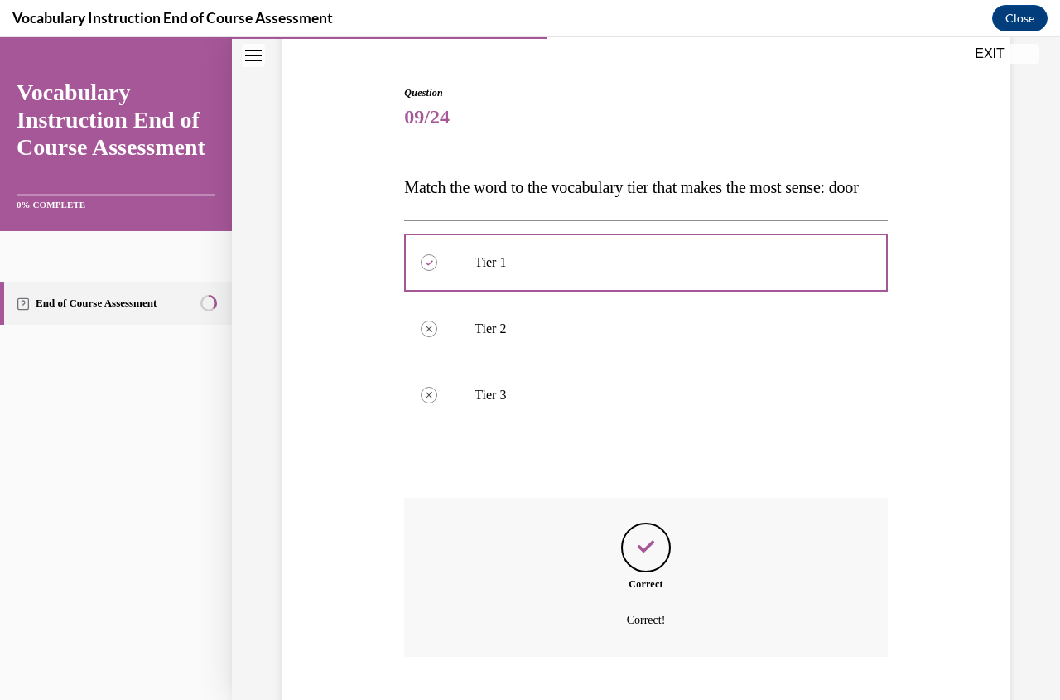
scroll to position [279, 0]
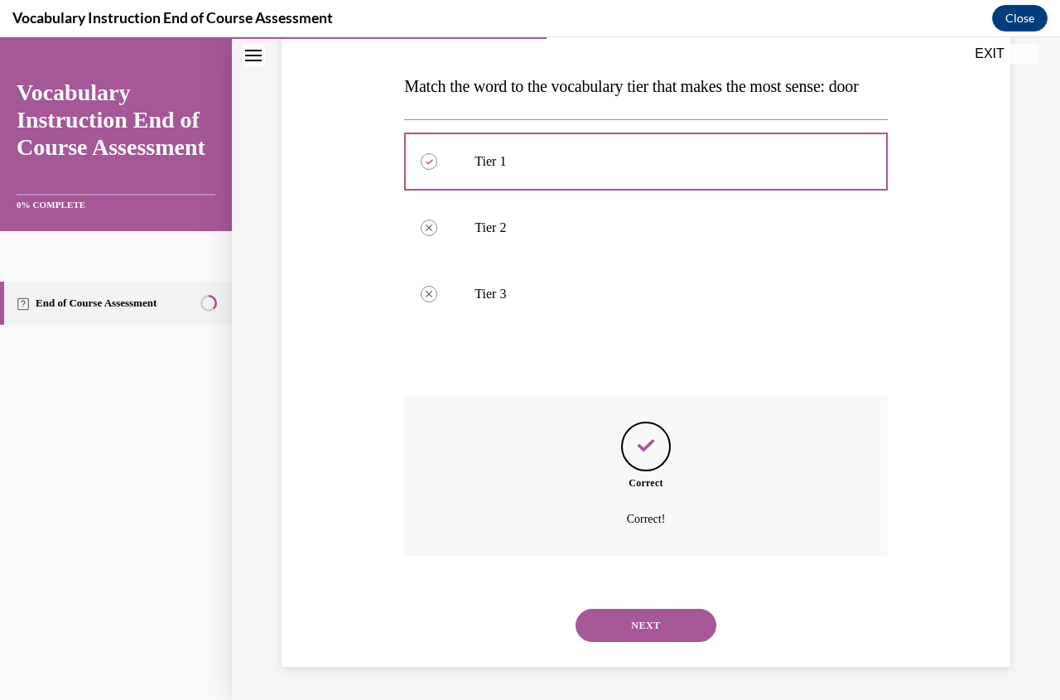
click at [648, 621] on button "NEXT" at bounding box center [646, 625] width 141 height 33
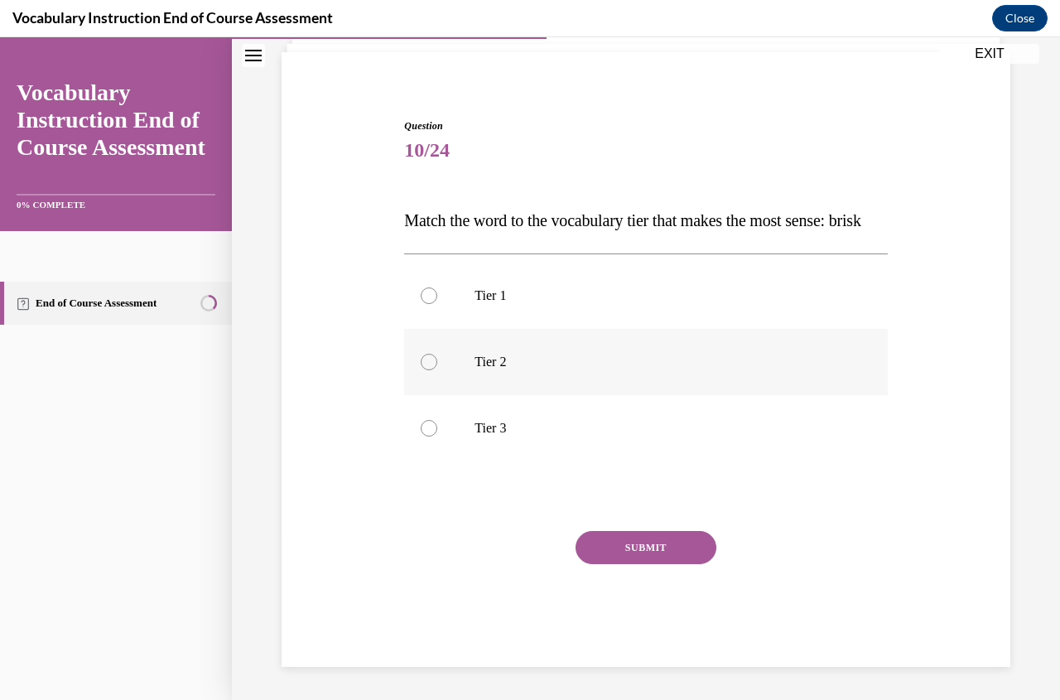
click at [424, 359] on div at bounding box center [429, 362] width 17 height 17
click at [424, 359] on input "Tier 2" at bounding box center [429, 362] width 17 height 17
radio input "true"
click at [627, 548] on button "SUBMIT" at bounding box center [646, 547] width 141 height 33
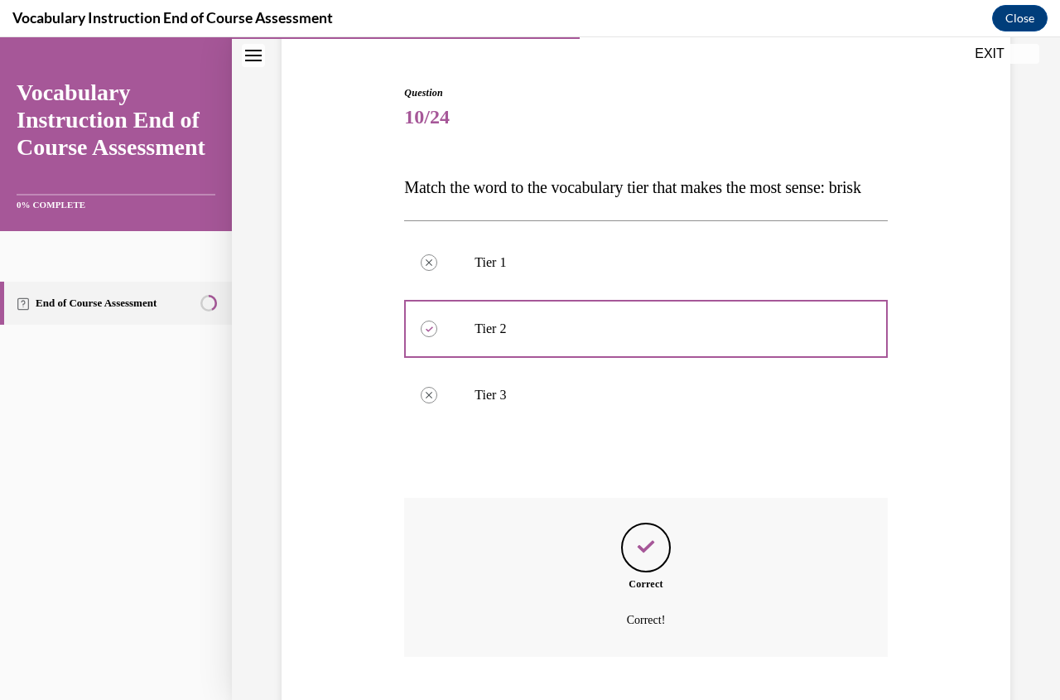
scroll to position [279, 0]
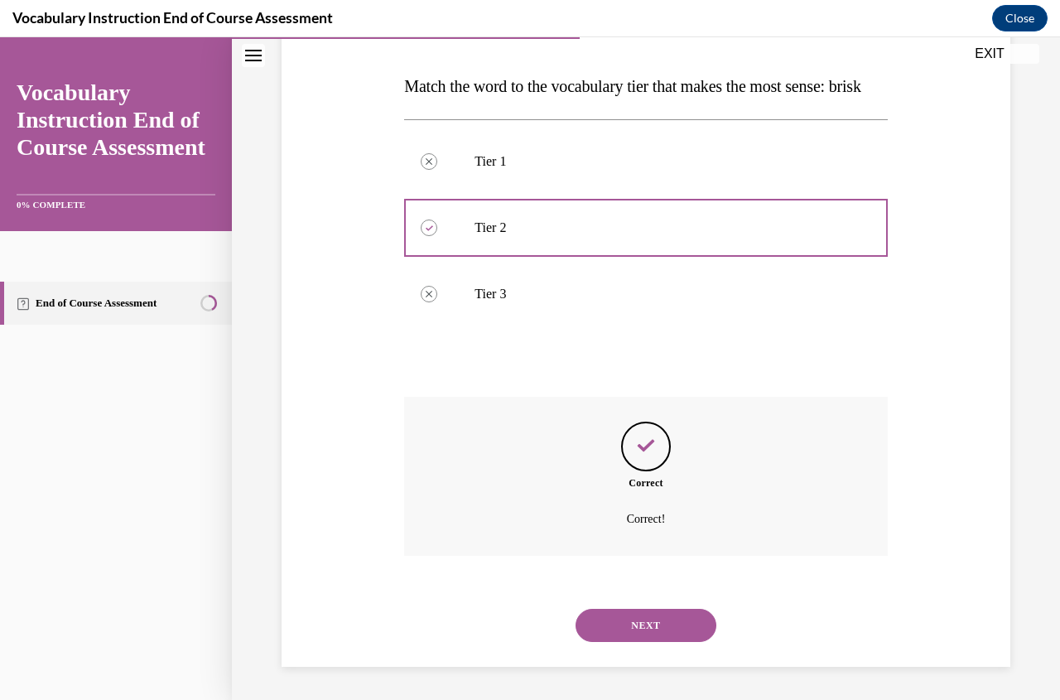
click at [649, 617] on button "NEXT" at bounding box center [646, 625] width 141 height 33
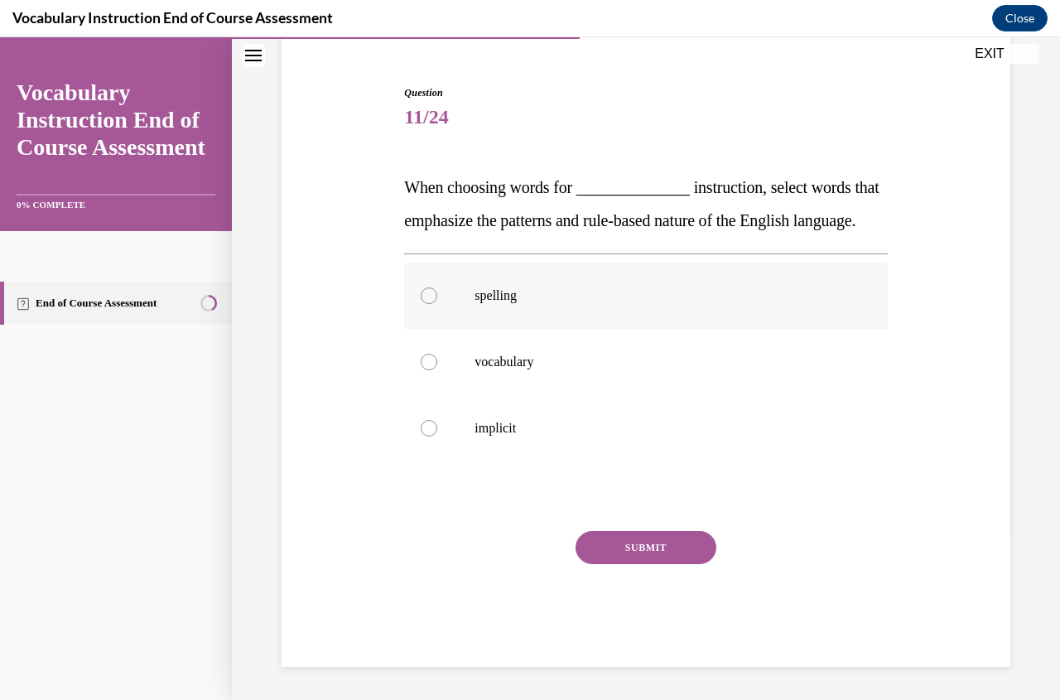
click at [428, 293] on div at bounding box center [429, 295] width 17 height 17
click at [428, 293] on input "spelling" at bounding box center [429, 295] width 17 height 17
radio input "true"
click at [654, 557] on button "SUBMIT" at bounding box center [646, 547] width 141 height 33
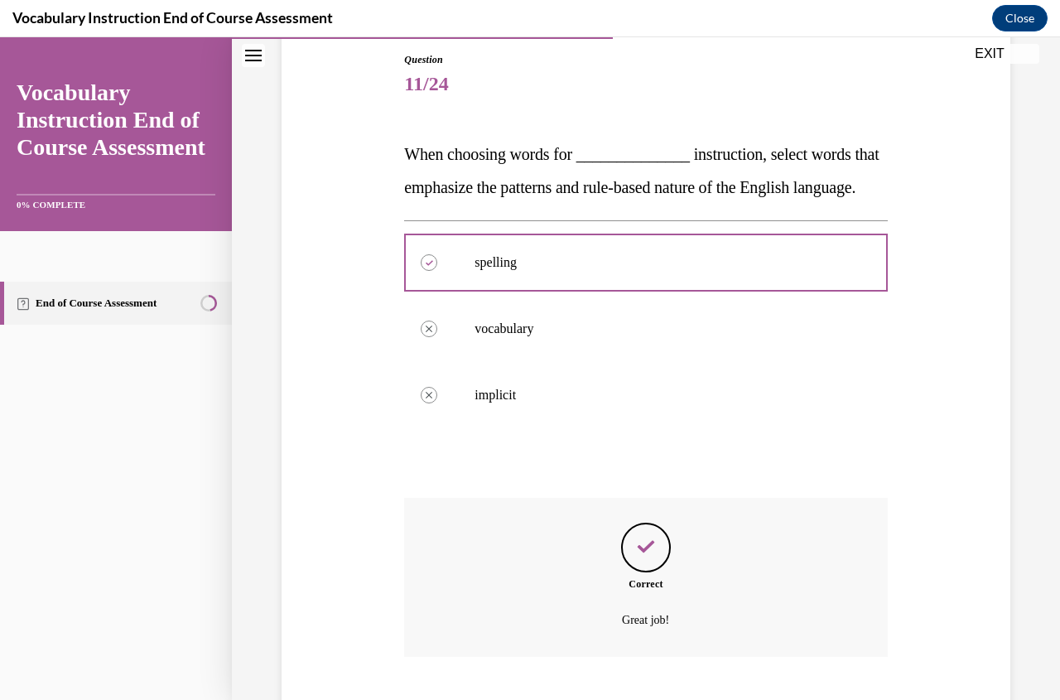
scroll to position [312, 0]
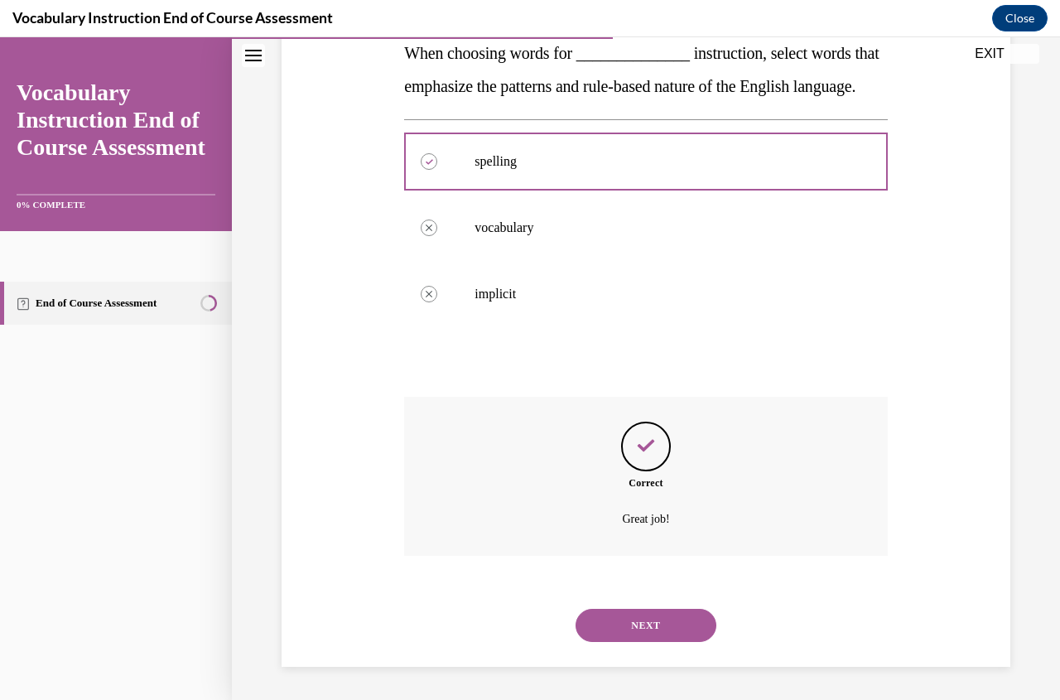
click at [642, 627] on button "NEXT" at bounding box center [646, 625] width 141 height 33
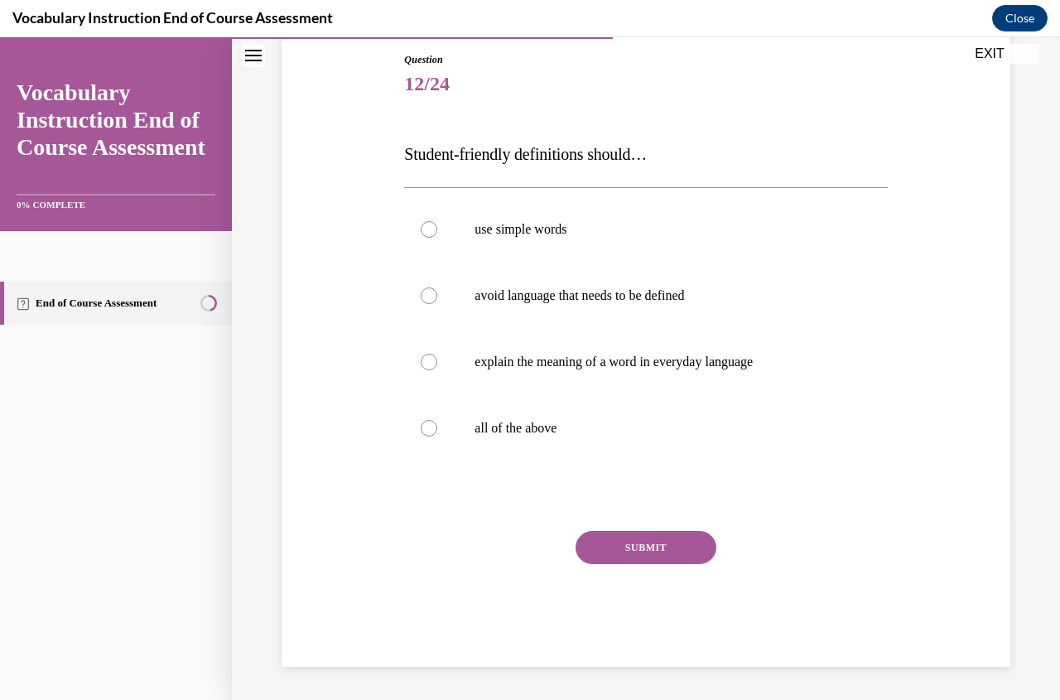
scroll to position [178, 0]
click at [426, 428] on div at bounding box center [429, 428] width 17 height 17
click at [426, 428] on input "all of the above" at bounding box center [429, 428] width 17 height 17
radio input "true"
click at [581, 537] on button "SUBMIT" at bounding box center [646, 547] width 141 height 33
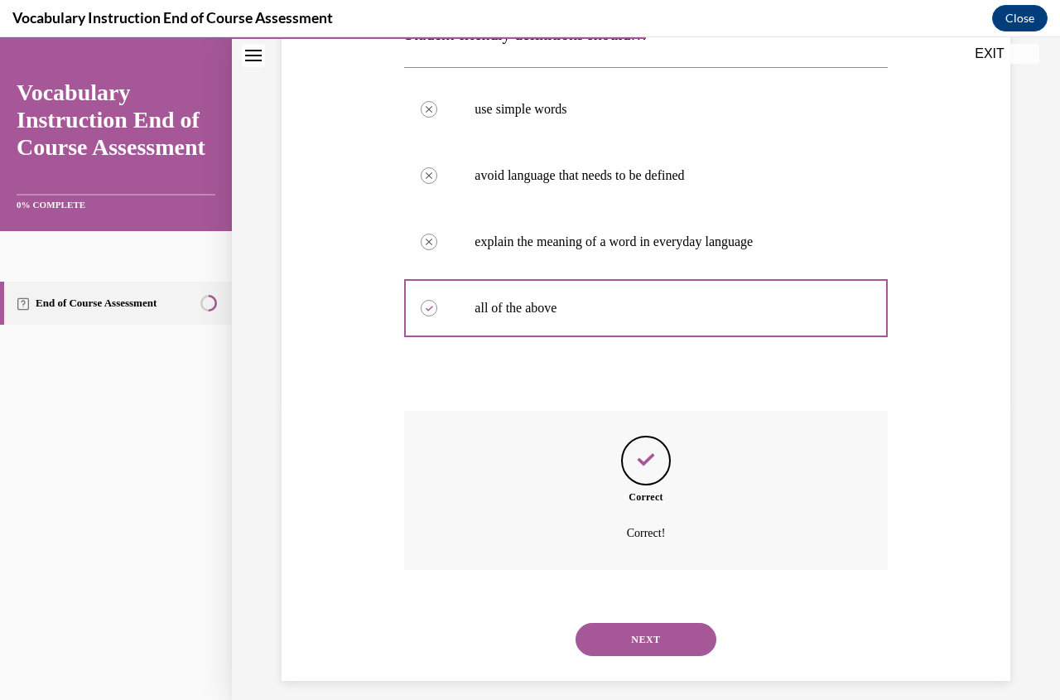
scroll to position [312, 0]
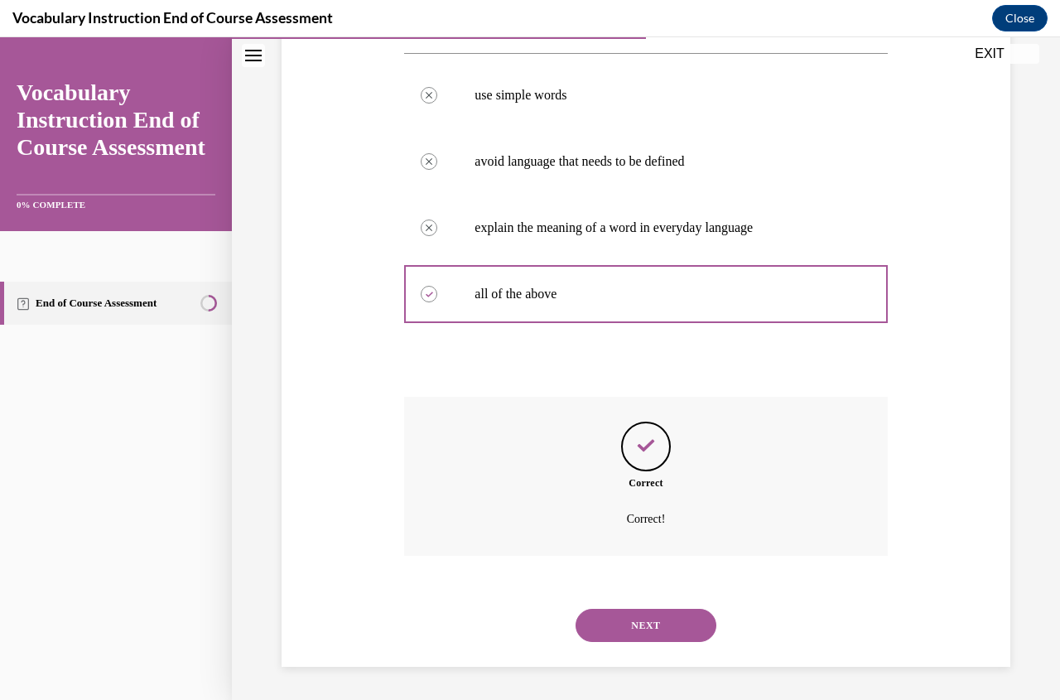
click at [668, 631] on button "NEXT" at bounding box center [646, 625] width 141 height 33
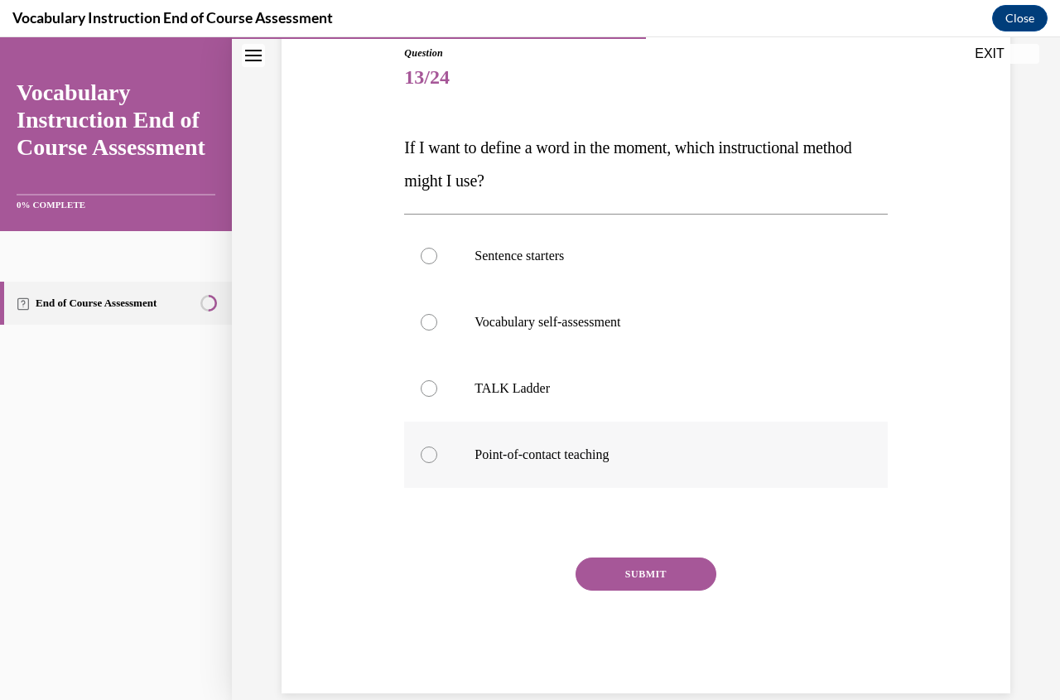
click at [422, 455] on div at bounding box center [429, 454] width 17 height 17
click at [422, 455] on input "Point-of-contact teaching" at bounding box center [429, 454] width 17 height 17
radio input "true"
click at [635, 577] on button "SUBMIT" at bounding box center [646, 573] width 141 height 33
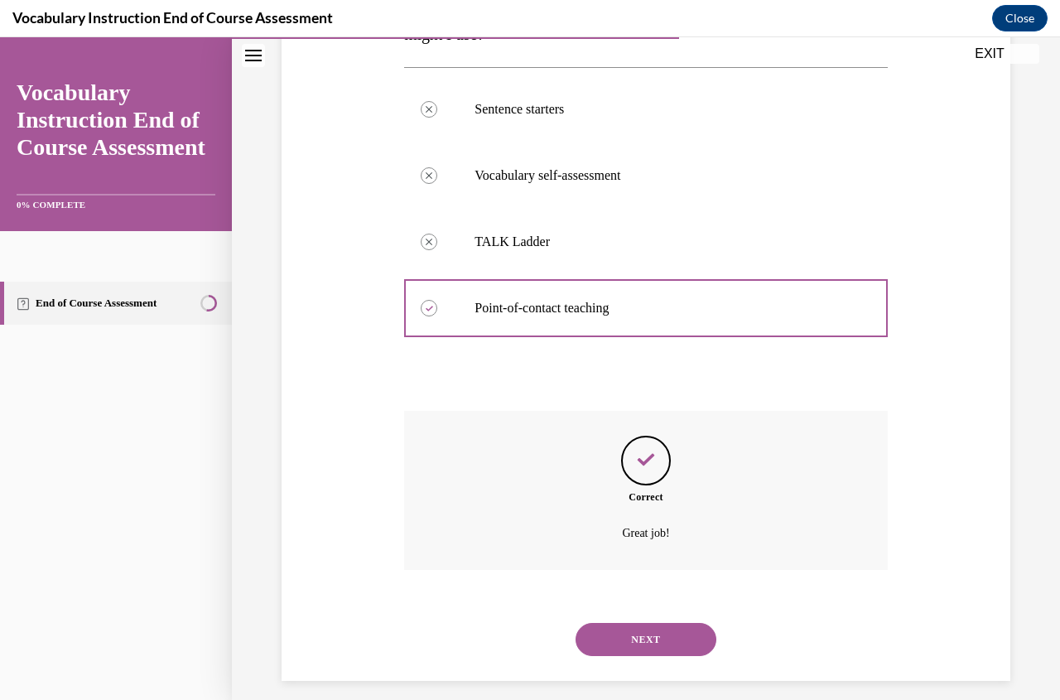
scroll to position [345, 0]
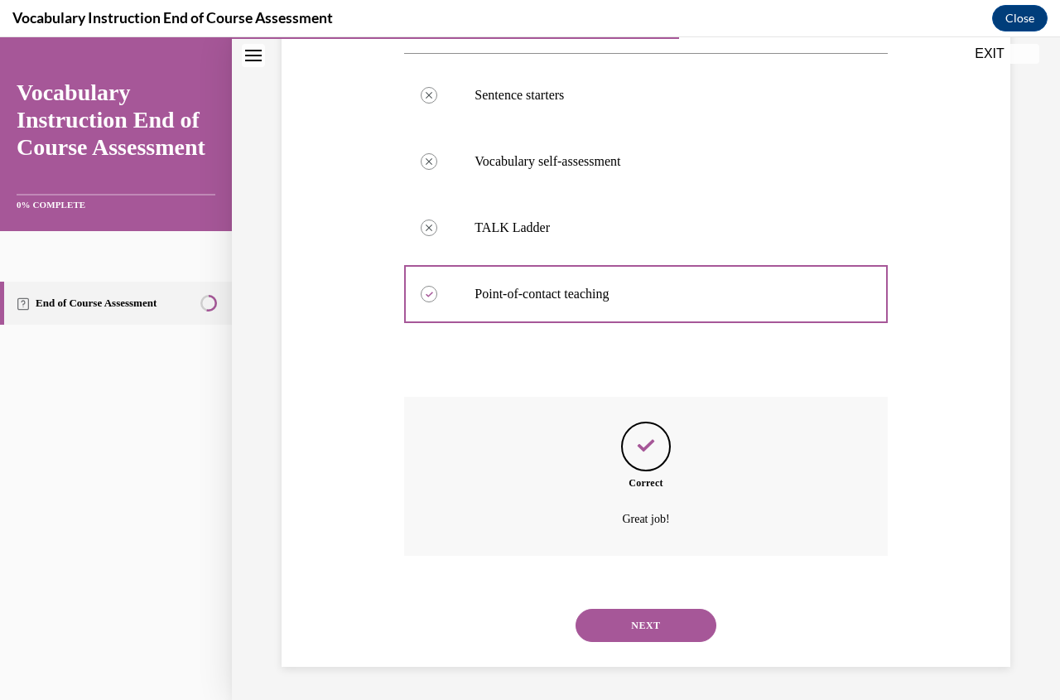
click at [644, 623] on button "NEXT" at bounding box center [646, 625] width 141 height 33
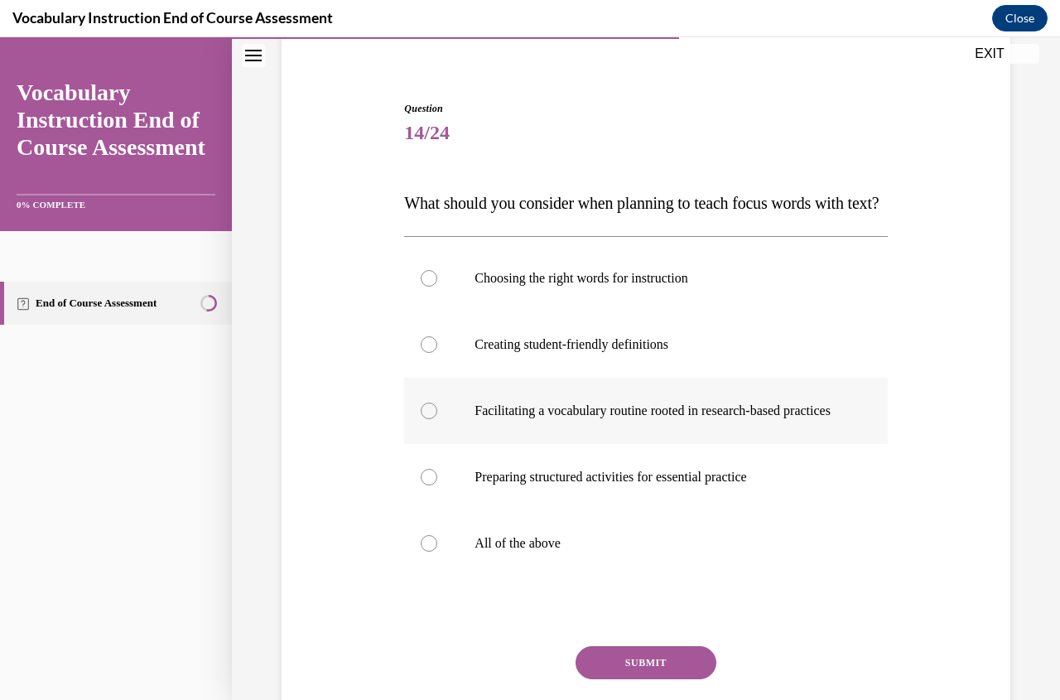
scroll to position [166, 0]
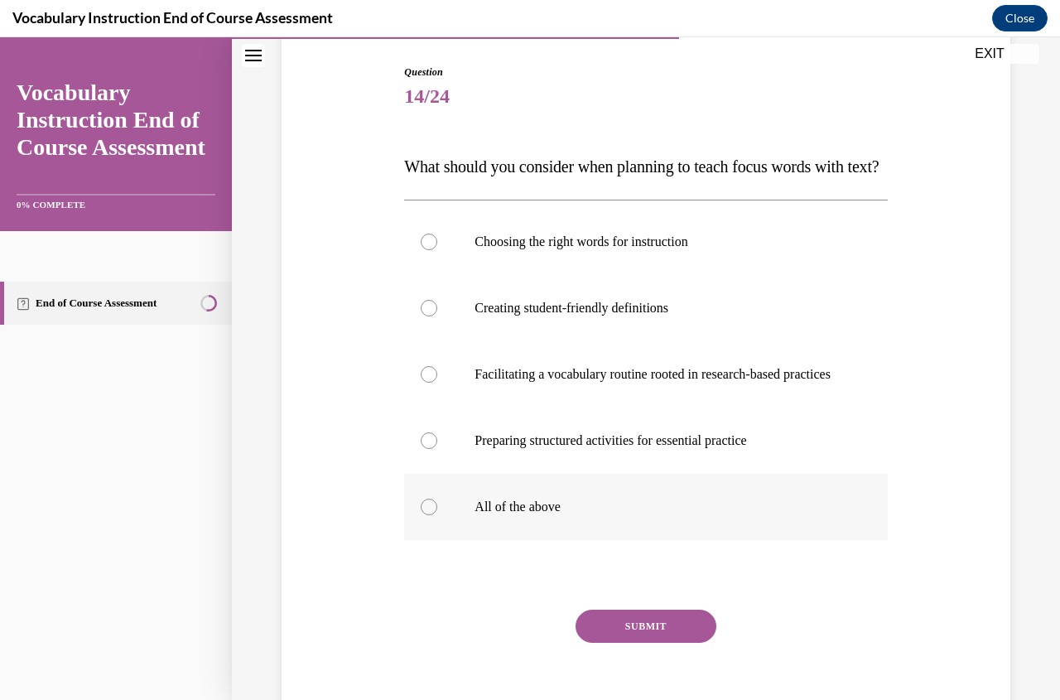
click at [425, 515] on div at bounding box center [429, 507] width 17 height 17
click at [425, 515] on input "All of the above" at bounding box center [429, 507] width 17 height 17
radio input "true"
click at [645, 643] on button "SUBMIT" at bounding box center [646, 626] width 141 height 33
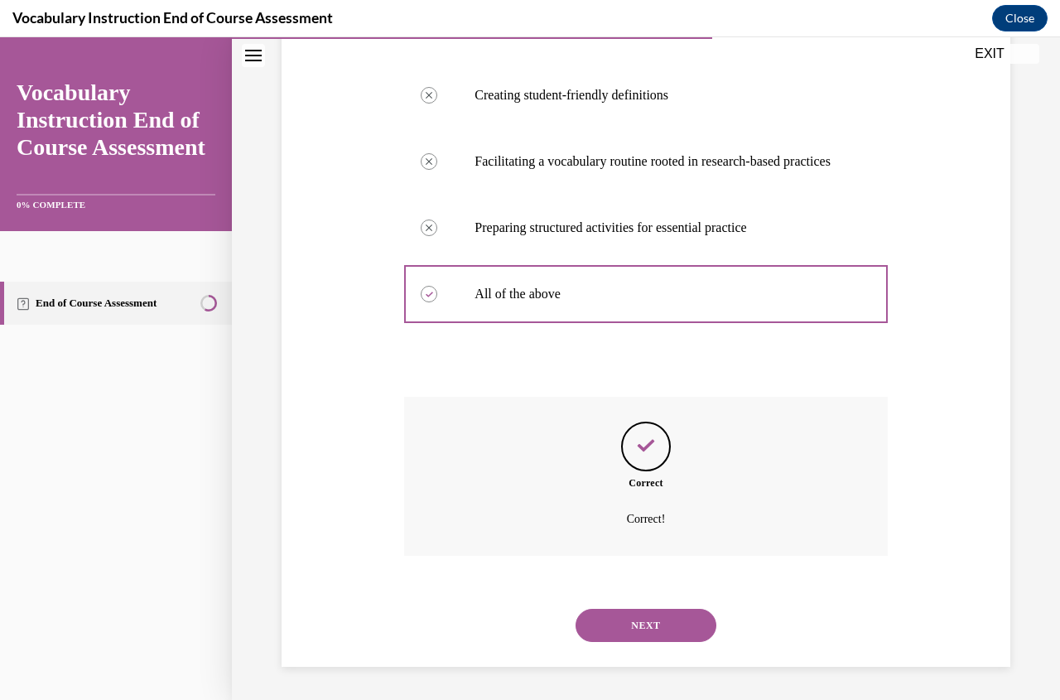
scroll to position [428, 0]
click at [639, 620] on button "NEXT" at bounding box center [646, 625] width 141 height 33
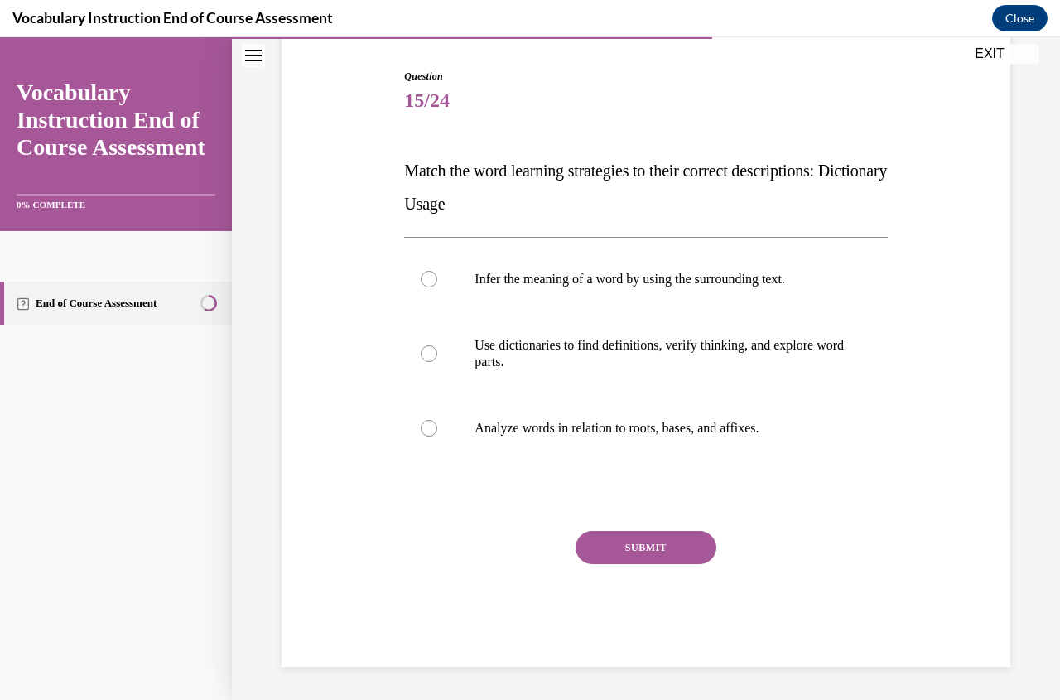
scroll to position [162, 0]
click at [429, 353] on div at bounding box center [429, 353] width 17 height 17
click at [429, 353] on input "Use dictionaries to find definitions, verify thinking, and explore word parts." at bounding box center [429, 353] width 17 height 17
radio input "true"
click at [629, 547] on button "SUBMIT" at bounding box center [646, 547] width 141 height 33
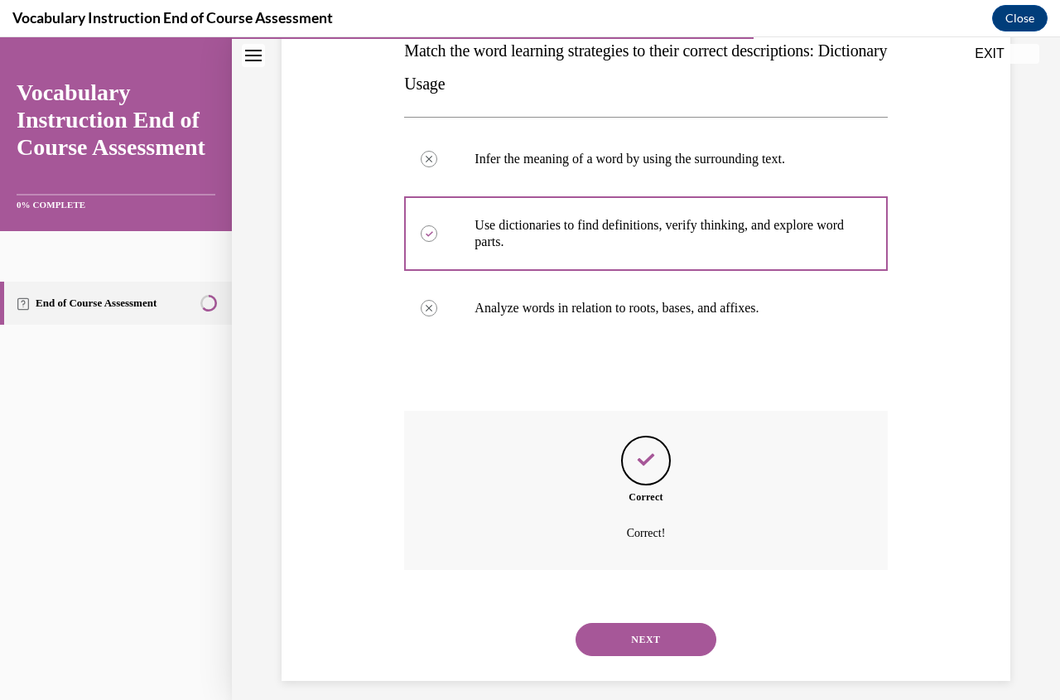
scroll to position [296, 0]
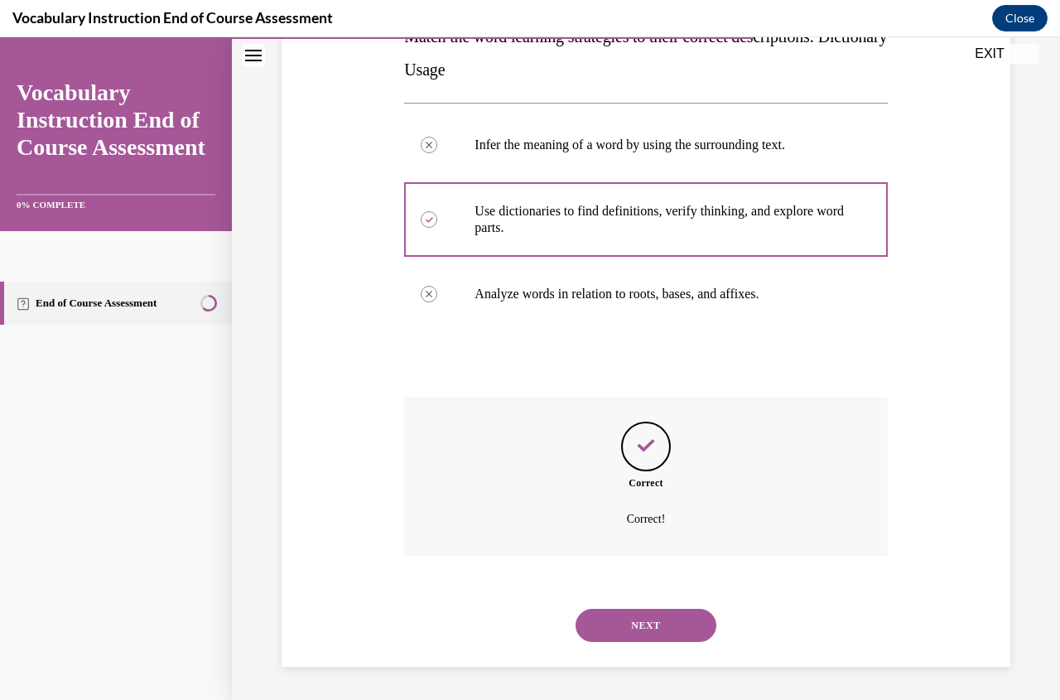
click at [655, 614] on button "NEXT" at bounding box center [646, 625] width 141 height 33
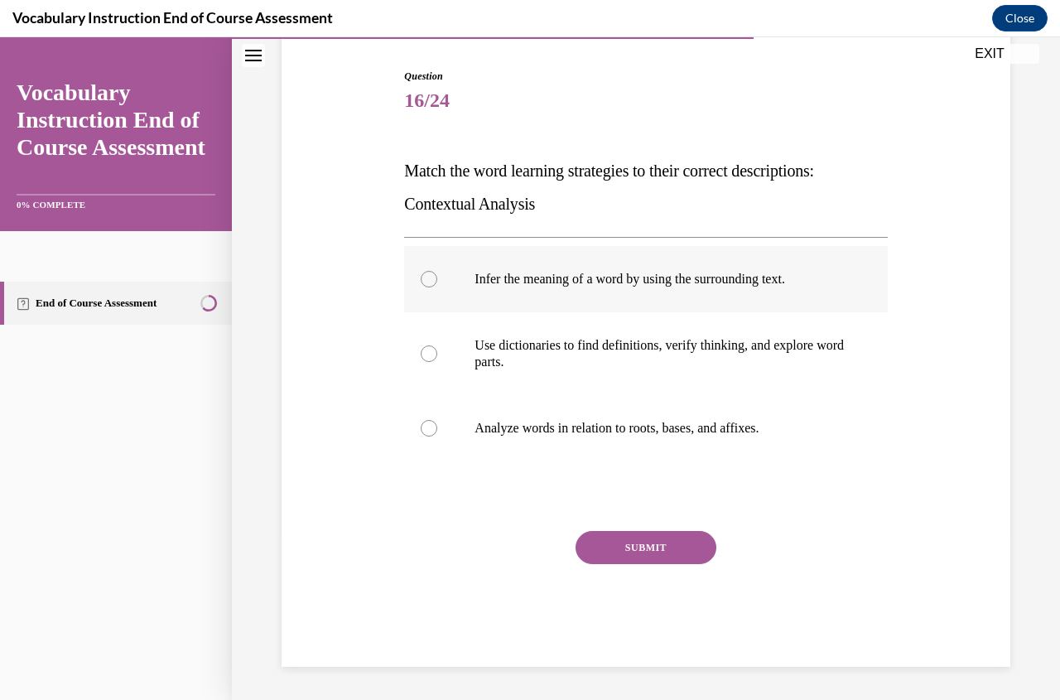
click at [428, 287] on div at bounding box center [429, 279] width 17 height 17
click at [428, 287] on input "Infer the meaning of a word by using the surrounding text." at bounding box center [429, 279] width 17 height 17
radio input "true"
click at [606, 548] on button "SUBMIT" at bounding box center [646, 547] width 141 height 33
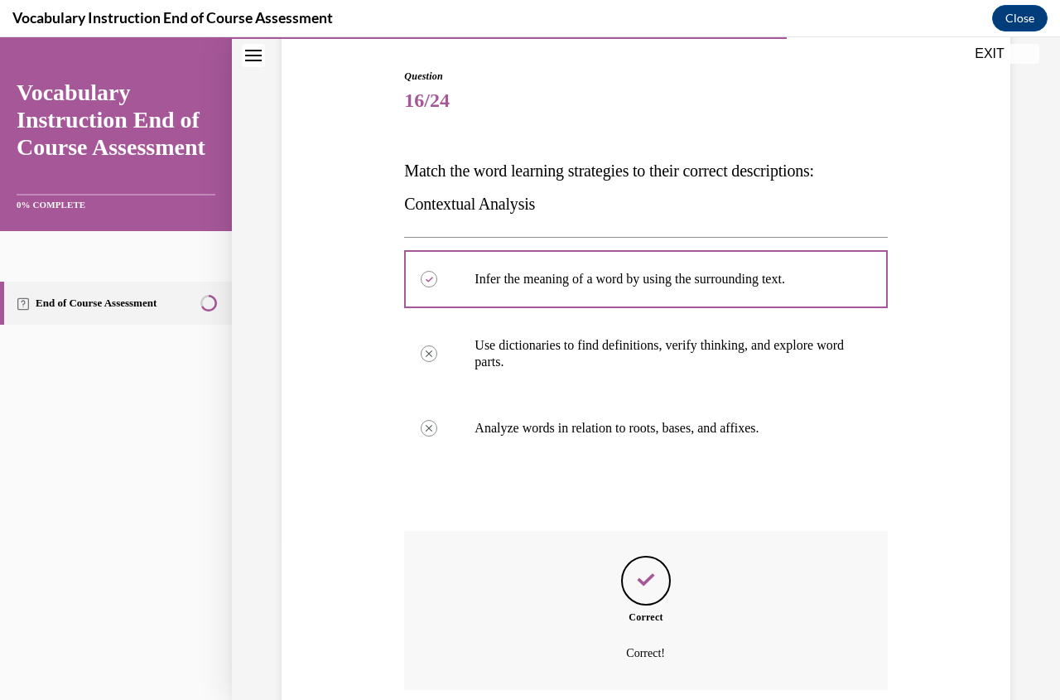
scroll to position [296, 0]
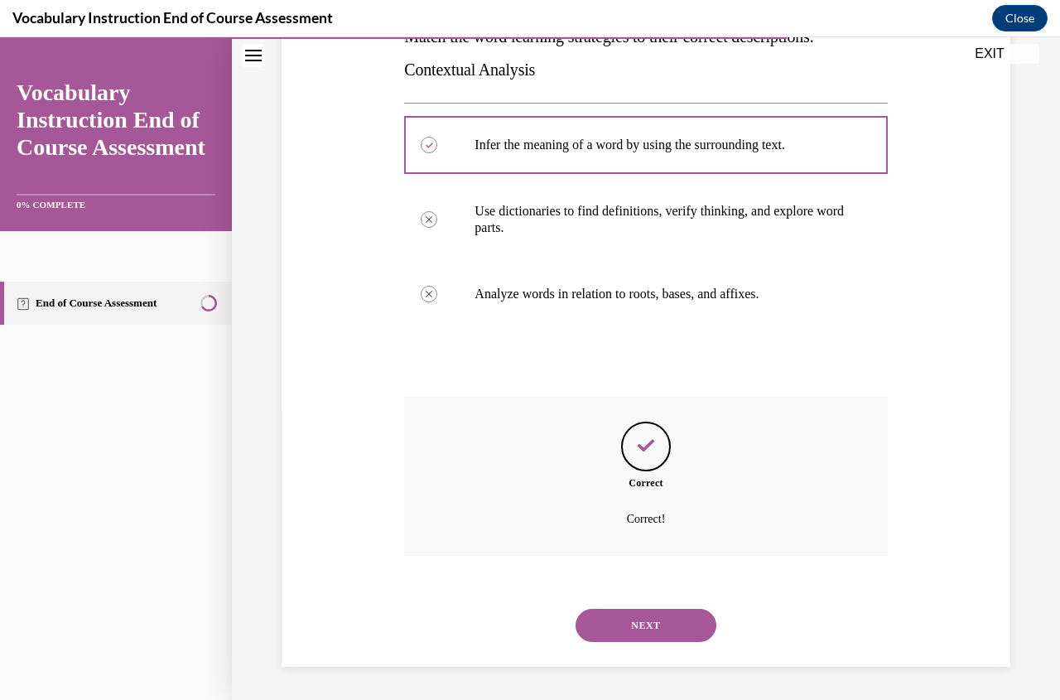
click at [654, 625] on button "NEXT" at bounding box center [646, 625] width 141 height 33
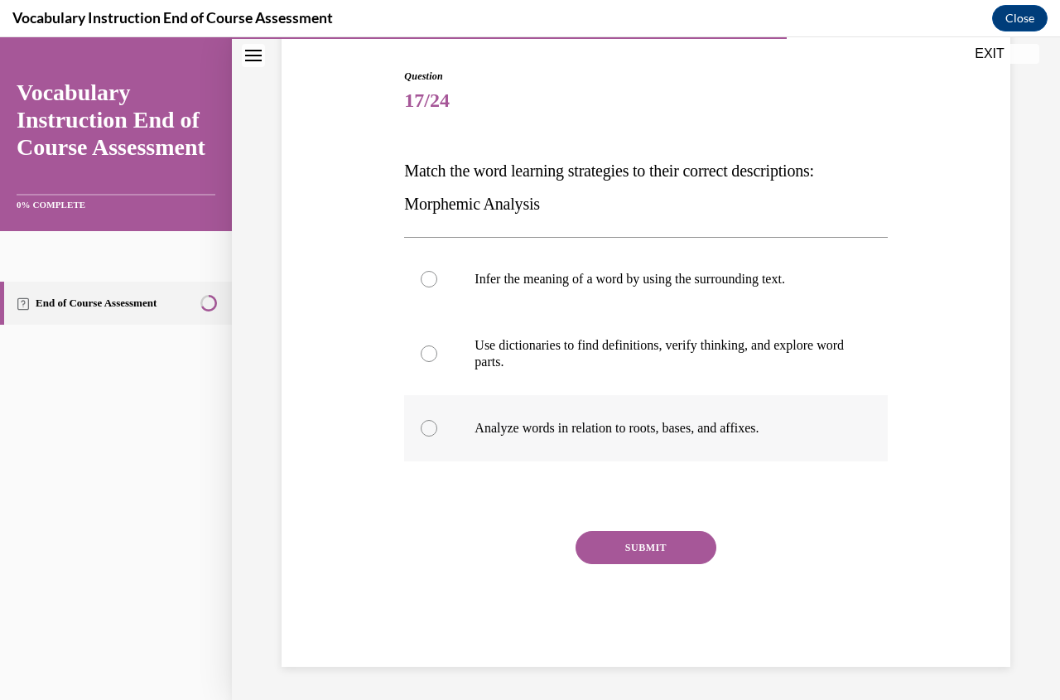
click at [425, 428] on div at bounding box center [429, 428] width 17 height 17
click at [425, 428] on input "Analyze words in relation to roots, bases, and affixes." at bounding box center [429, 428] width 17 height 17
radio input "true"
click at [666, 535] on button "SUBMIT" at bounding box center [646, 547] width 141 height 33
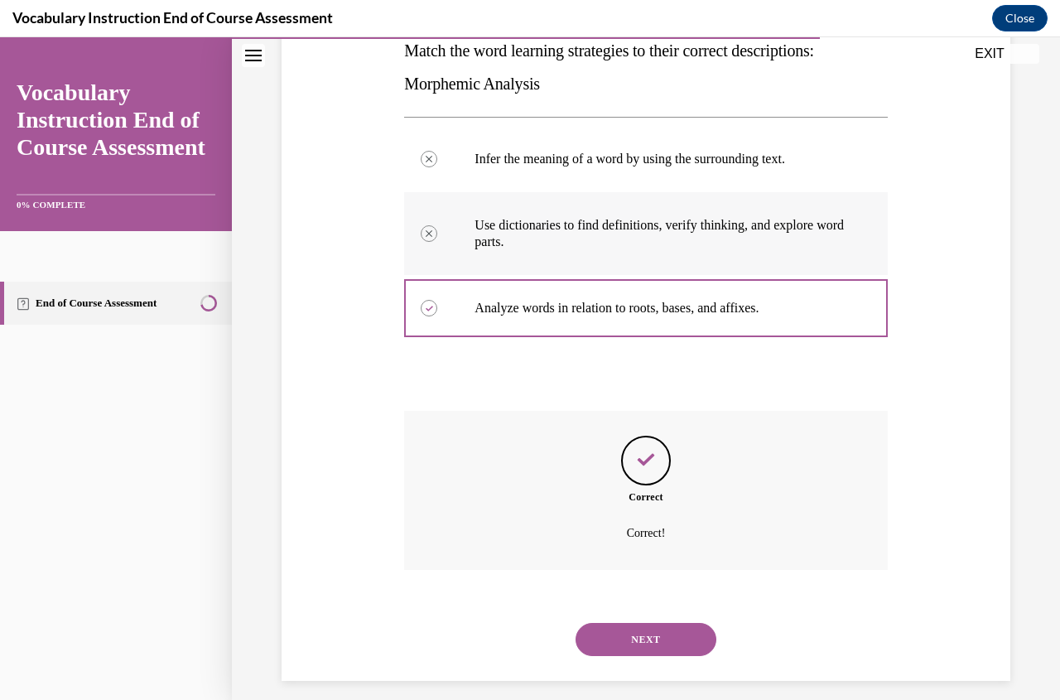
scroll to position [296, 0]
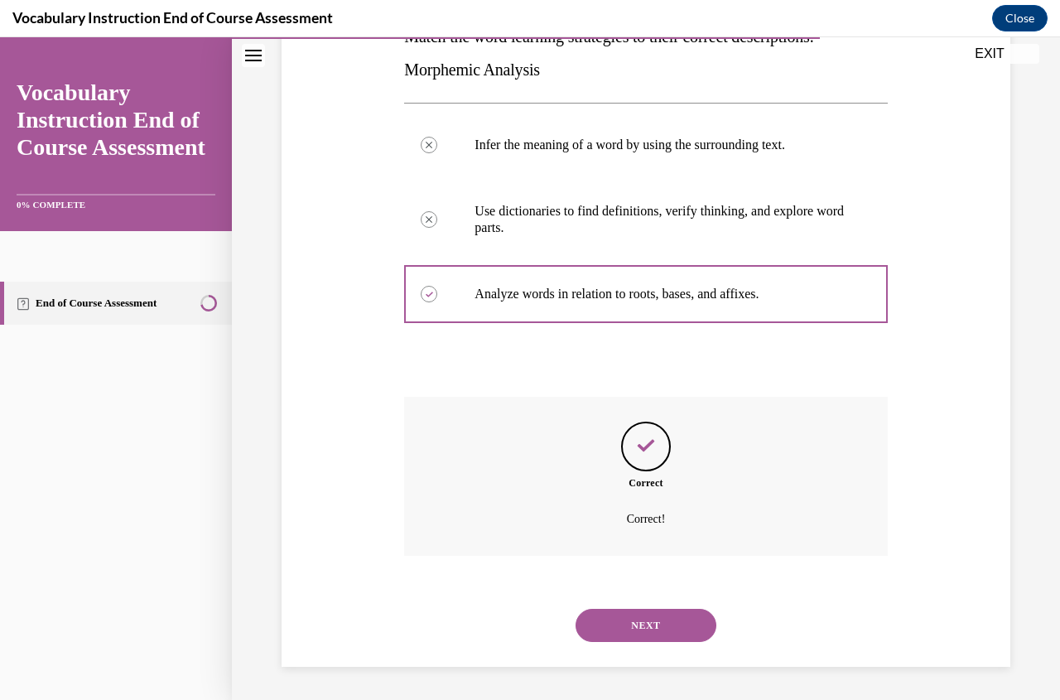
click at [659, 626] on button "NEXT" at bounding box center [646, 625] width 141 height 33
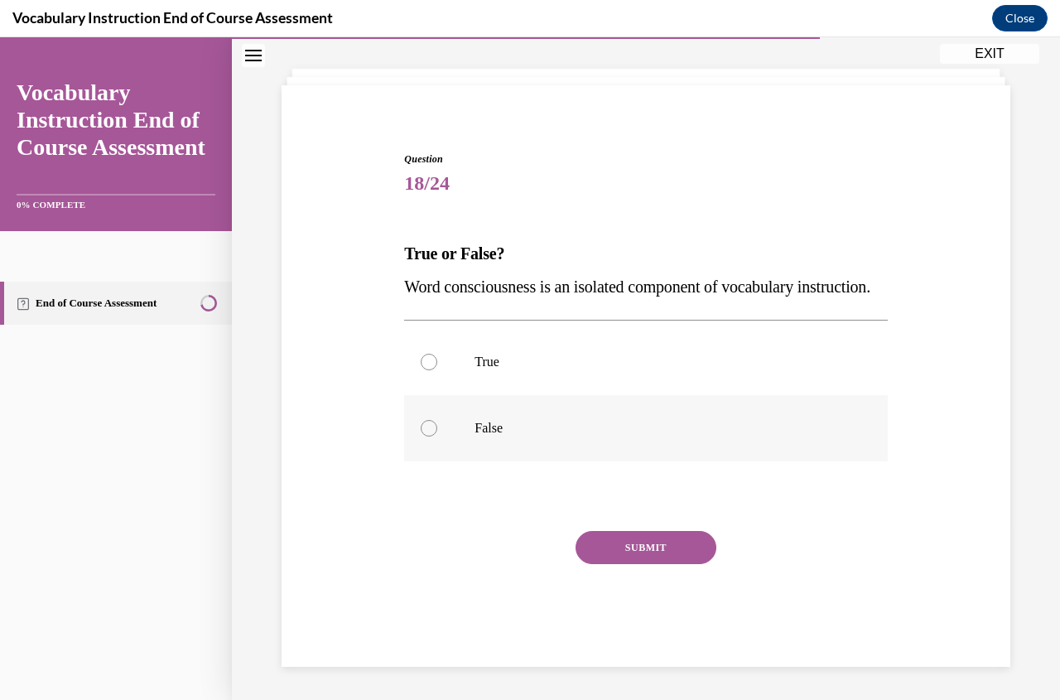
click at [432, 429] on div at bounding box center [429, 428] width 17 height 17
click at [432, 429] on input "False" at bounding box center [429, 428] width 17 height 17
radio input "true"
click at [628, 552] on button "SUBMIT" at bounding box center [646, 547] width 141 height 33
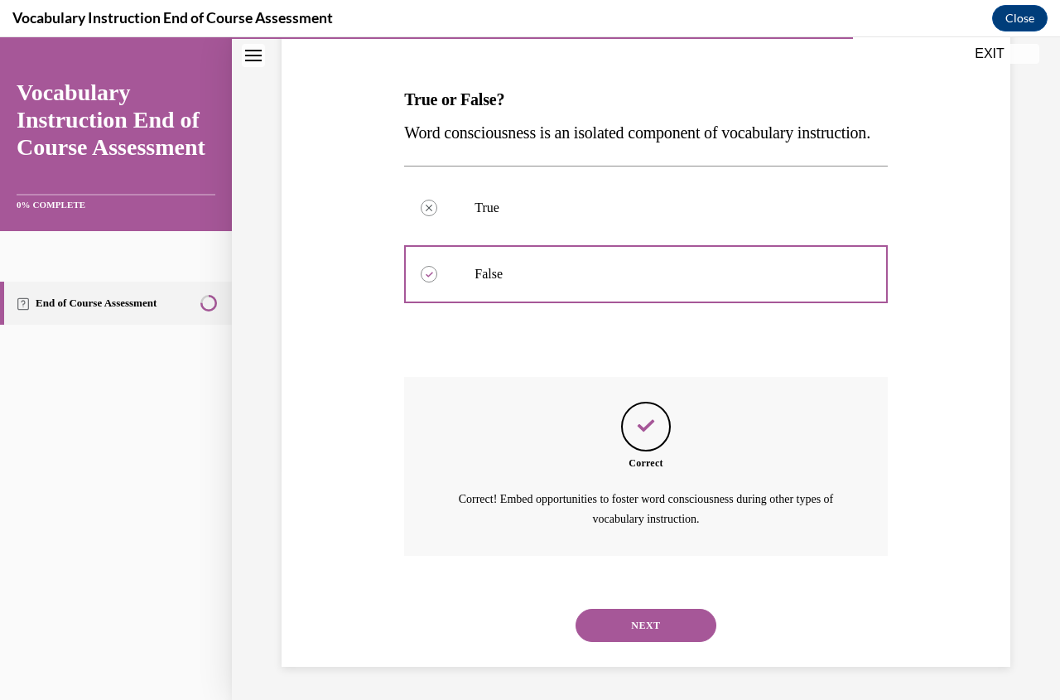
scroll to position [266, 0]
click at [642, 627] on button "NEXT" at bounding box center [646, 625] width 141 height 33
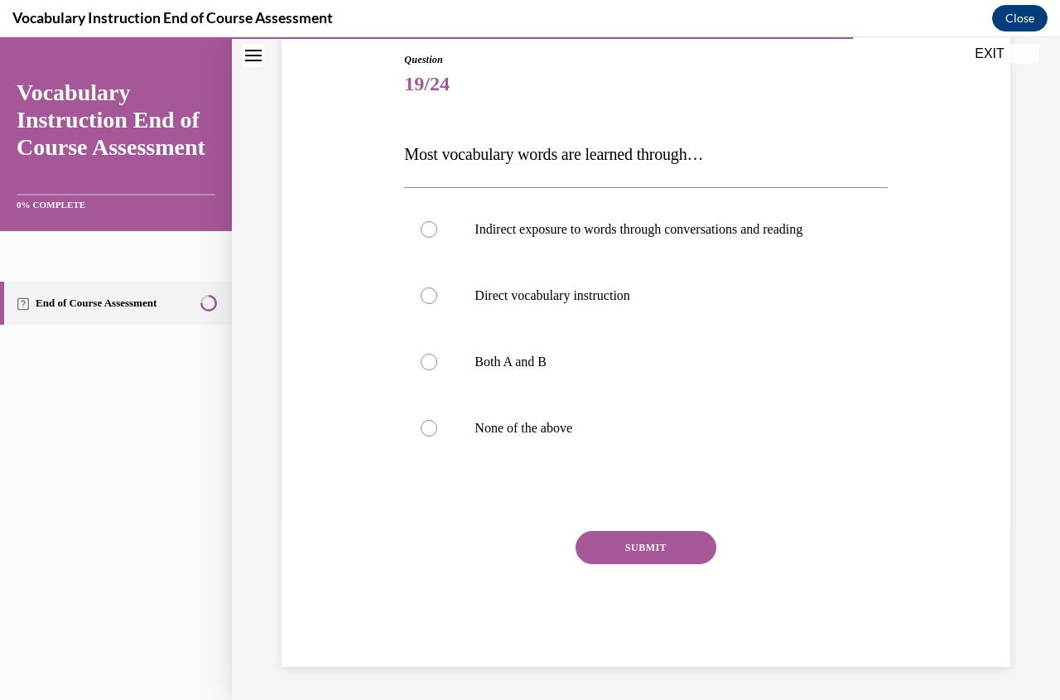
scroll to position [178, 0]
click at [427, 359] on div at bounding box center [429, 362] width 17 height 17
click at [427, 359] on input "Both A and B" at bounding box center [429, 362] width 17 height 17
radio input "true"
click at [612, 543] on button "SUBMIT" at bounding box center [646, 547] width 141 height 33
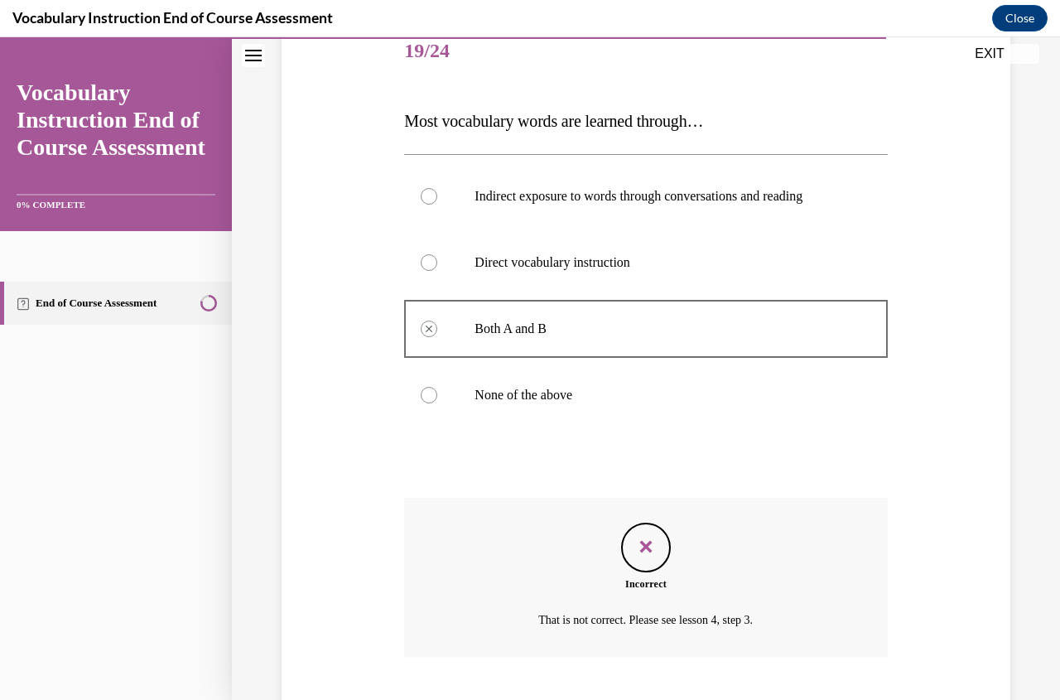
scroll to position [312, 0]
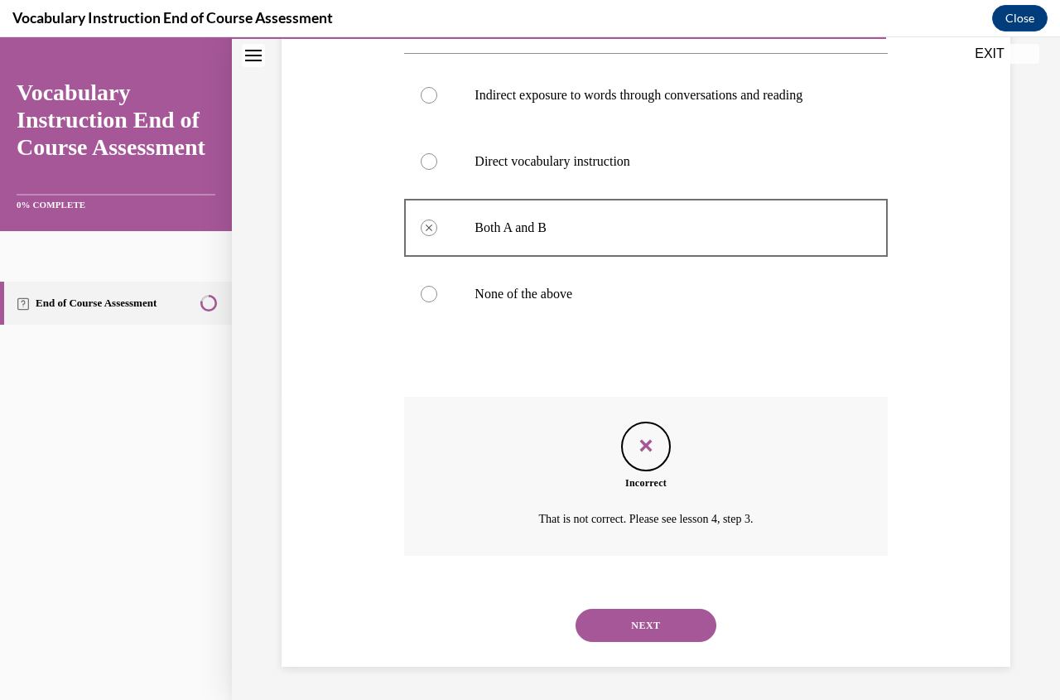
click at [651, 630] on button "NEXT" at bounding box center [646, 625] width 141 height 33
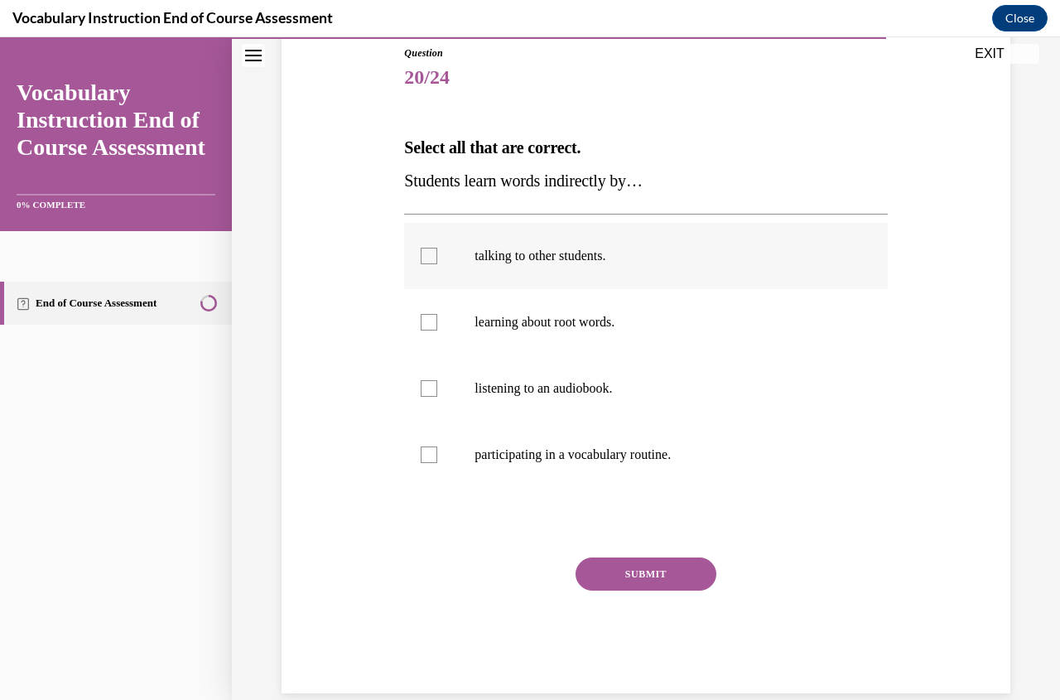
click at [428, 257] on div at bounding box center [429, 256] width 17 height 17
click at [428, 257] on input "talking to other students." at bounding box center [429, 256] width 17 height 17
checkbox input "true"
click at [428, 387] on div at bounding box center [429, 388] width 17 height 17
click at [428, 387] on input "listening to an audiobook." at bounding box center [429, 388] width 17 height 17
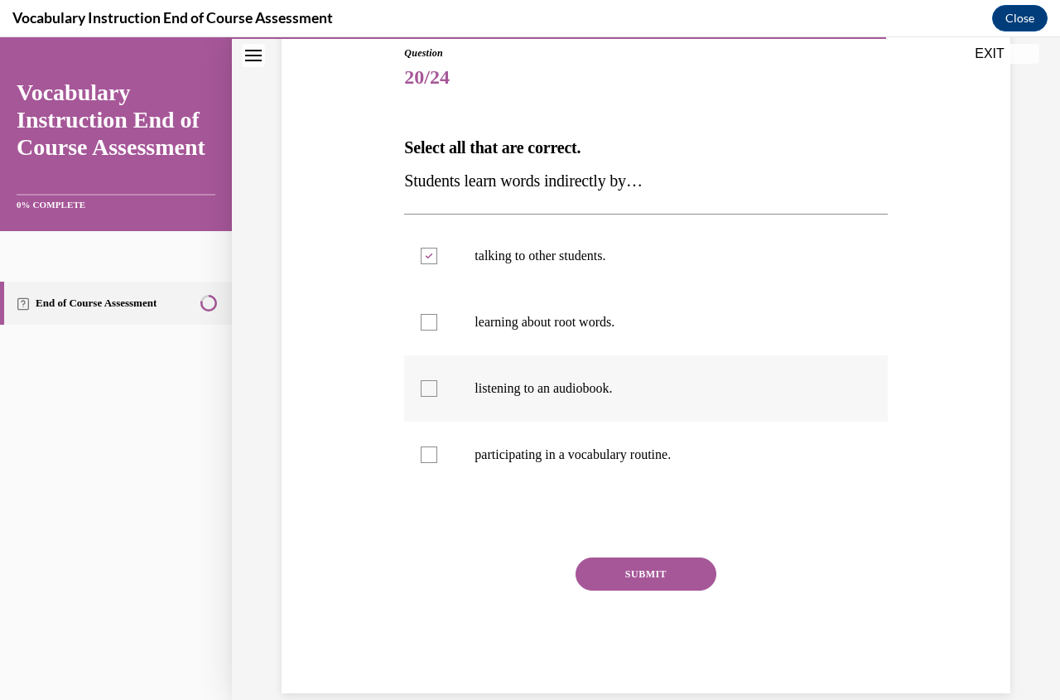
checkbox input "true"
click at [619, 567] on button "SUBMIT" at bounding box center [646, 573] width 141 height 33
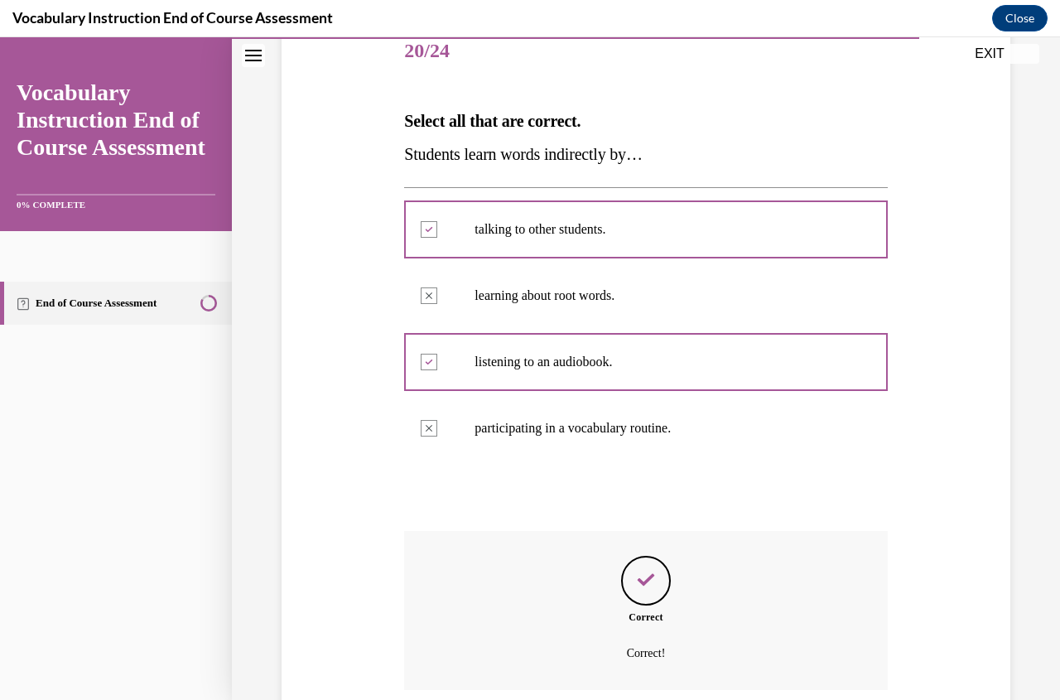
scroll to position [345, 0]
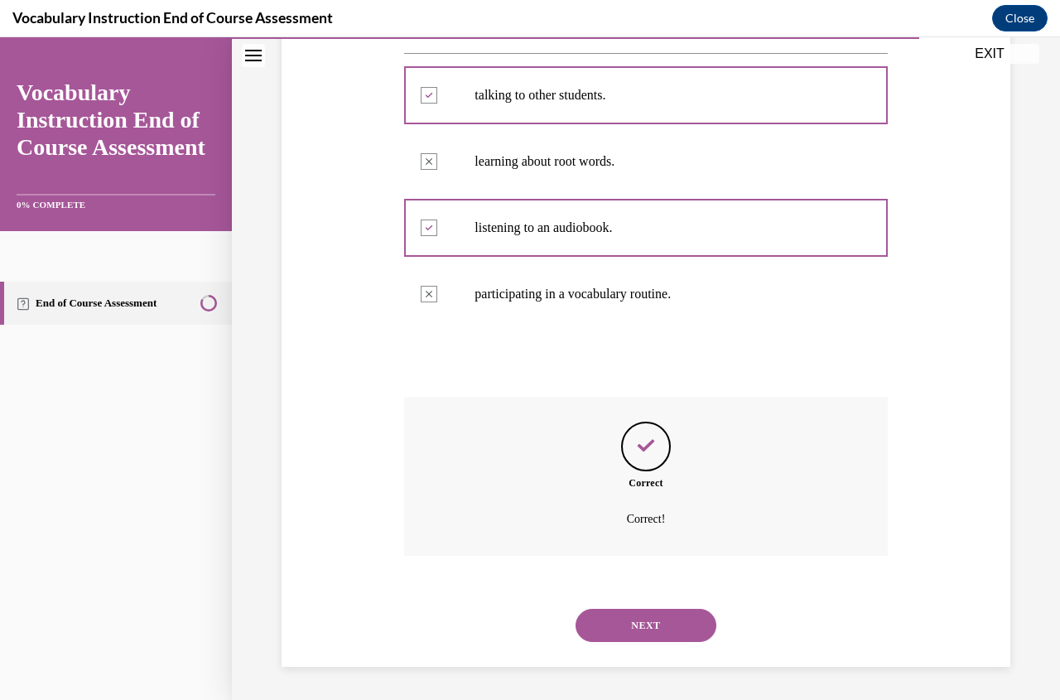
click at [639, 615] on button "NEXT" at bounding box center [646, 625] width 141 height 33
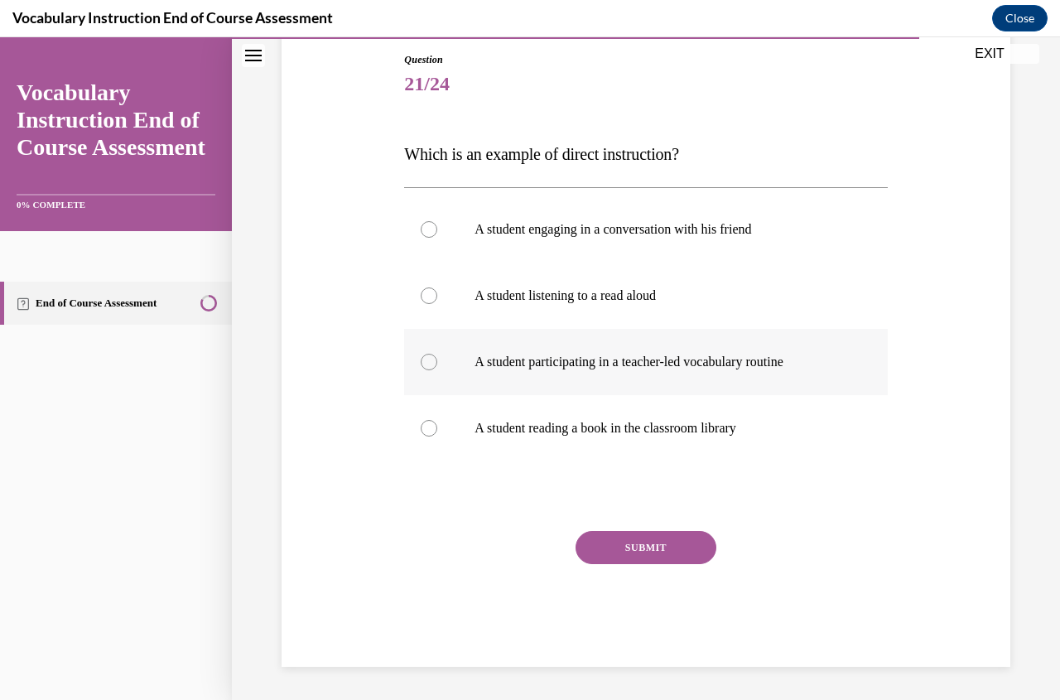
click at [427, 363] on div at bounding box center [429, 362] width 17 height 17
click at [427, 363] on input "A student participating in a teacher-led vocabulary routine" at bounding box center [429, 362] width 17 height 17
radio input "true"
click at [634, 536] on button "SUBMIT" at bounding box center [646, 547] width 141 height 33
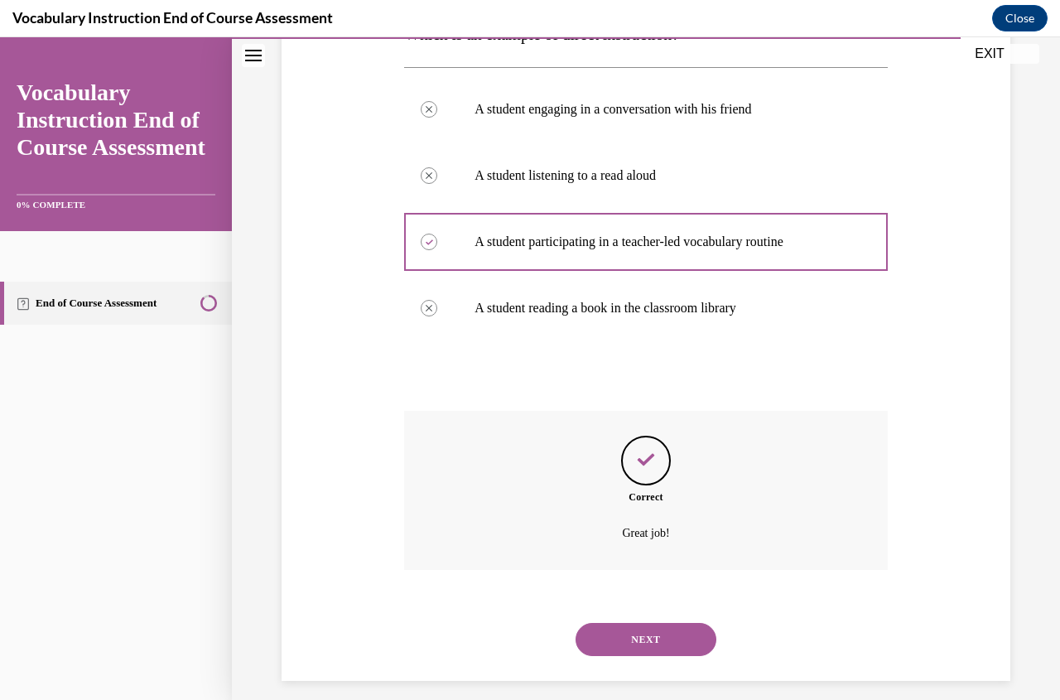
scroll to position [312, 0]
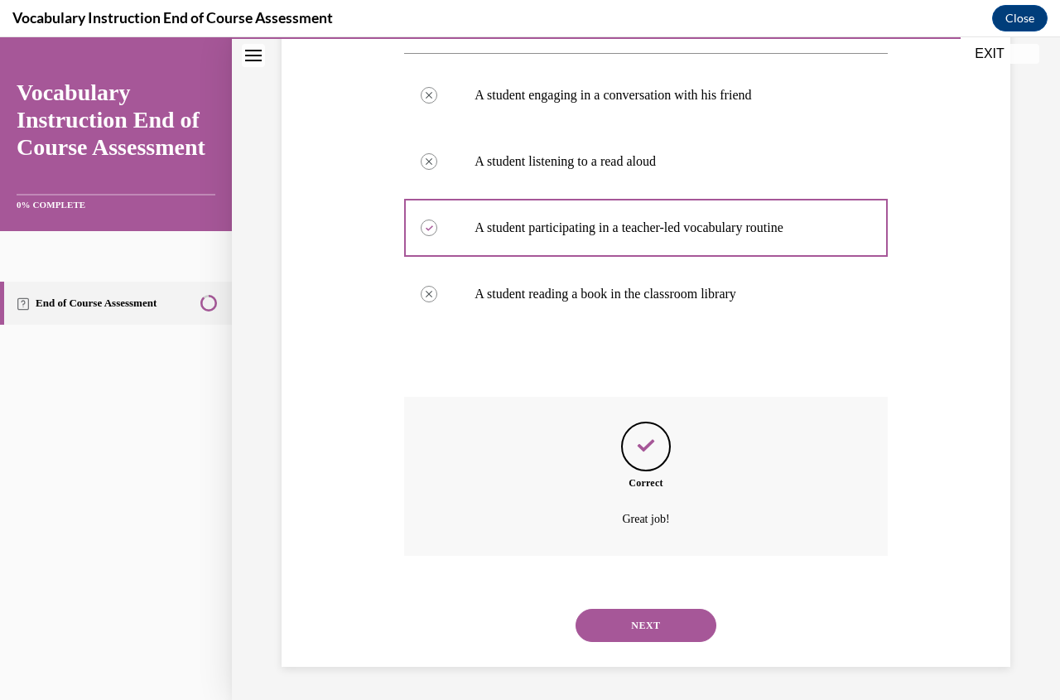
click at [659, 624] on button "NEXT" at bounding box center [646, 625] width 141 height 33
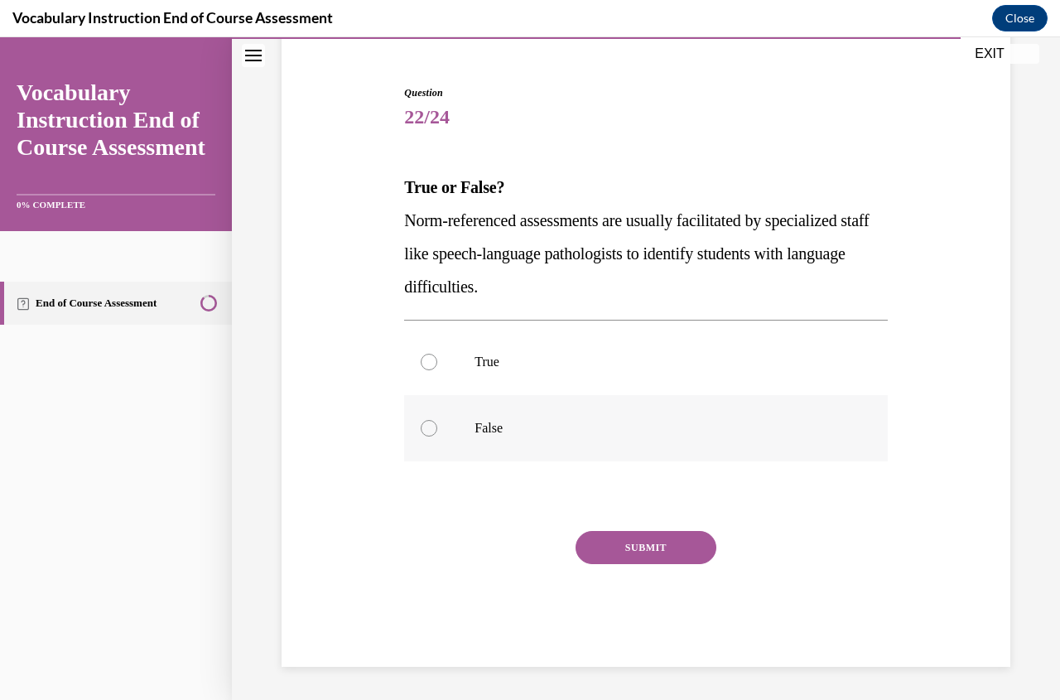
click at [427, 427] on div at bounding box center [429, 428] width 17 height 17
click at [427, 427] on input "False" at bounding box center [429, 428] width 17 height 17
radio input "true"
click at [661, 549] on button "SUBMIT" at bounding box center [646, 547] width 141 height 33
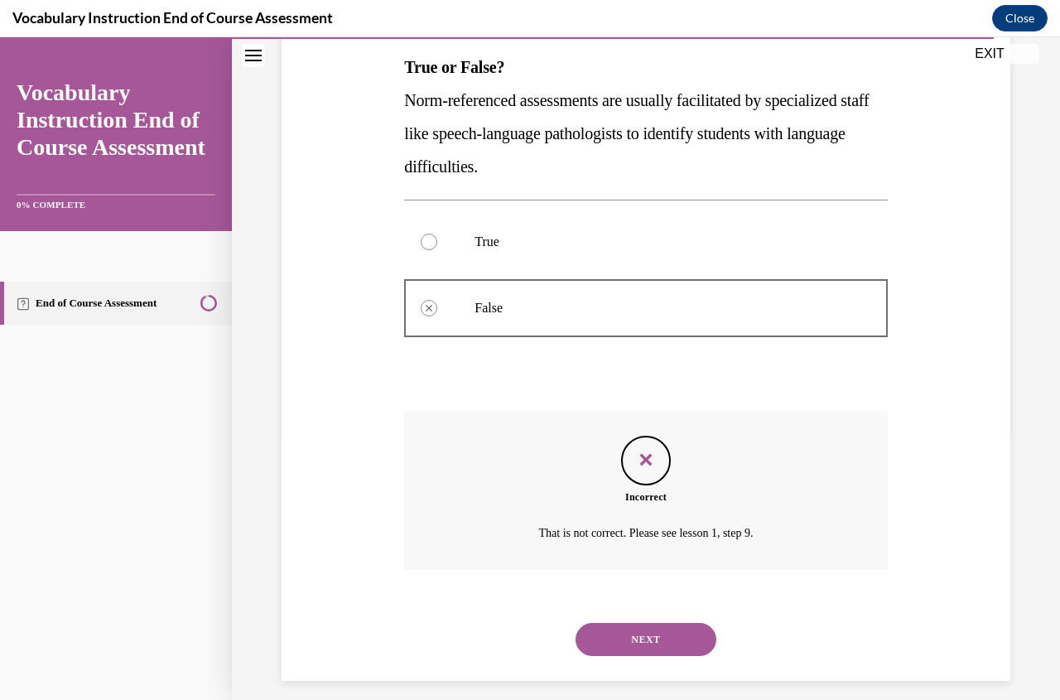
scroll to position [279, 0]
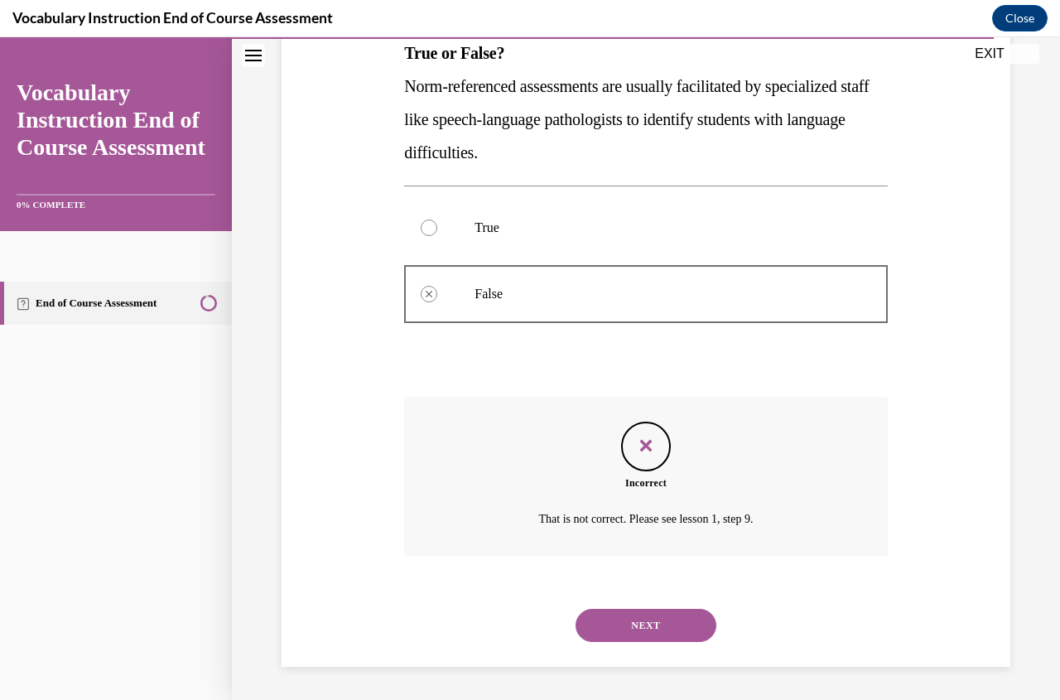
click at [631, 631] on button "NEXT" at bounding box center [646, 625] width 141 height 33
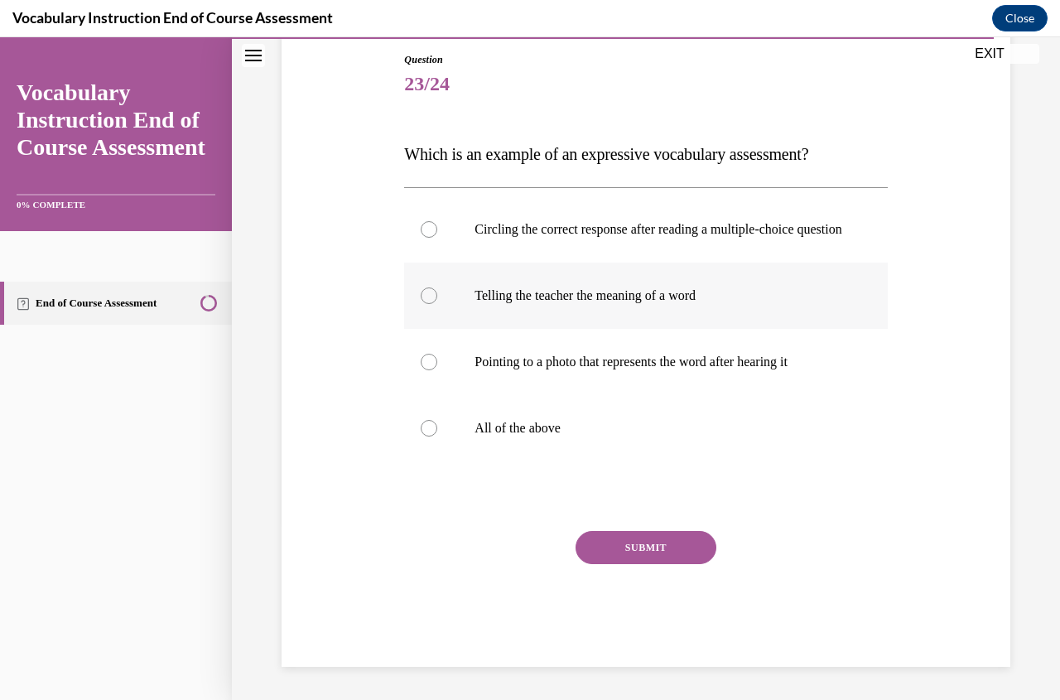
click at [428, 304] on div at bounding box center [429, 295] width 17 height 17
click at [428, 304] on input "Telling the teacher the meaning of a word" at bounding box center [429, 295] width 17 height 17
radio input "true"
click at [669, 552] on button "SUBMIT" at bounding box center [646, 547] width 141 height 33
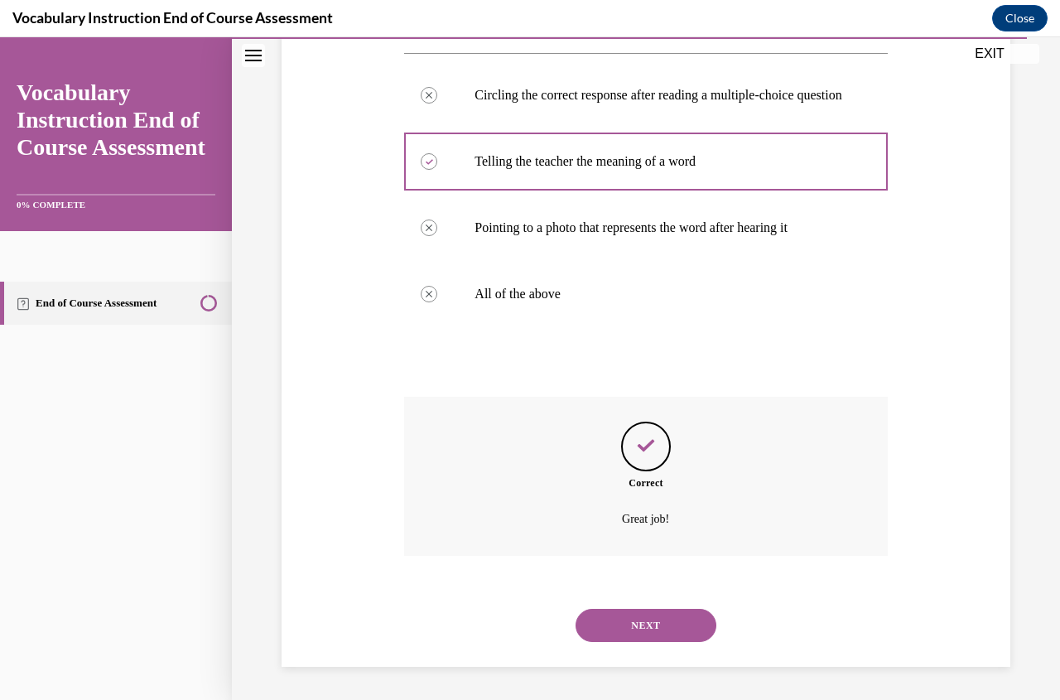
scroll to position [329, 0]
click at [641, 625] on button "NEXT" at bounding box center [646, 625] width 141 height 33
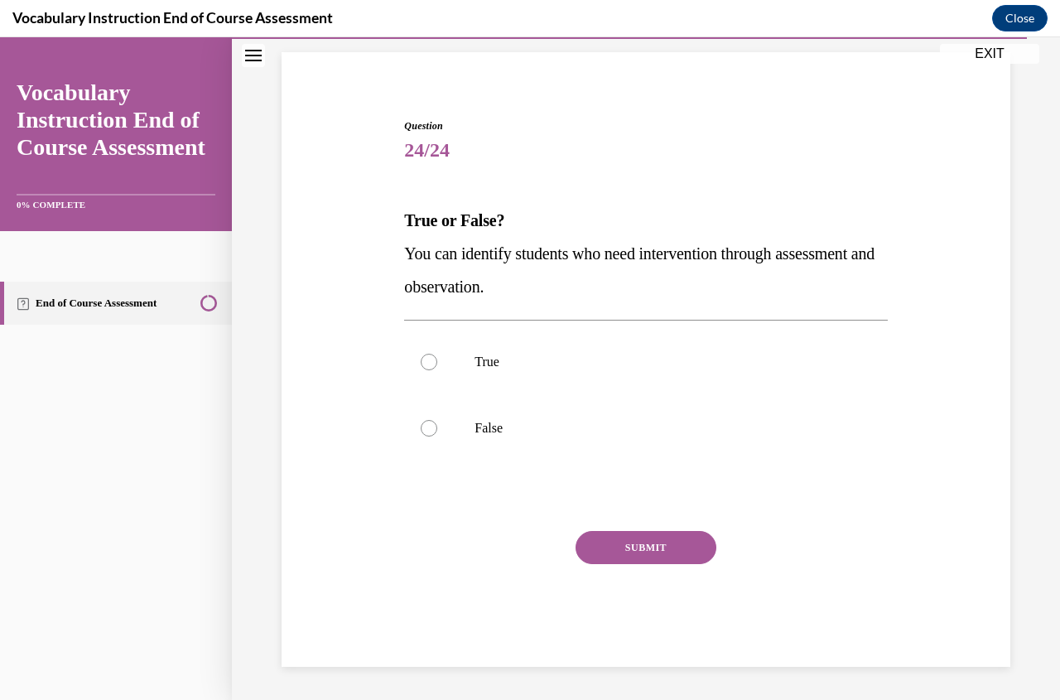
scroll to position [112, 0]
click at [434, 361] on div at bounding box center [429, 362] width 17 height 17
click at [434, 361] on input "True" at bounding box center [429, 362] width 17 height 17
radio input "true"
click at [632, 543] on button "SUBMIT" at bounding box center [646, 547] width 141 height 33
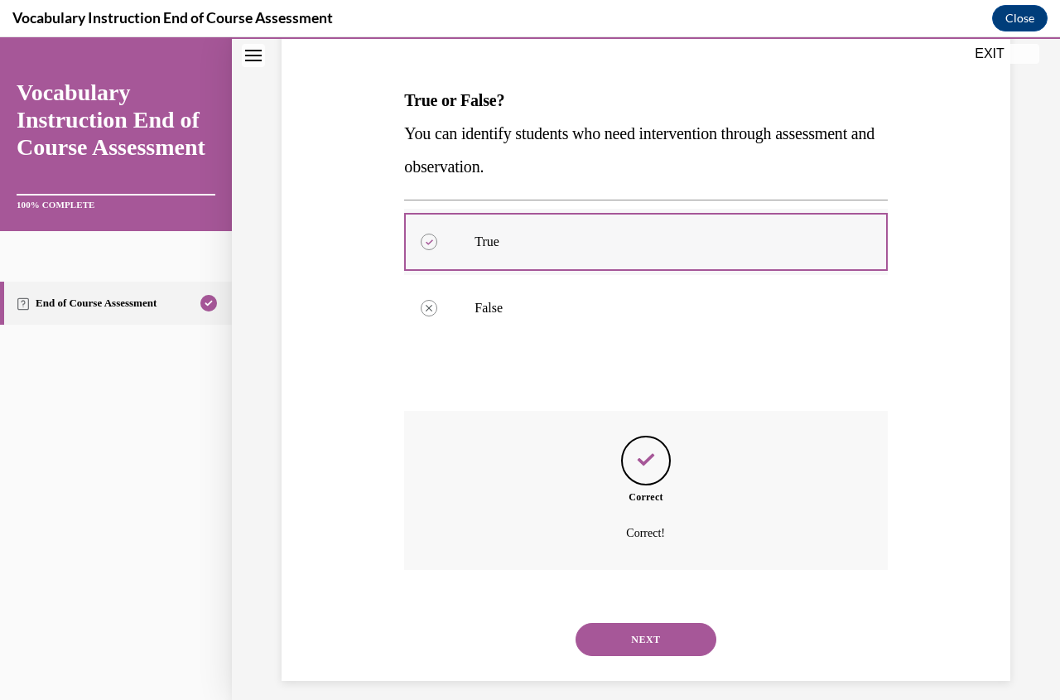
scroll to position [246, 0]
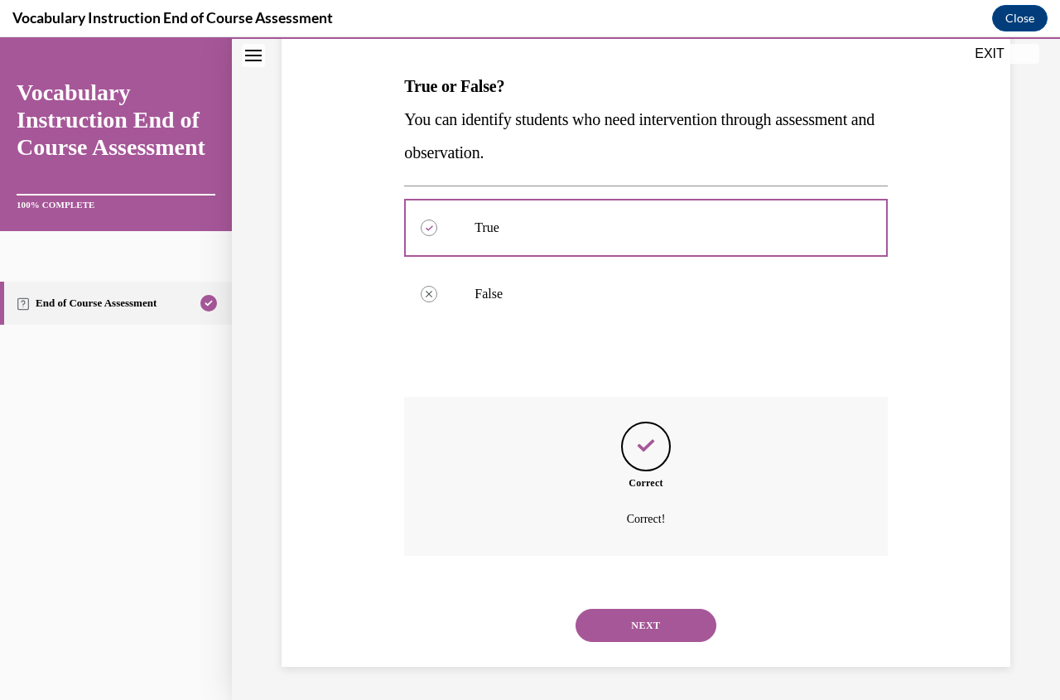
click at [663, 622] on button "NEXT" at bounding box center [646, 625] width 141 height 33
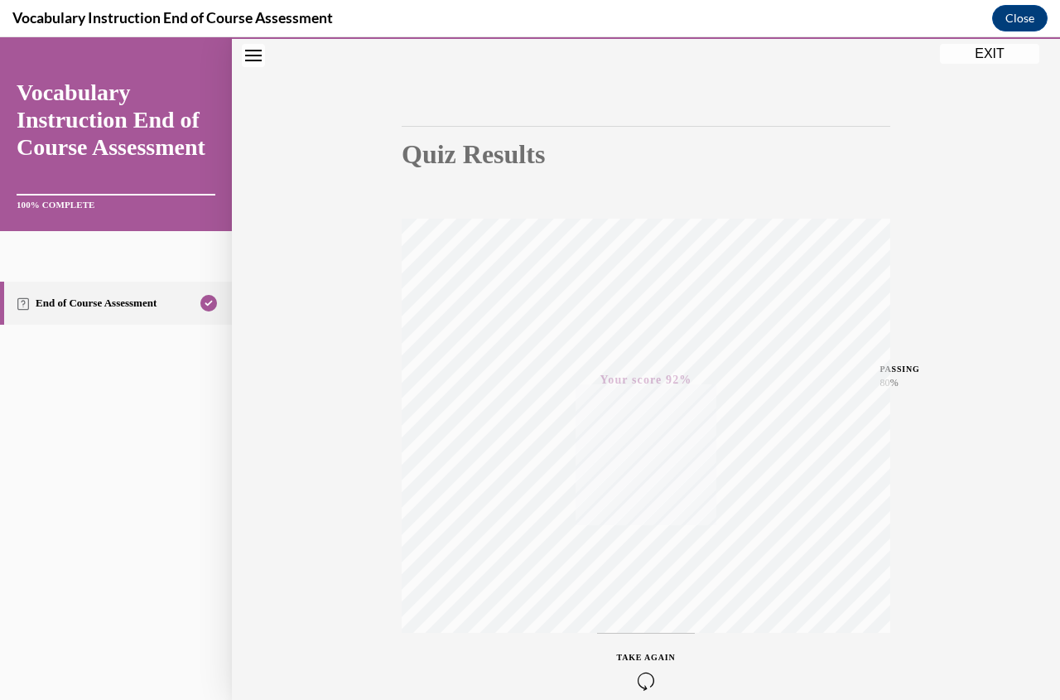
scroll to position [186, 0]
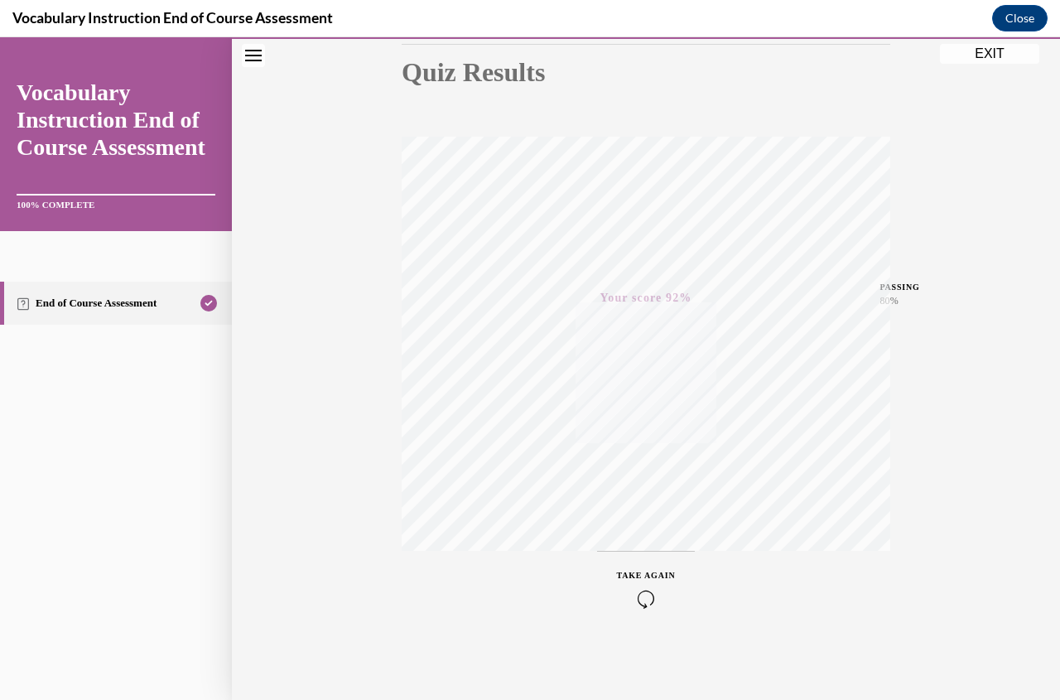
click at [1004, 53] on button "EXIT" at bounding box center [989, 54] width 99 height 20
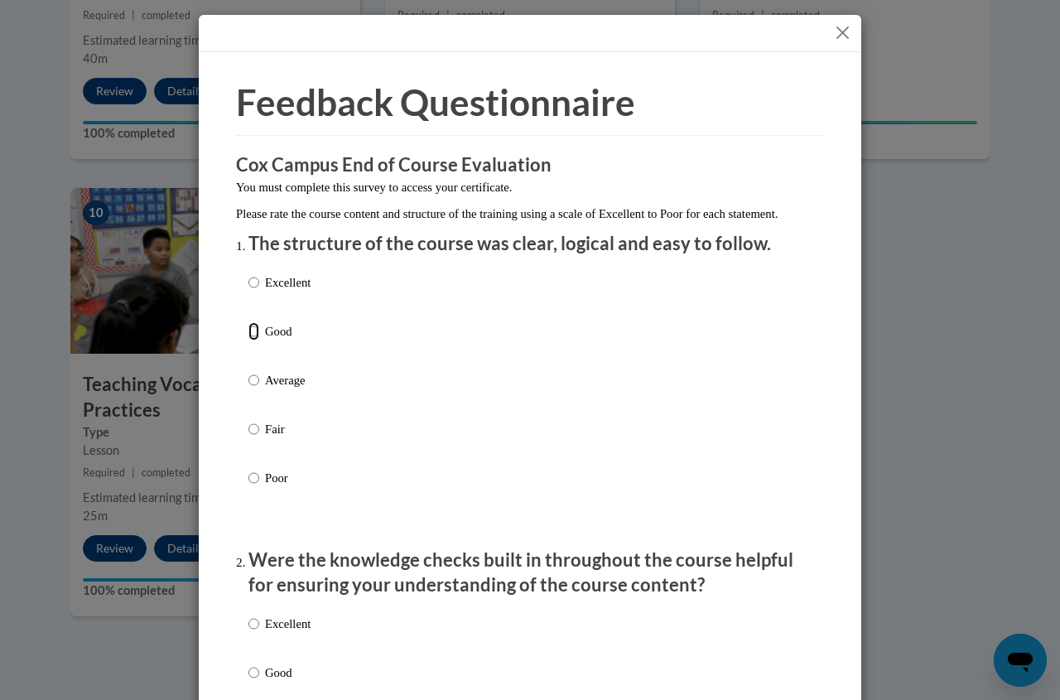
click at [248, 340] on input "Good" at bounding box center [253, 331] width 11 height 18
radio input "true"
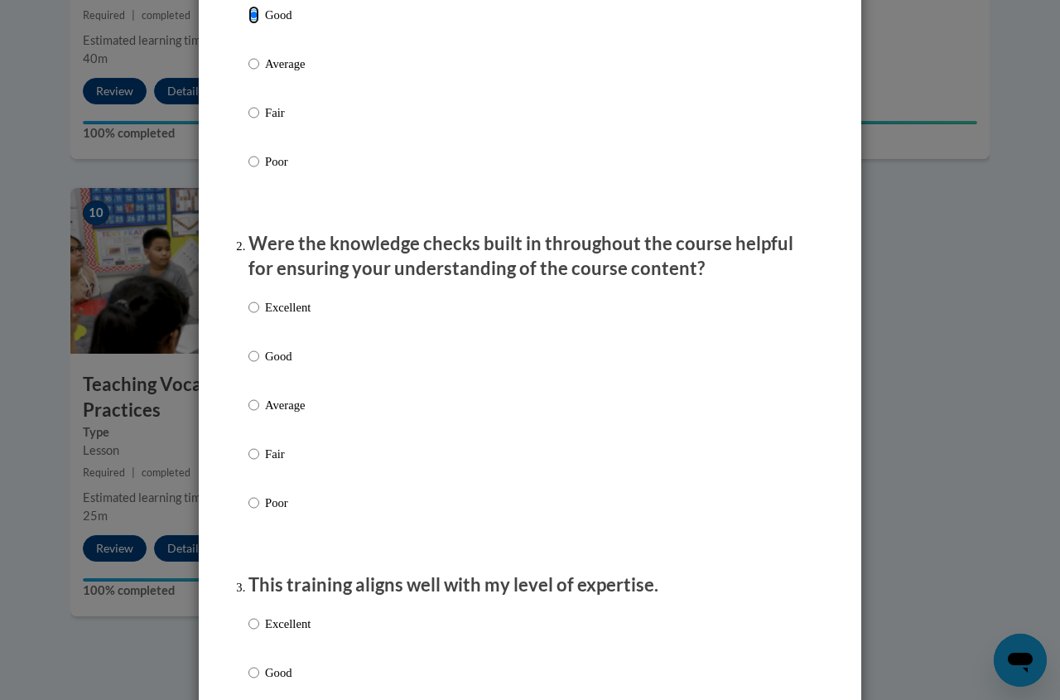
scroll to position [331, 0]
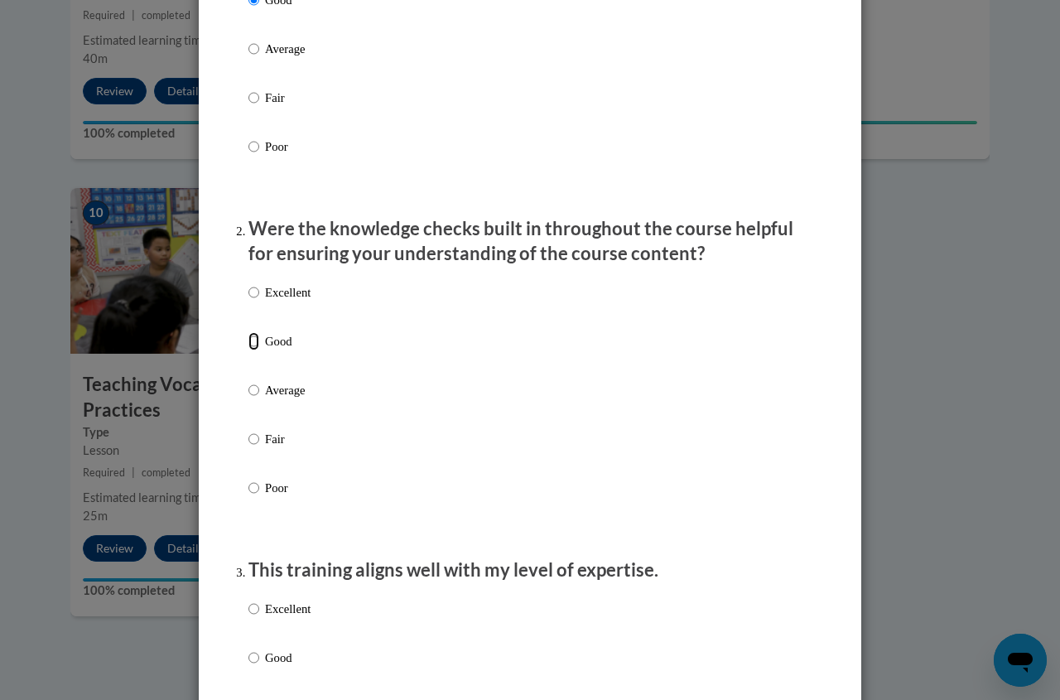
click at [248, 350] on input "Good" at bounding box center [253, 341] width 11 height 18
radio input "true"
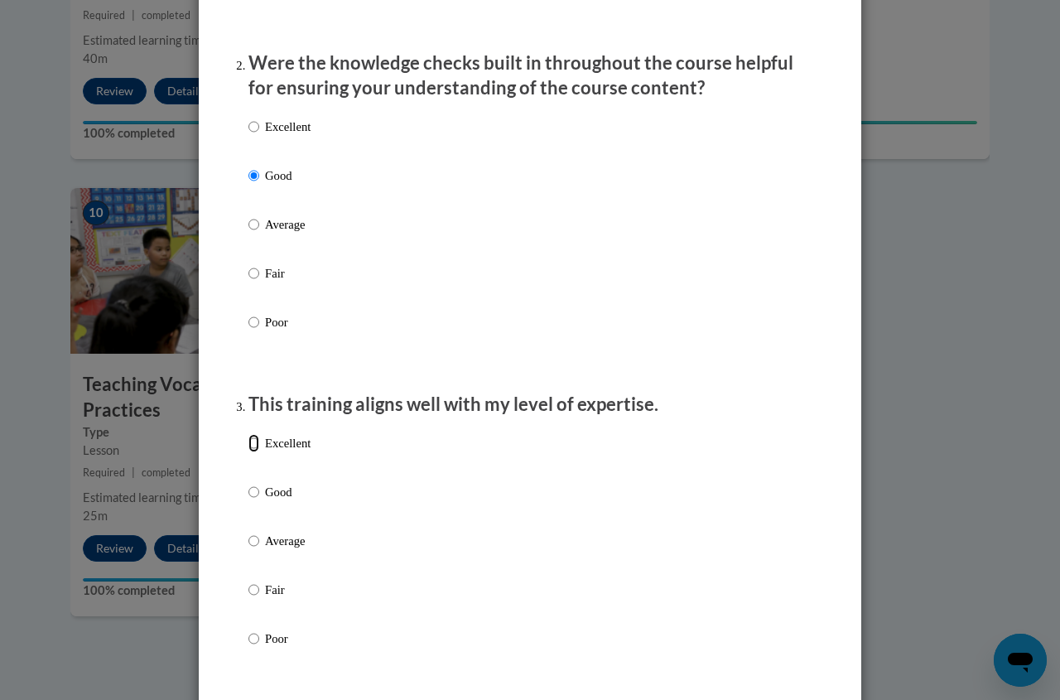
click at [248, 452] on input "Excellent" at bounding box center [253, 443] width 11 height 18
radio input "true"
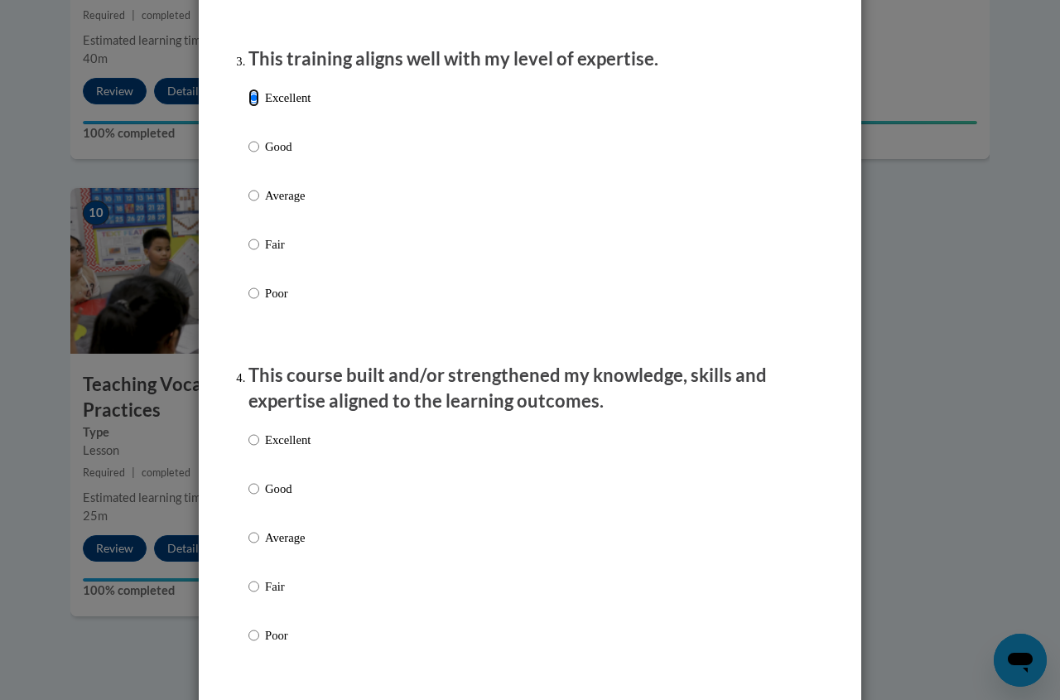
scroll to position [994, 0]
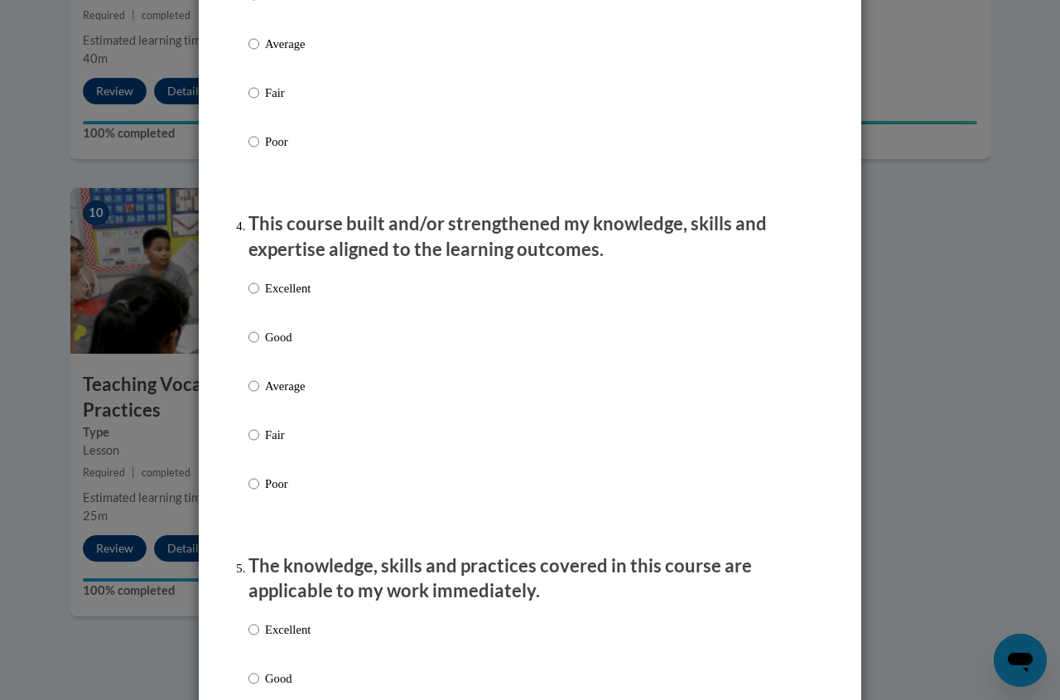
click at [254, 302] on label "Excellent" at bounding box center [279, 301] width 62 height 45
click at [254, 297] on input "Excellent" at bounding box center [253, 288] width 11 height 18
radio input "true"
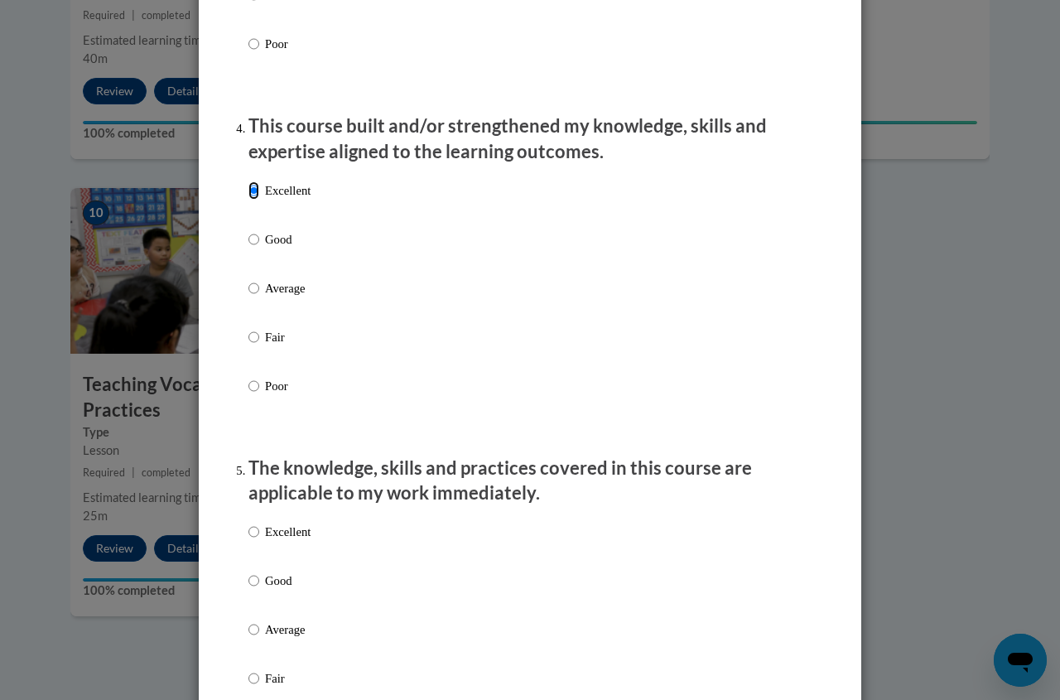
scroll to position [1242, 0]
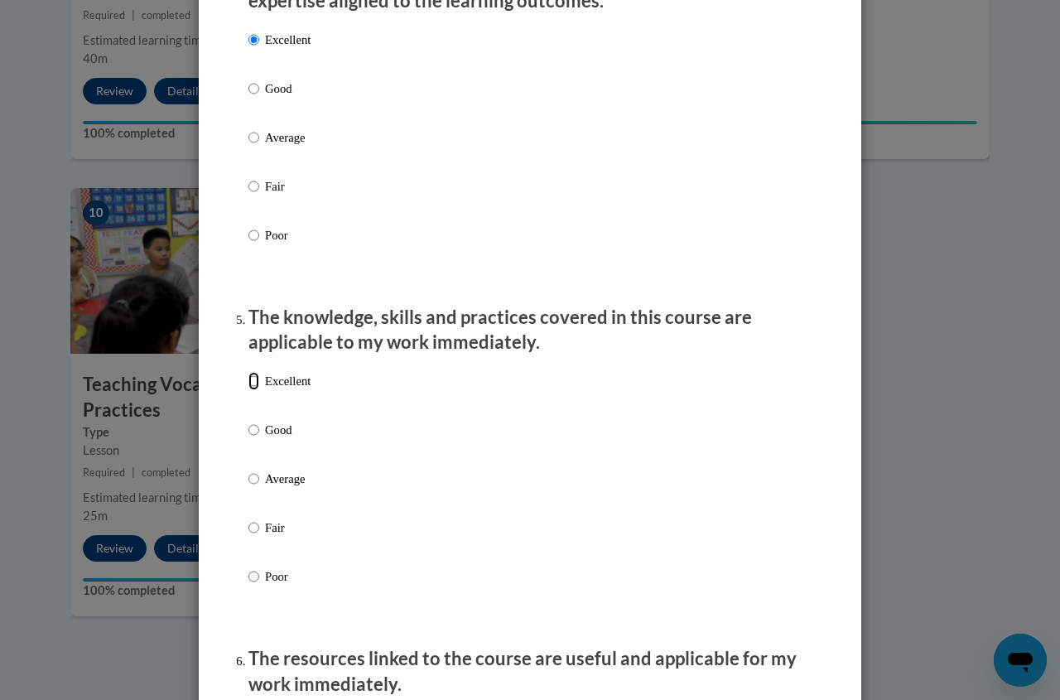
click at [248, 390] on input "Excellent" at bounding box center [253, 381] width 11 height 18
radio input "true"
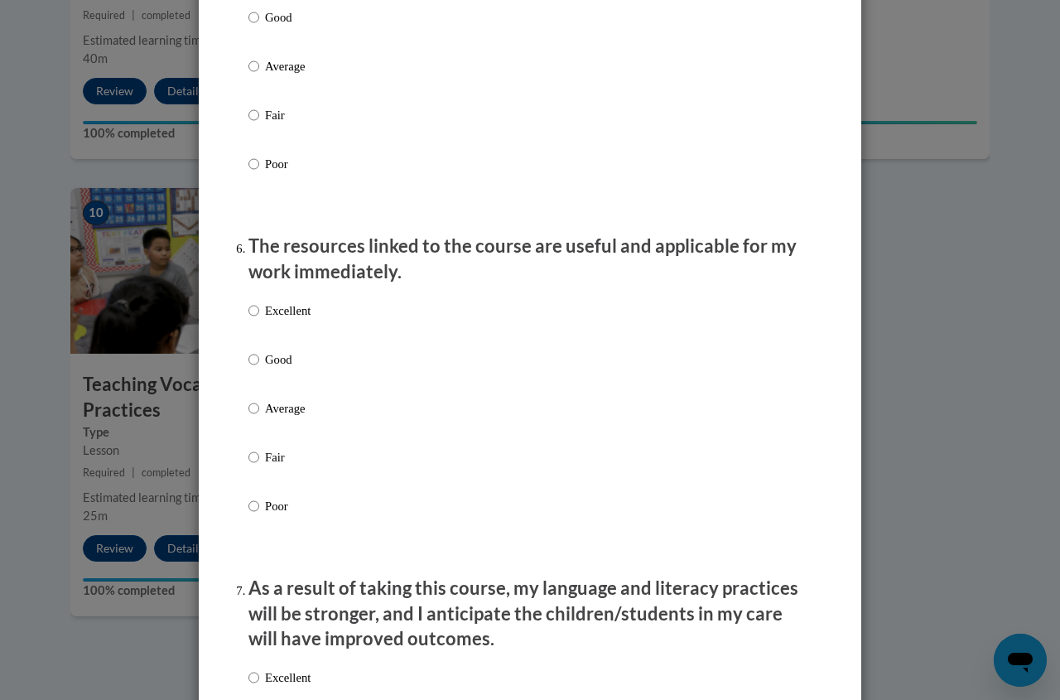
scroll to position [1657, 0]
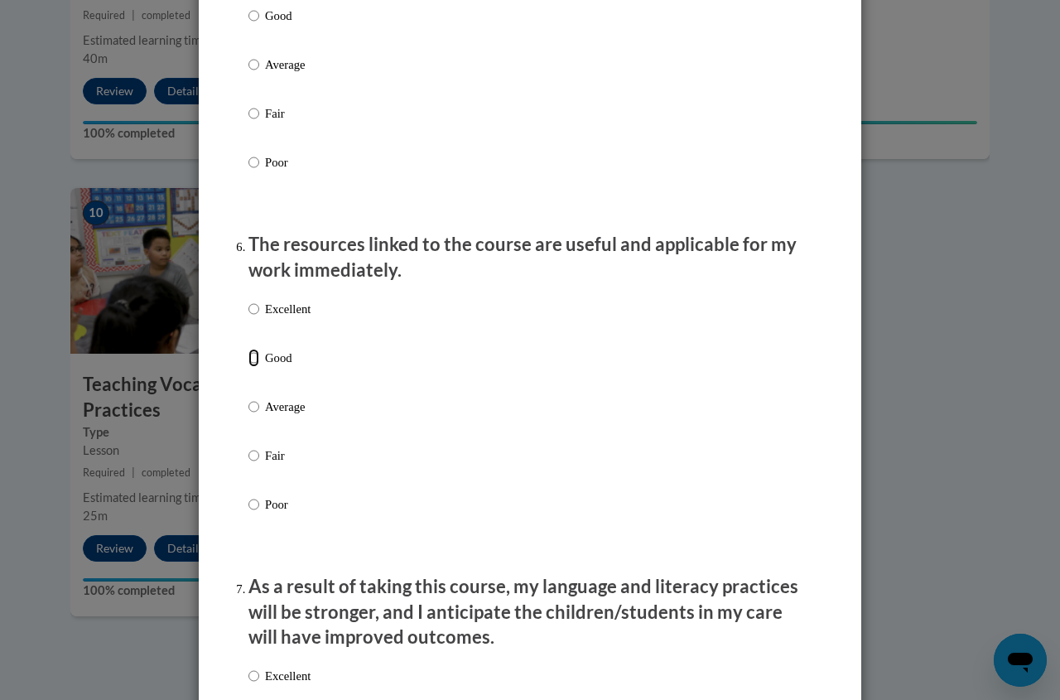
click at [248, 367] on input "Good" at bounding box center [253, 358] width 11 height 18
radio input "true"
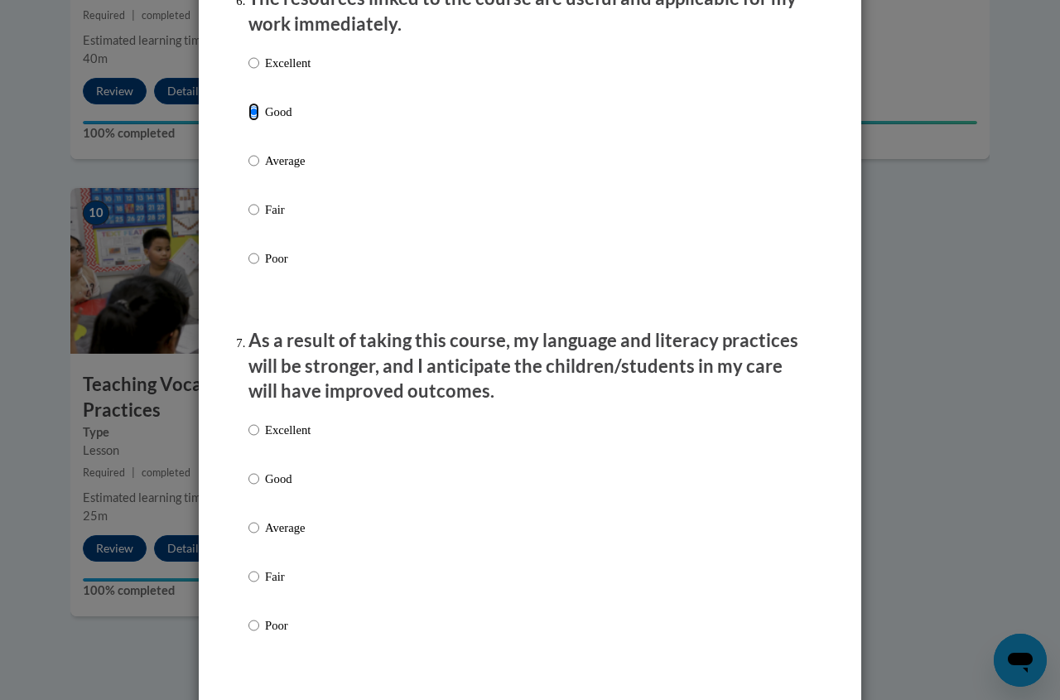
scroll to position [2071, 0]
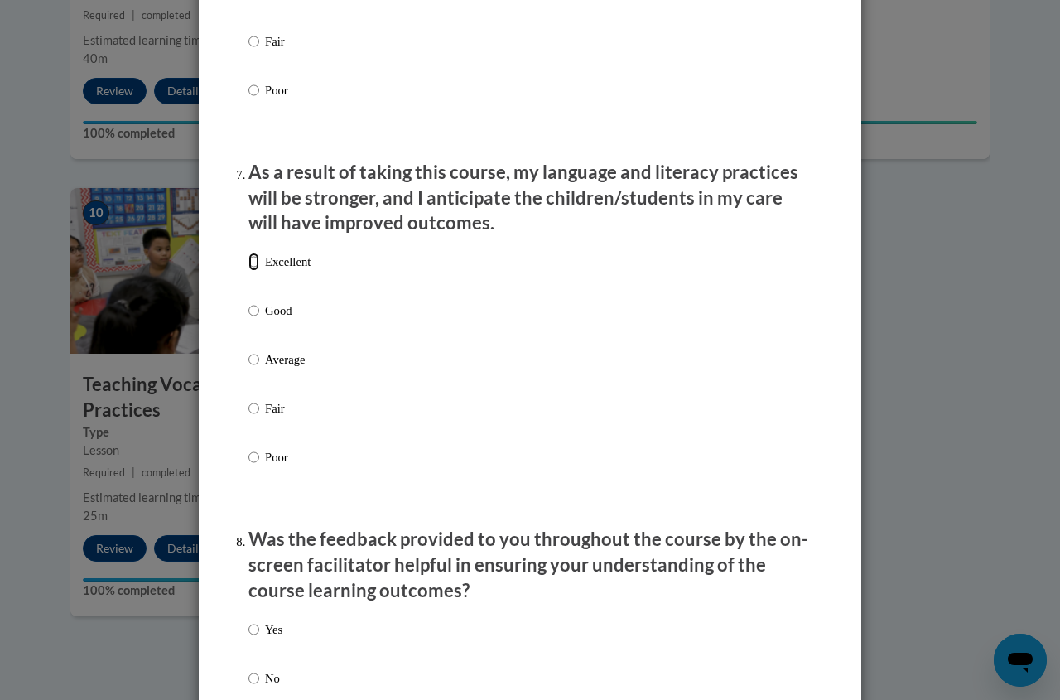
click at [248, 271] on input "Excellent" at bounding box center [253, 262] width 11 height 18
radio input "true"
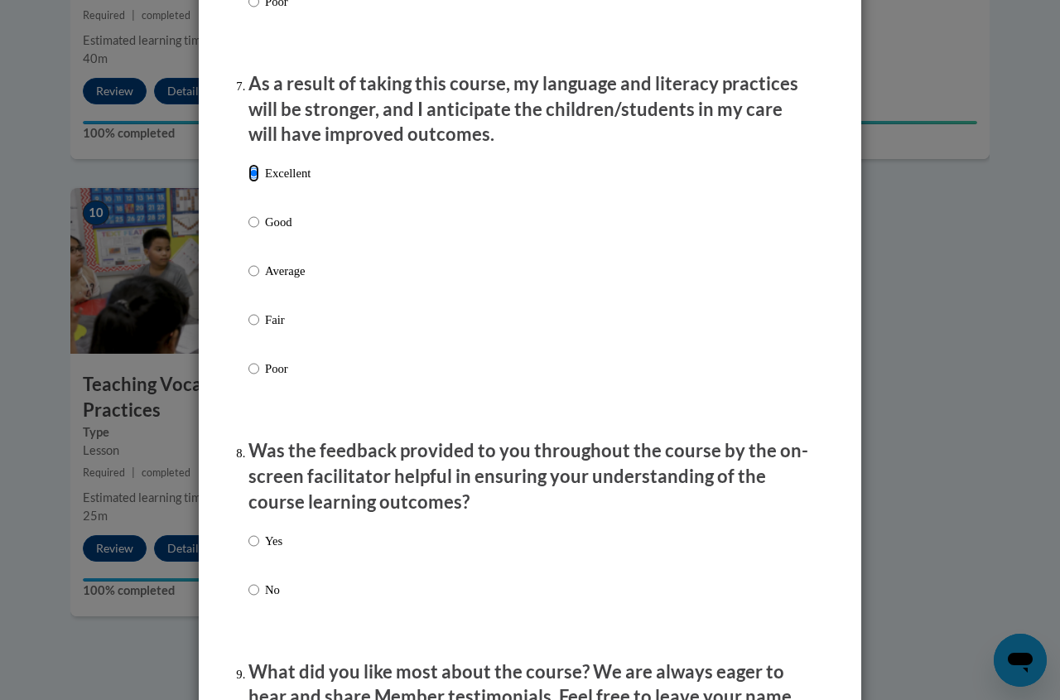
scroll to position [2319, 0]
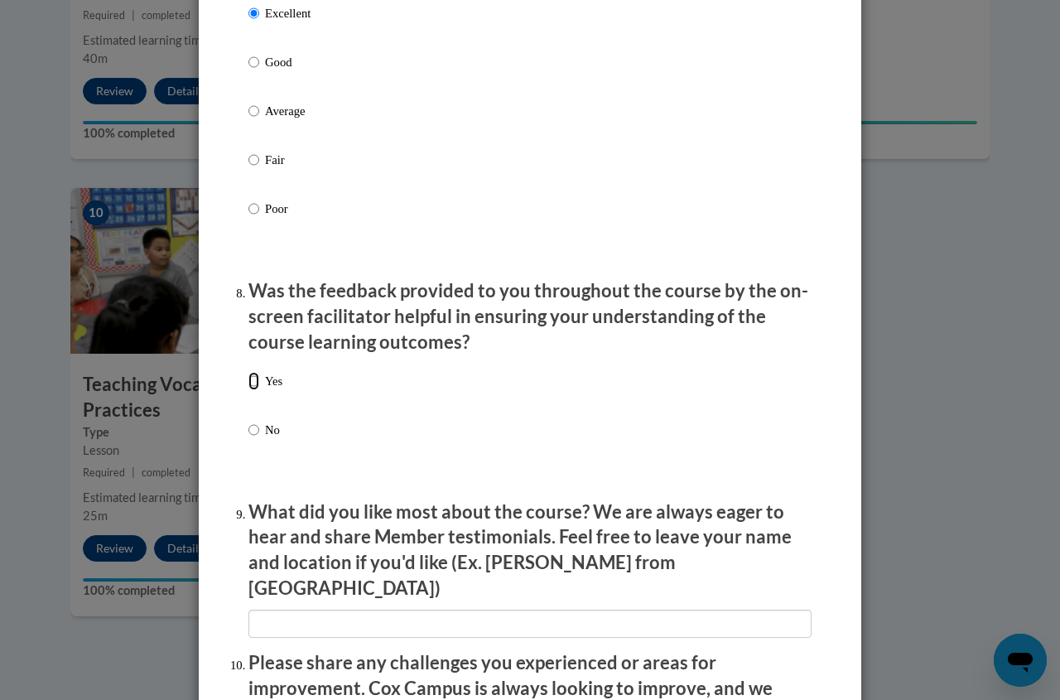
click at [250, 390] on input "Yes" at bounding box center [253, 381] width 11 height 18
radio input "true"
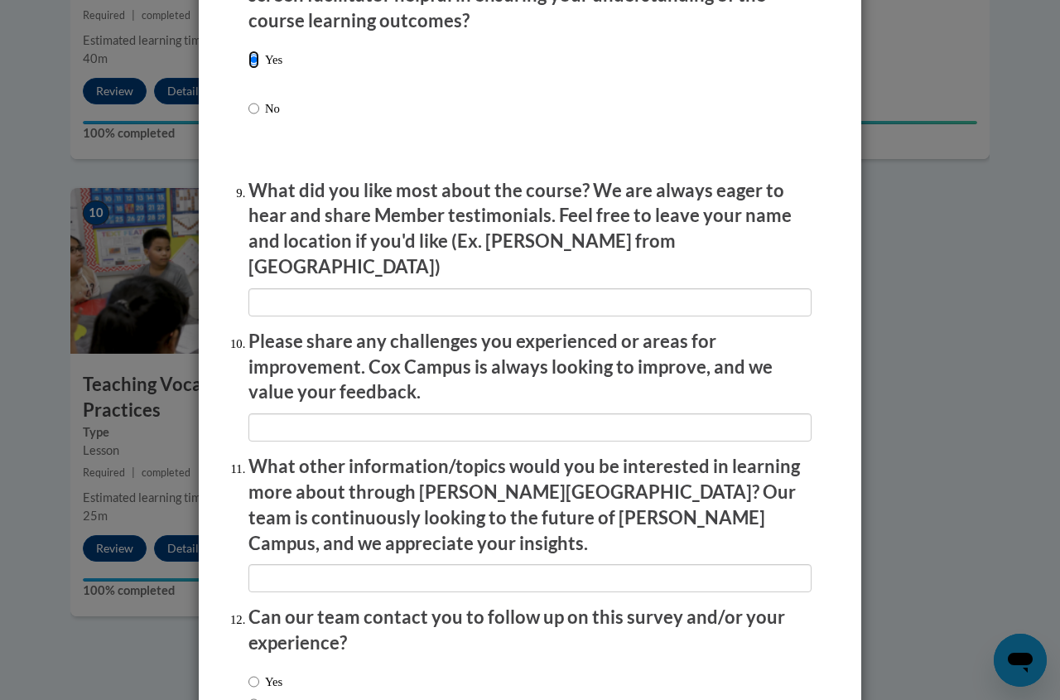
scroll to position [2742, 0]
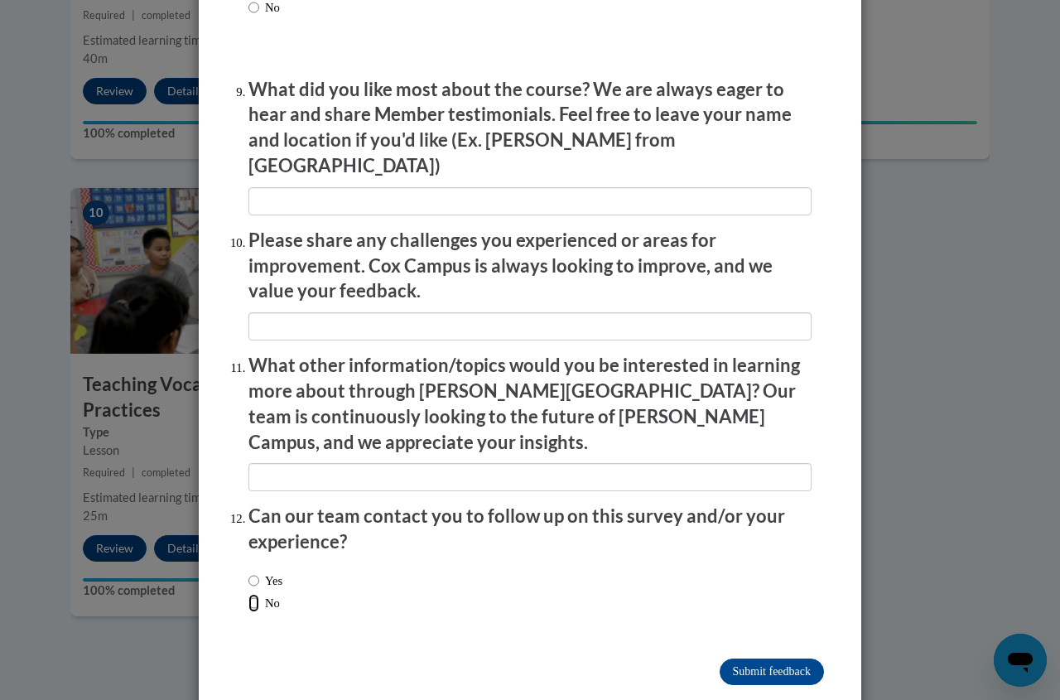
click at [248, 594] on input "No" at bounding box center [253, 603] width 11 height 18
radio input "true"
click at [794, 659] on input "Submit feedback" at bounding box center [772, 672] width 104 height 27
